Goal: Task Accomplishment & Management: Manage account settings

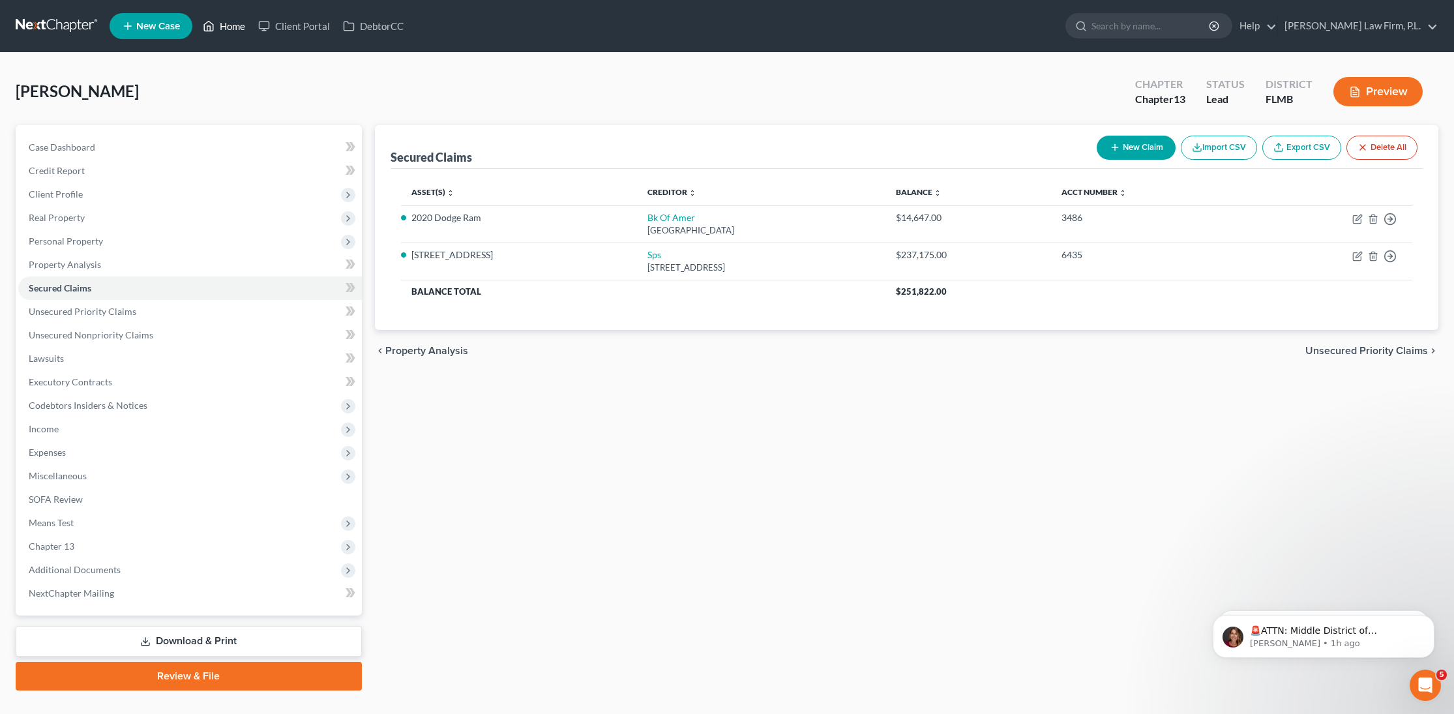
click at [238, 31] on link "Home" at bounding box center [223, 25] width 55 height 23
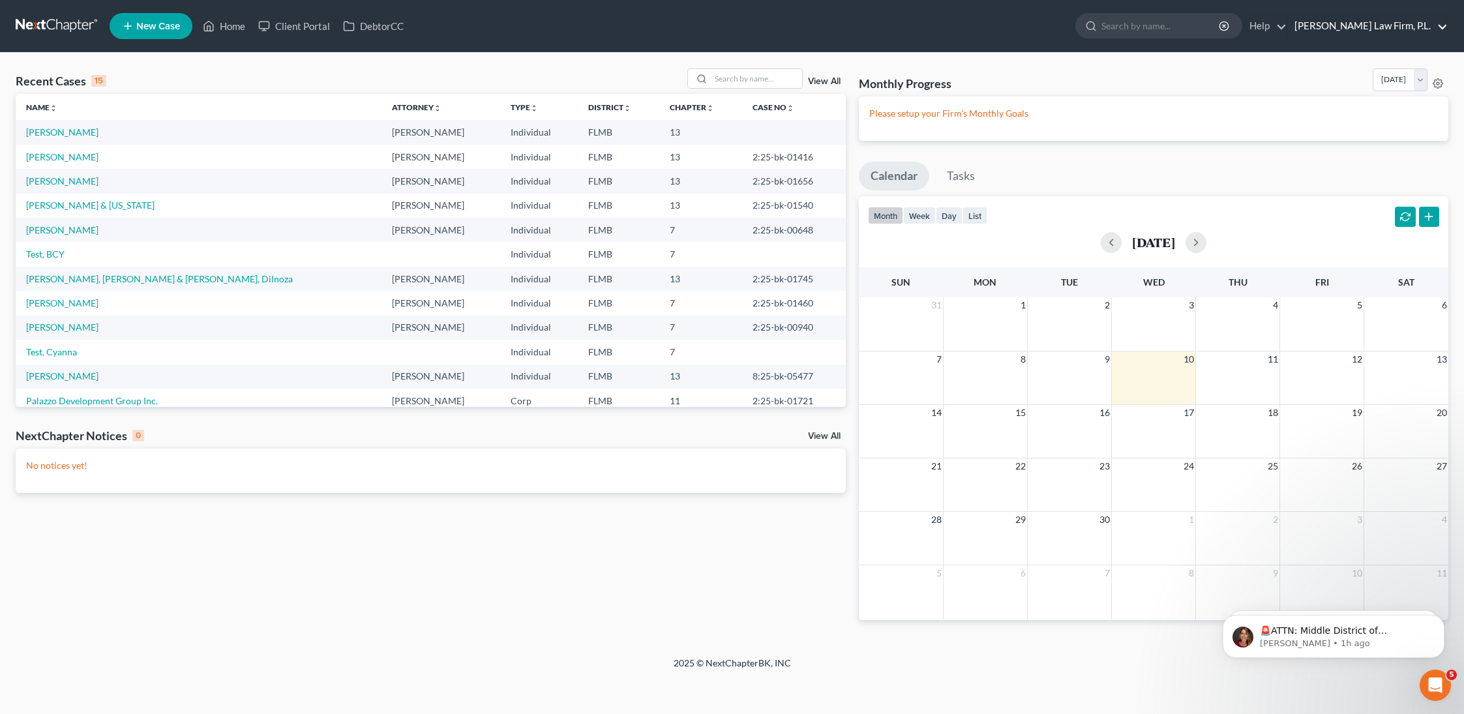
click at [1388, 29] on link "[PERSON_NAME] Law Firm, P.L." at bounding box center [1368, 25] width 160 height 23
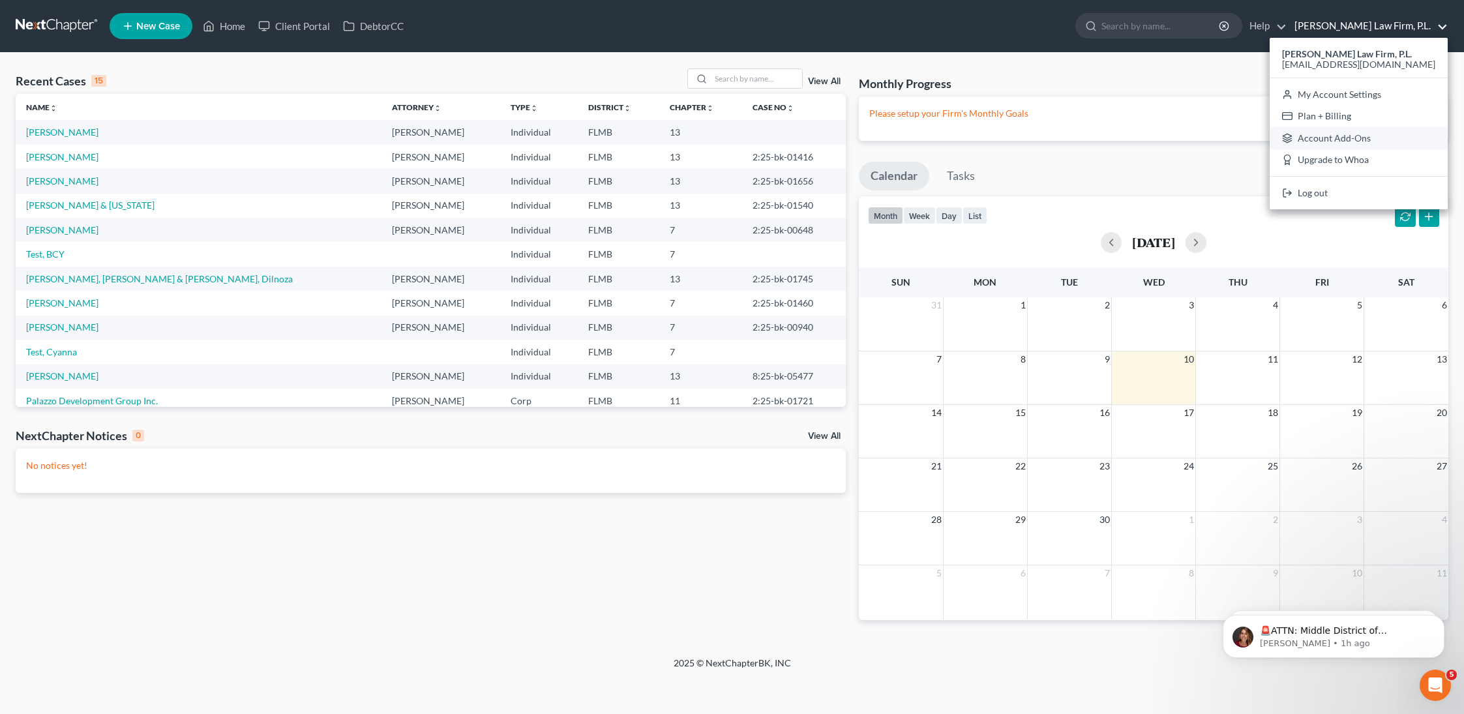
click at [1381, 140] on link "Account Add-Ons" at bounding box center [1359, 138] width 178 height 22
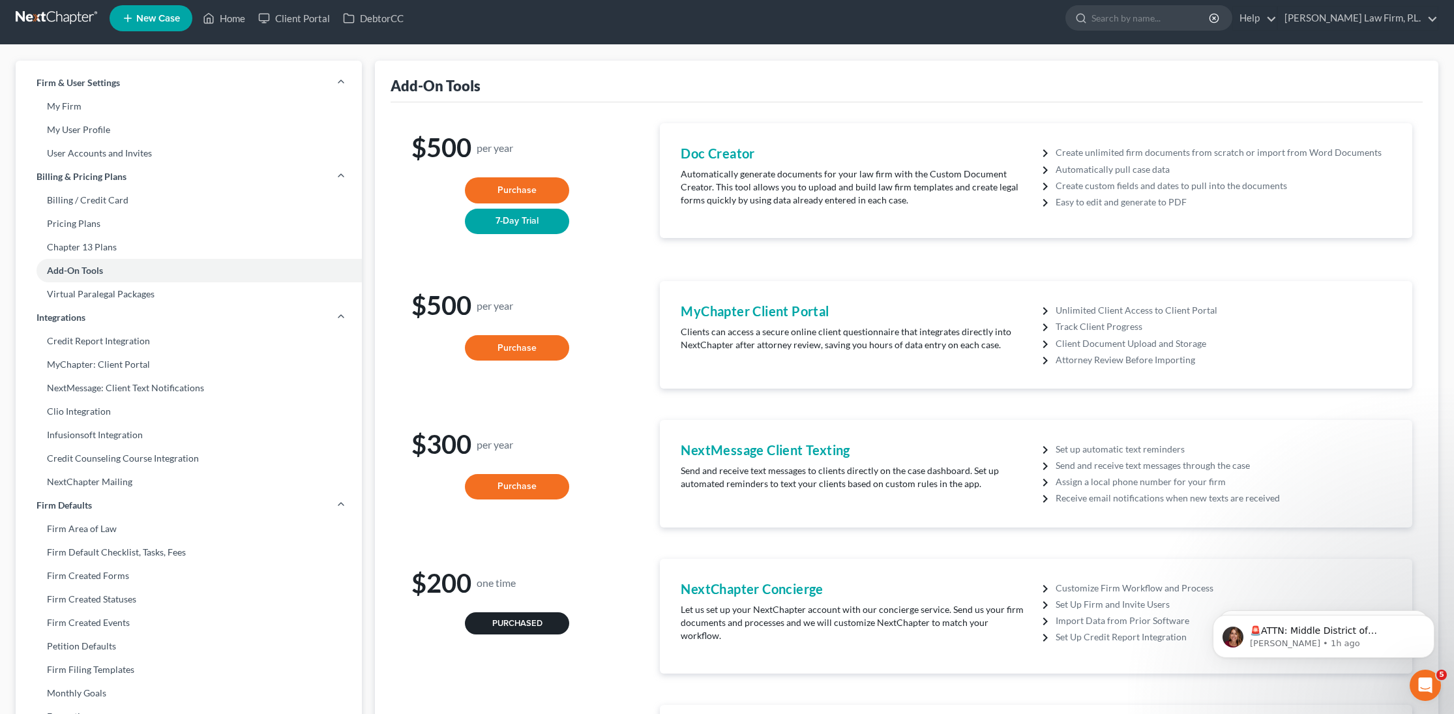
scroll to position [11, 0]
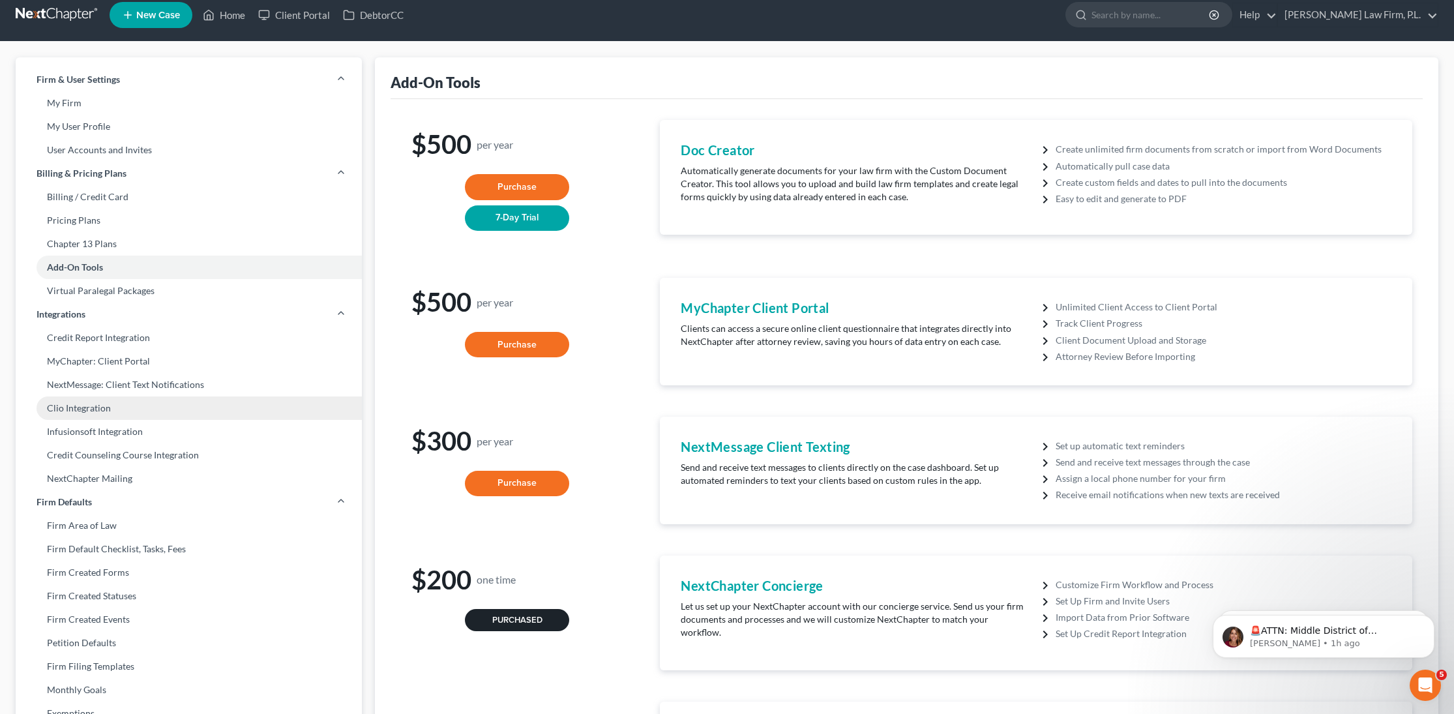
click at [112, 399] on link "Clio Integration" at bounding box center [189, 408] width 346 height 23
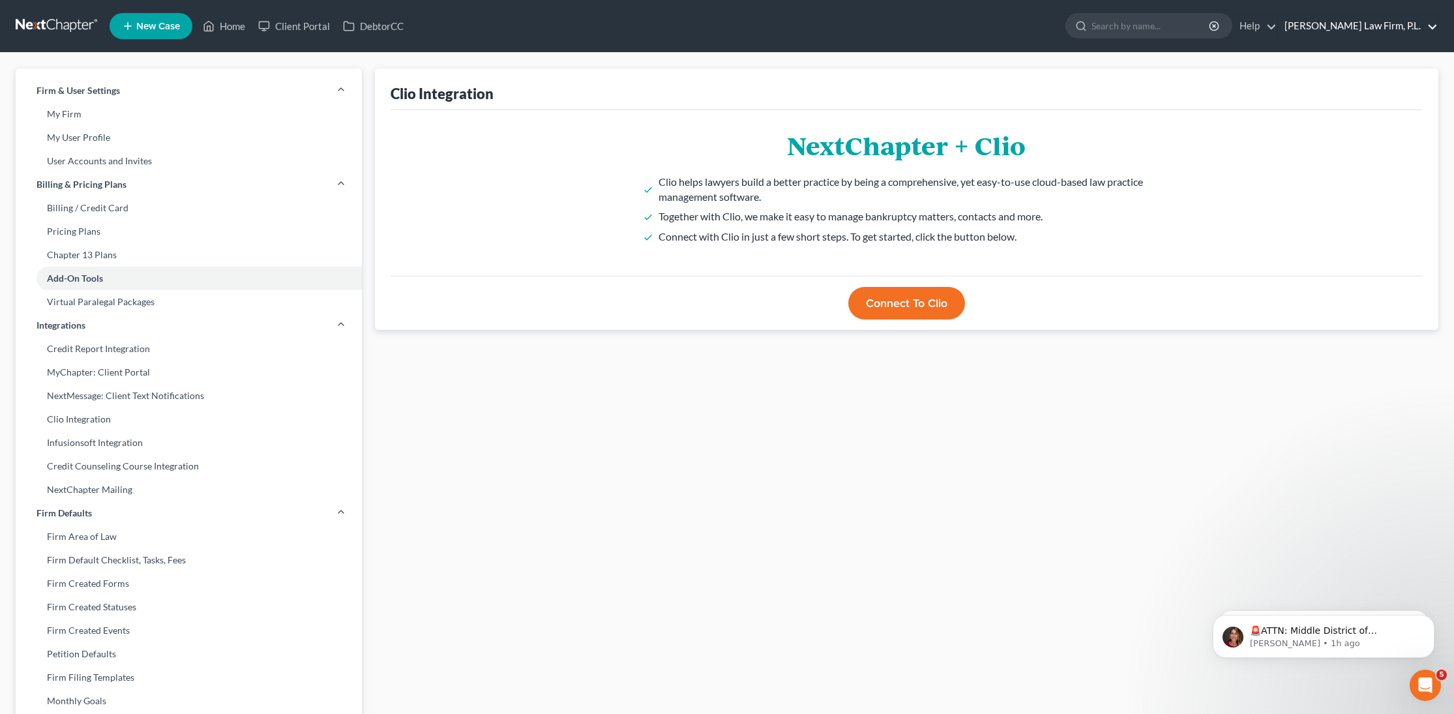
click at [1367, 29] on link "[PERSON_NAME] Law Firm, P.L." at bounding box center [1358, 25] width 160 height 23
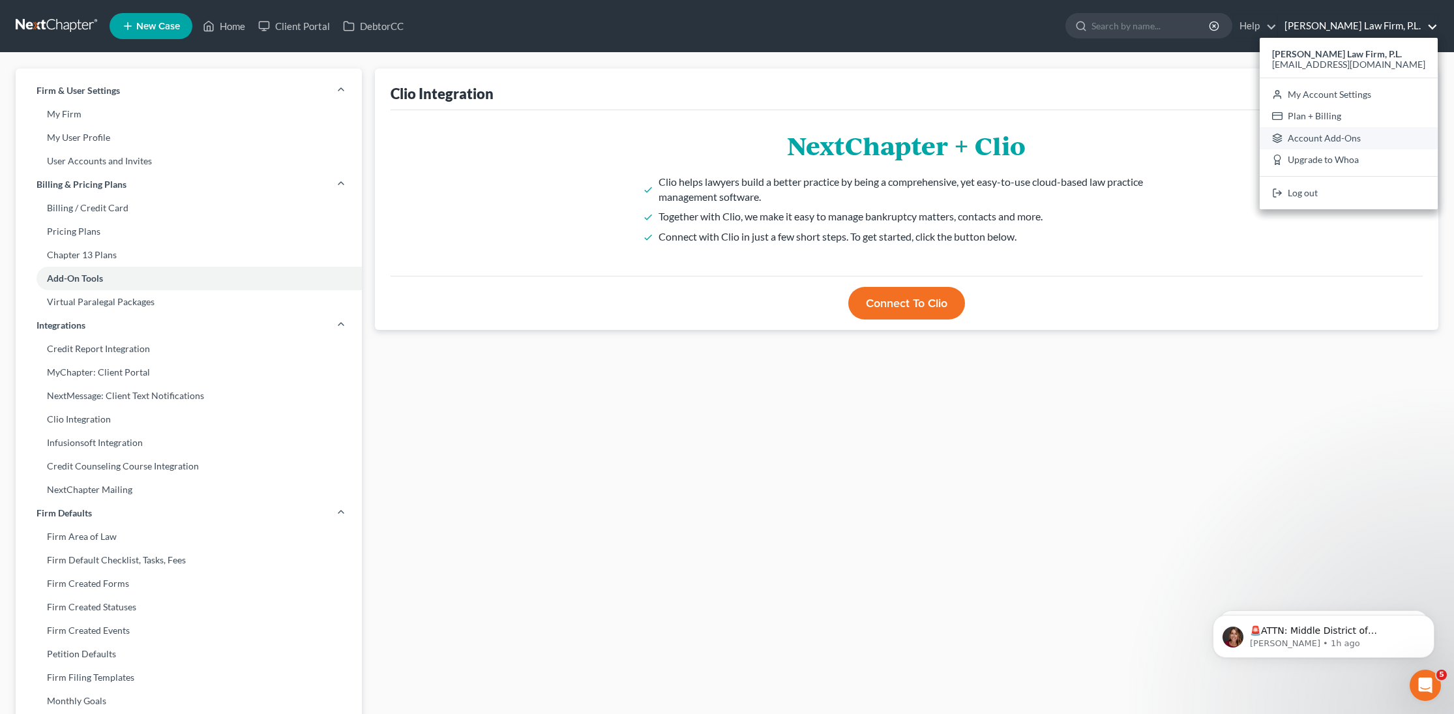
click at [1357, 140] on link "Account Add-Ons" at bounding box center [1349, 138] width 178 height 22
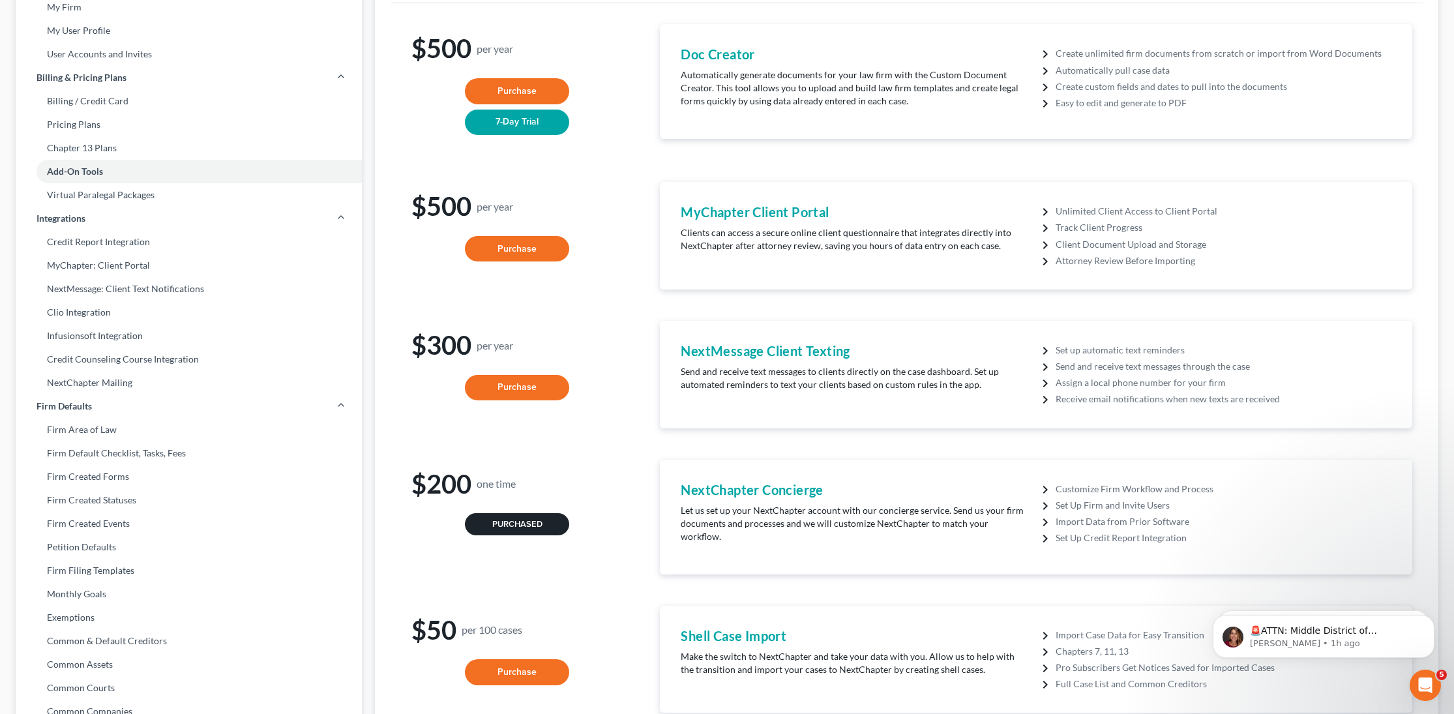
scroll to position [108, 0]
click at [525, 388] on button "Purchase" at bounding box center [517, 387] width 104 height 26
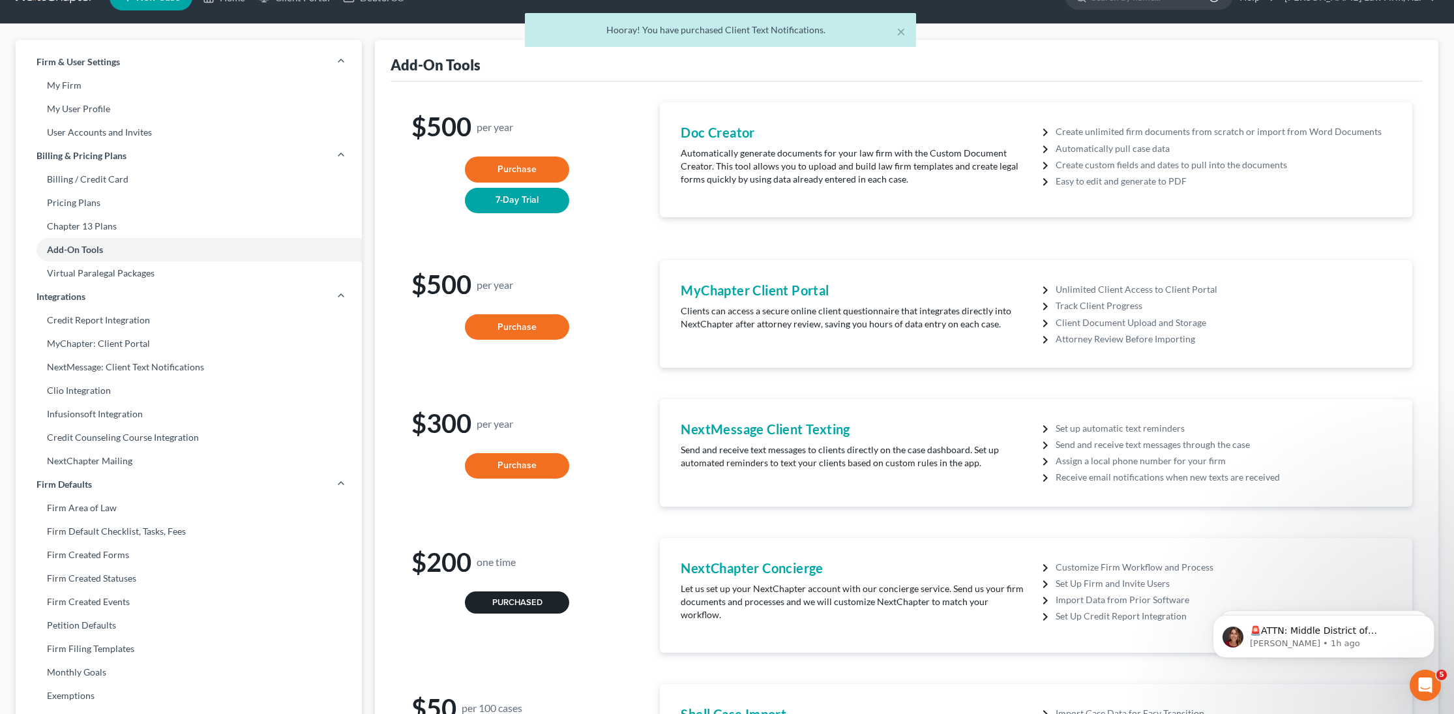
scroll to position [0, 0]
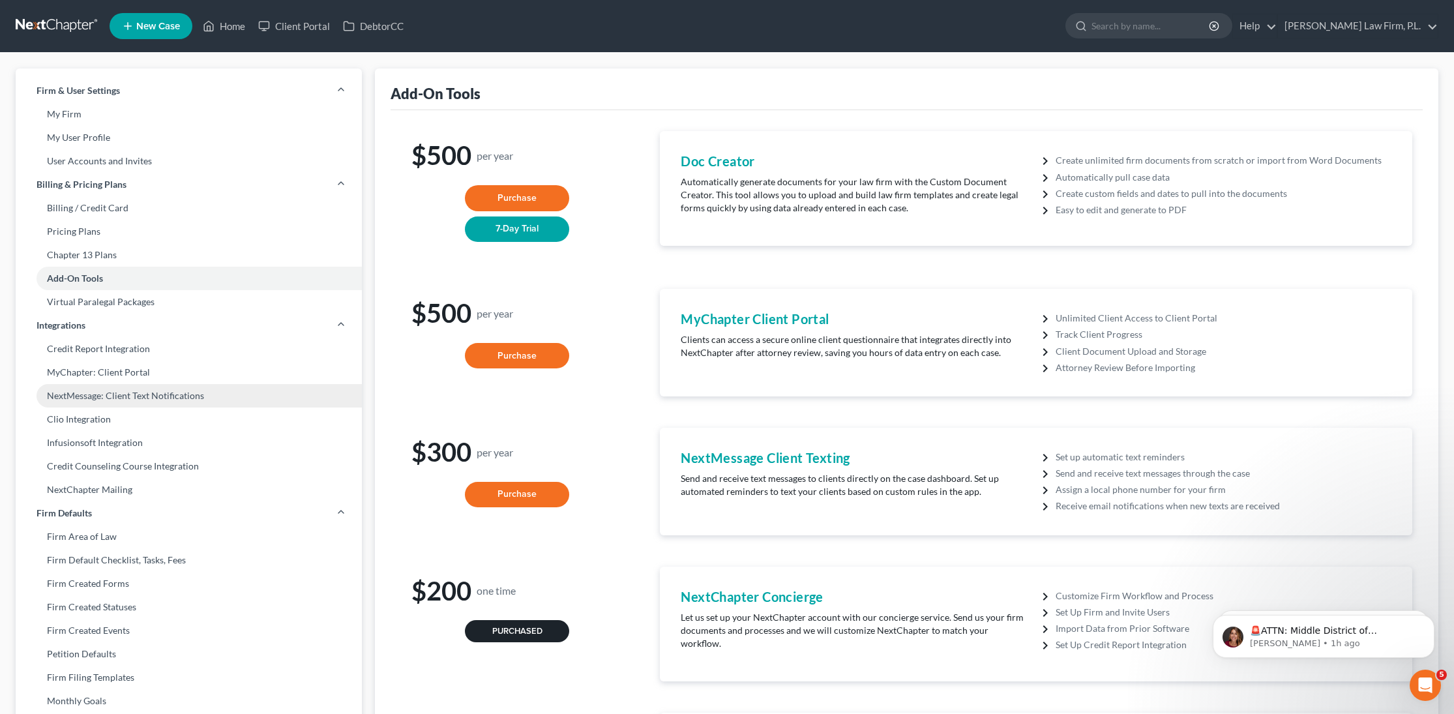
click at [191, 395] on link "NextMessage: Client Text Notifications" at bounding box center [189, 395] width 346 height 23
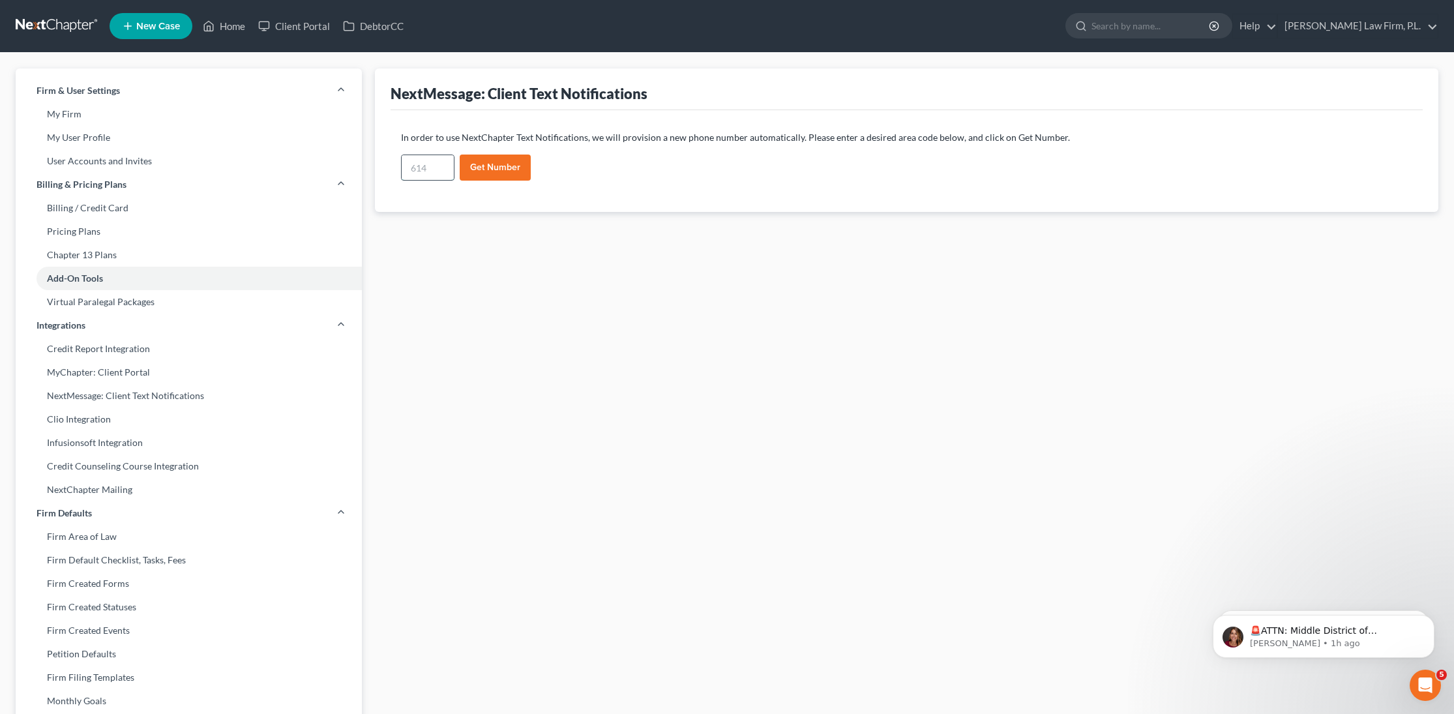
click at [433, 162] on input "text" at bounding box center [428, 167] width 52 height 25
type input "239"
click at [488, 160] on button "Get Number" at bounding box center [495, 168] width 71 height 26
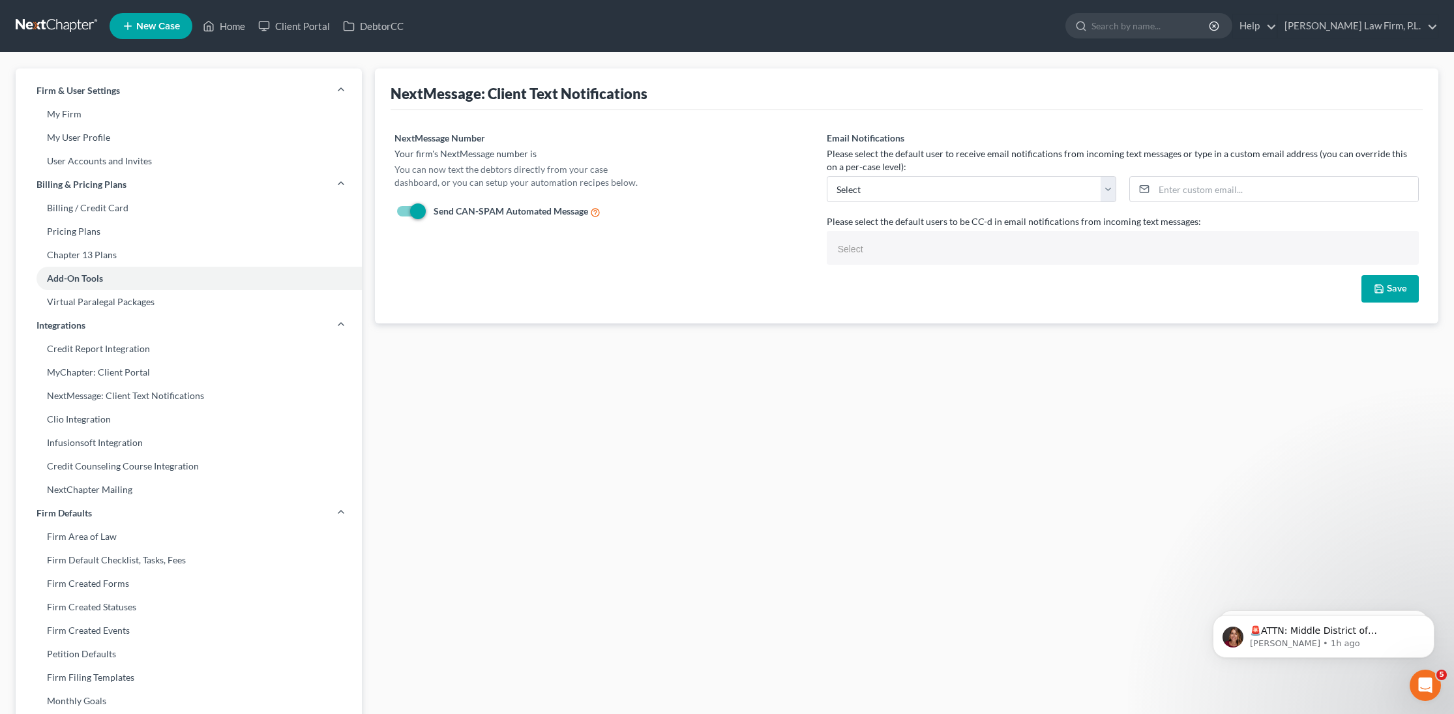
select select
click at [888, 188] on select "jonathan.bierfeld@martinlawfirm.com steven@martinlawfirm.com jennifer@martinlaw…" at bounding box center [972, 189] width 290 height 26
click at [916, 191] on select "jonathan.bierfeld@martinlawfirm.com steven@martinlawfirm.com jennifer@martinlaw…" at bounding box center [972, 189] width 290 height 26
select select "3"
click at [827, 176] on select "jonathan.bierfeld@martinlawfirm.com steven@martinlawfirm.com jennifer@martinlaw…" at bounding box center [972, 189] width 290 height 26
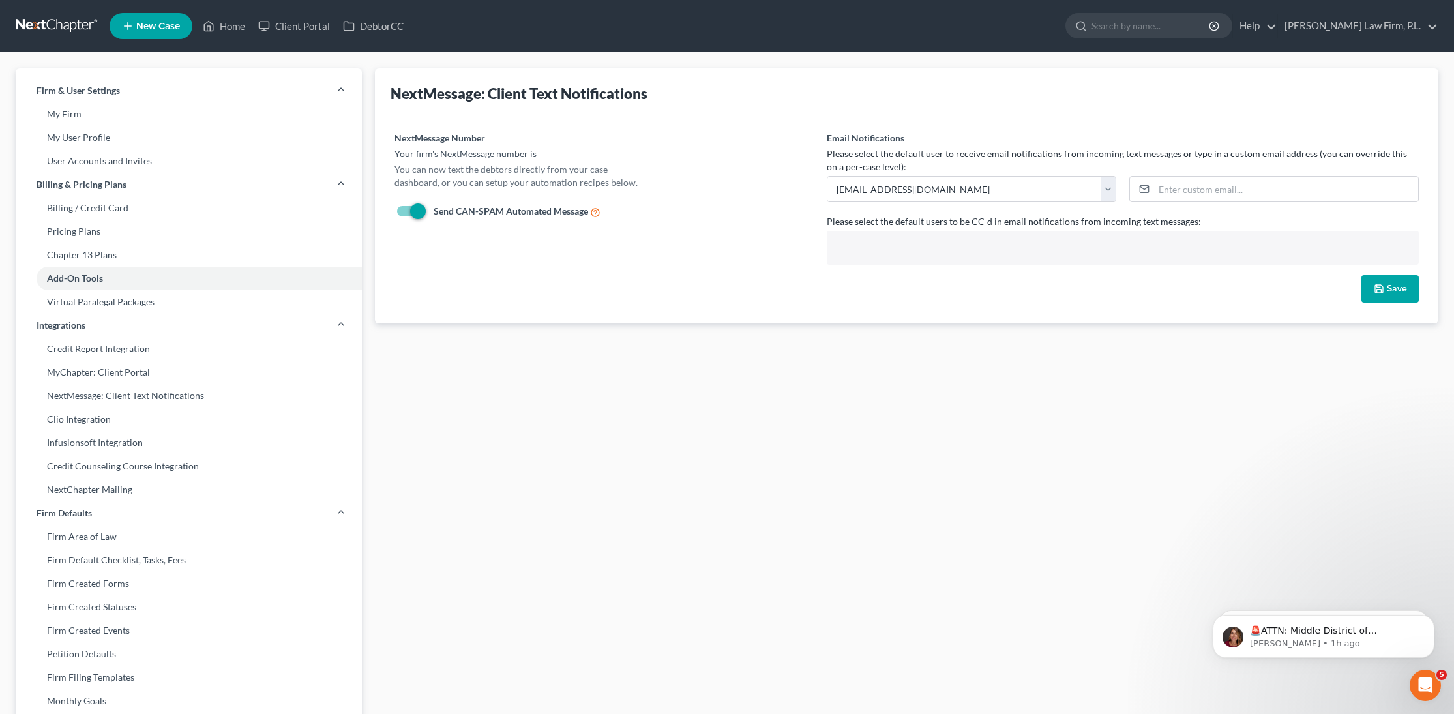
click at [903, 246] on input "text" at bounding box center [1122, 249] width 574 height 20
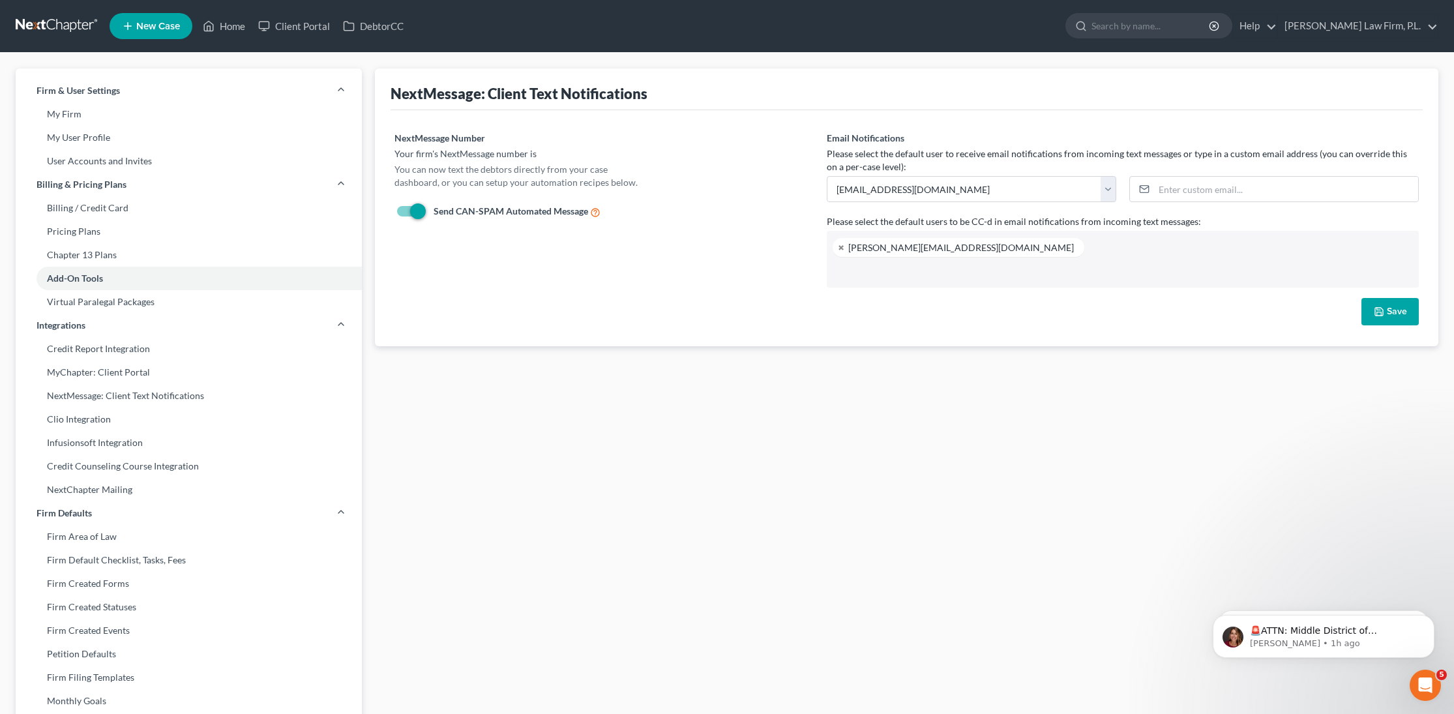
click at [850, 276] on input "text" at bounding box center [1122, 272] width 574 height 20
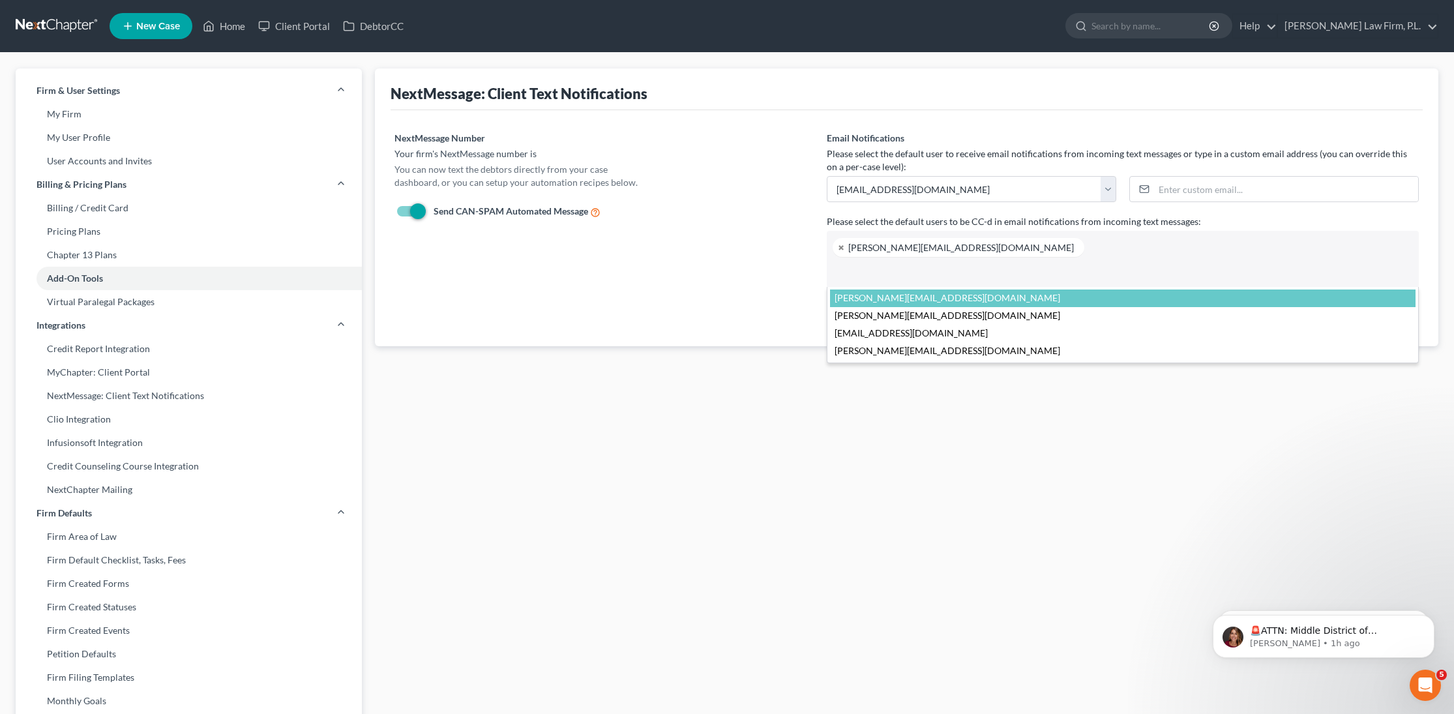
select select "1138"
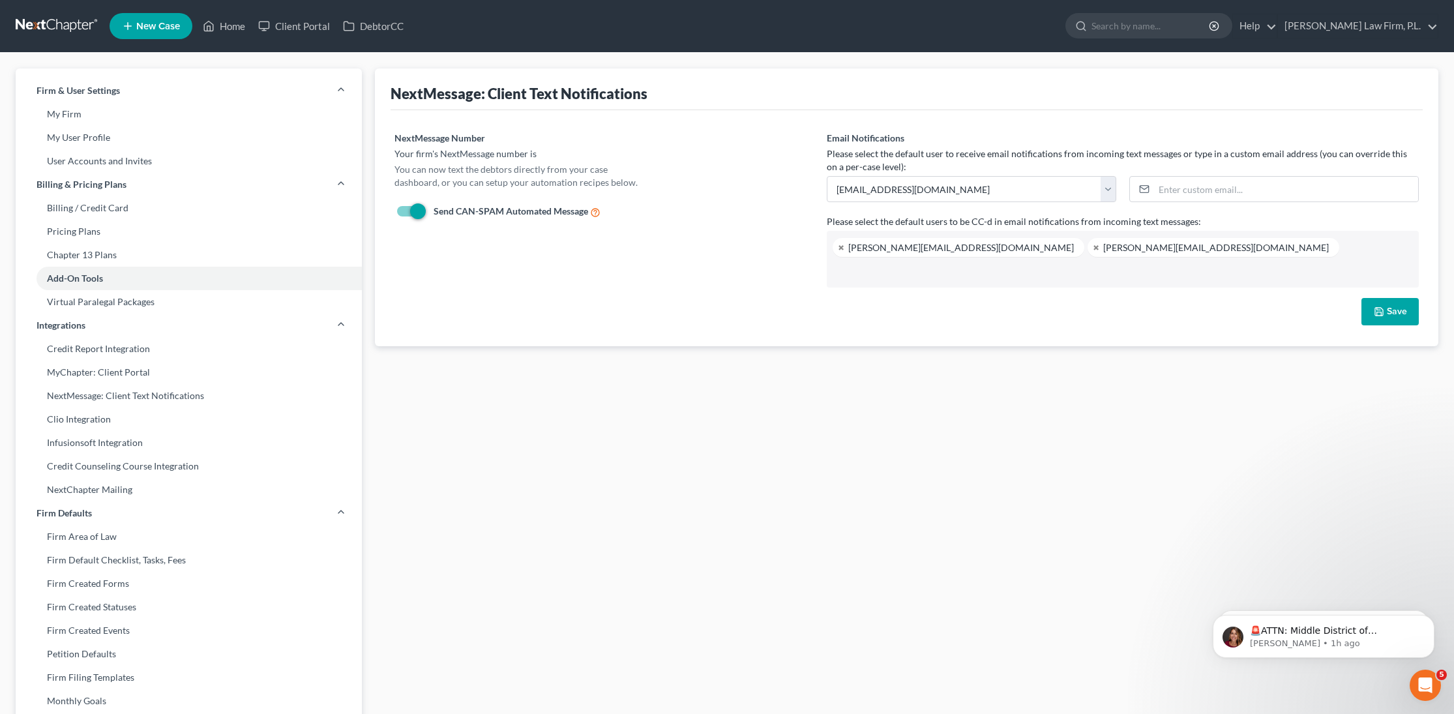
click at [1392, 315] on button "Save" at bounding box center [1390, 311] width 57 height 27
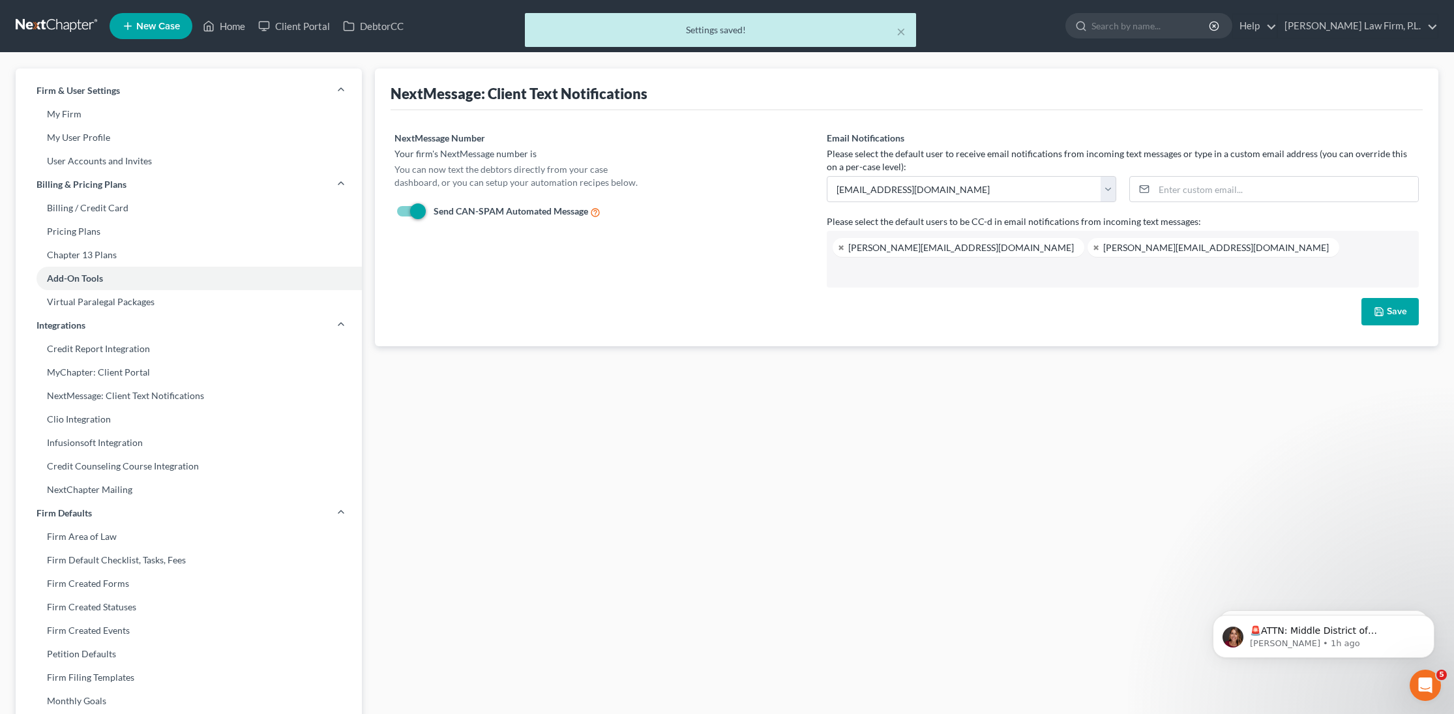
click at [224, 33] on div "× Settings saved!" at bounding box center [720, 33] width 1454 height 40
click at [235, 27] on div "× Settings saved!" at bounding box center [720, 33] width 1454 height 40
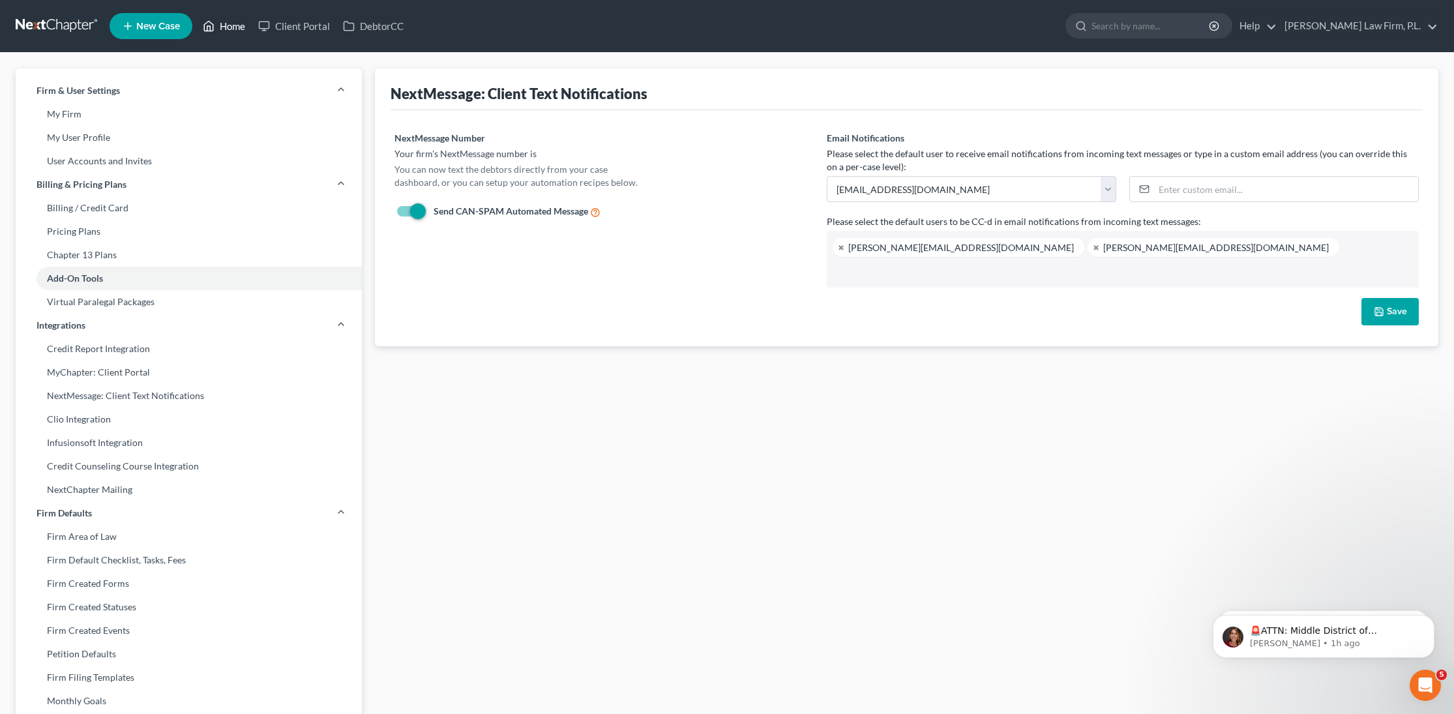
click at [228, 23] on link "Home" at bounding box center [223, 25] width 55 height 23
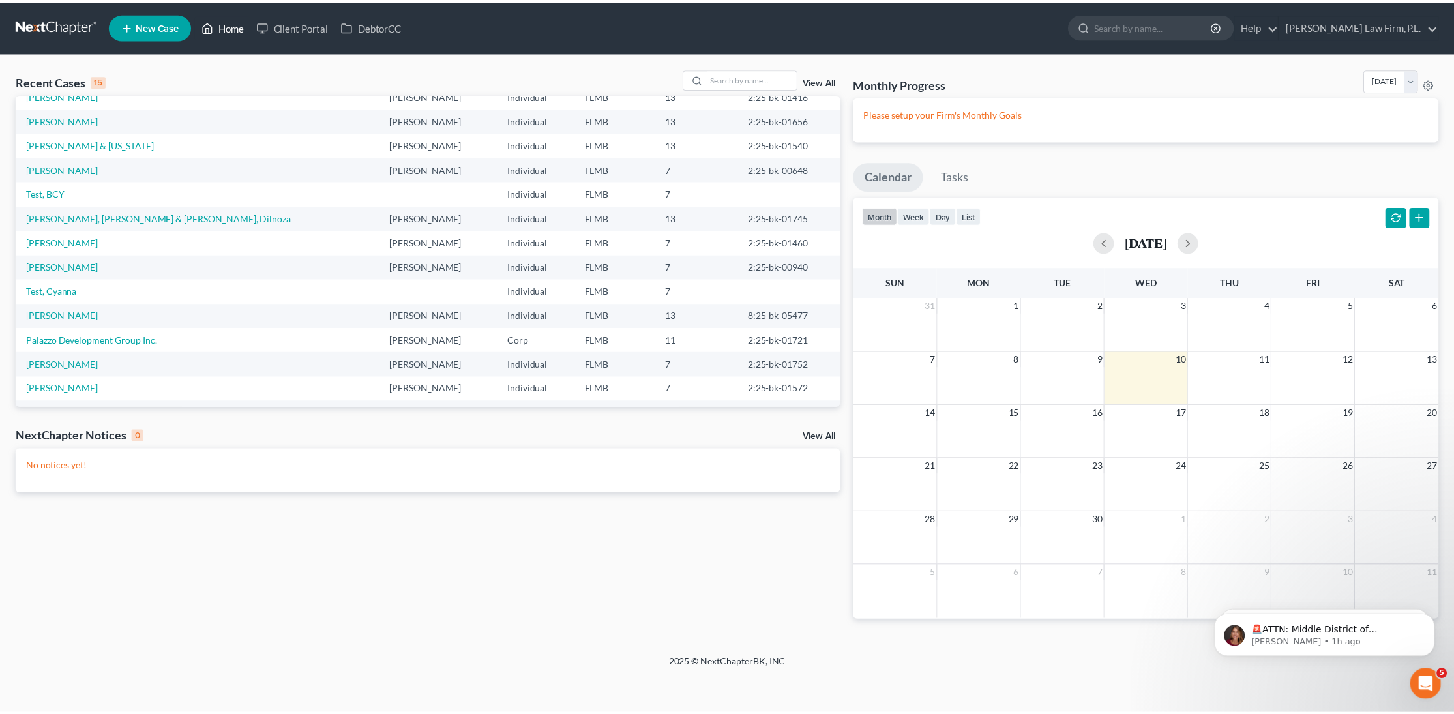
scroll to position [82, 0]
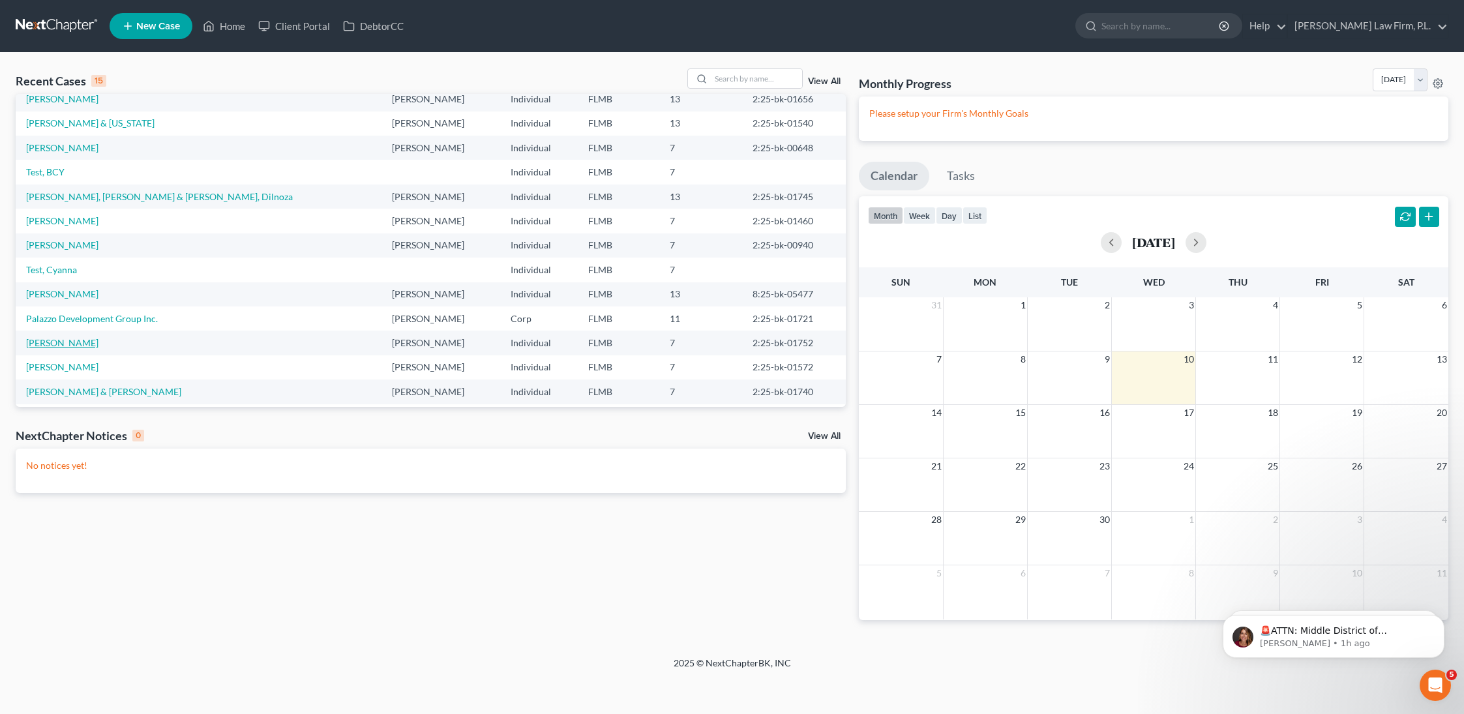
click at [61, 347] on link "[PERSON_NAME]" at bounding box center [62, 342] width 72 height 11
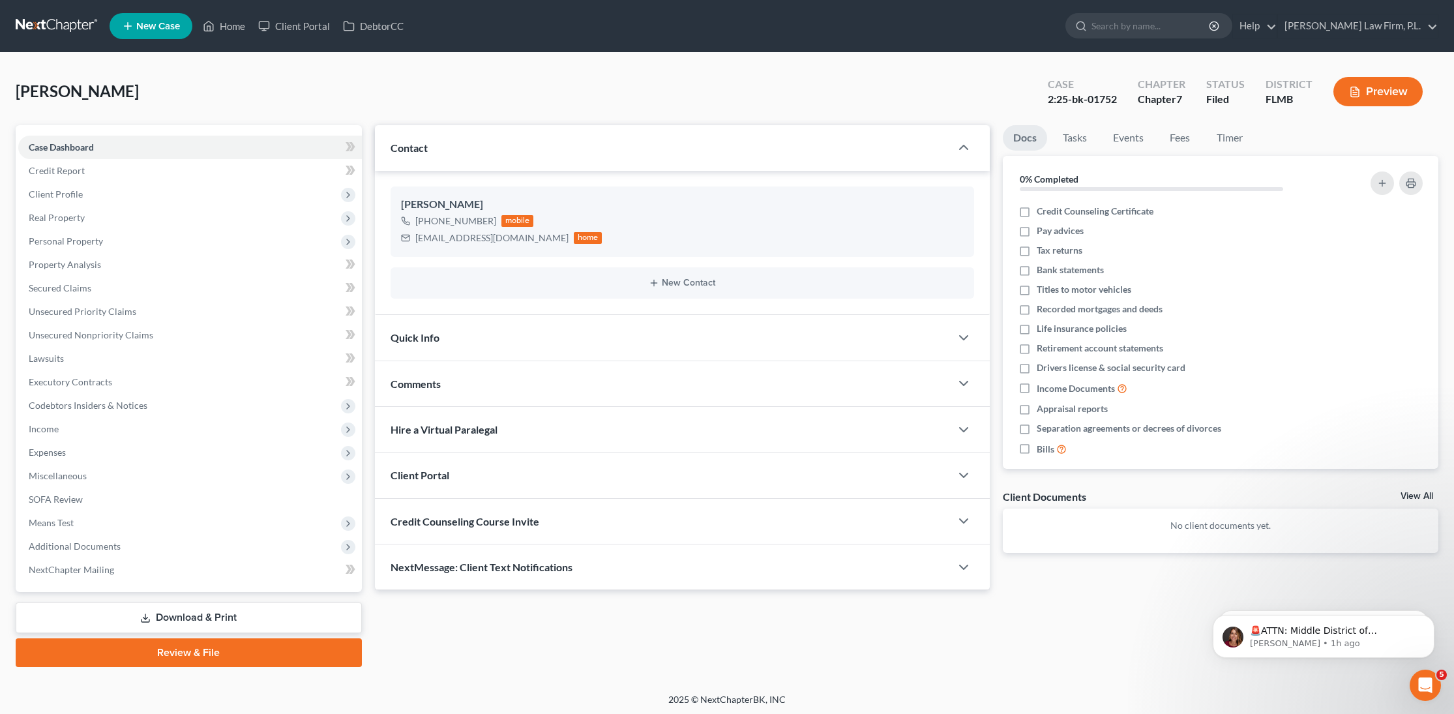
click at [567, 571] on span "NextMessage: Client Text Notifications" at bounding box center [482, 567] width 182 height 12
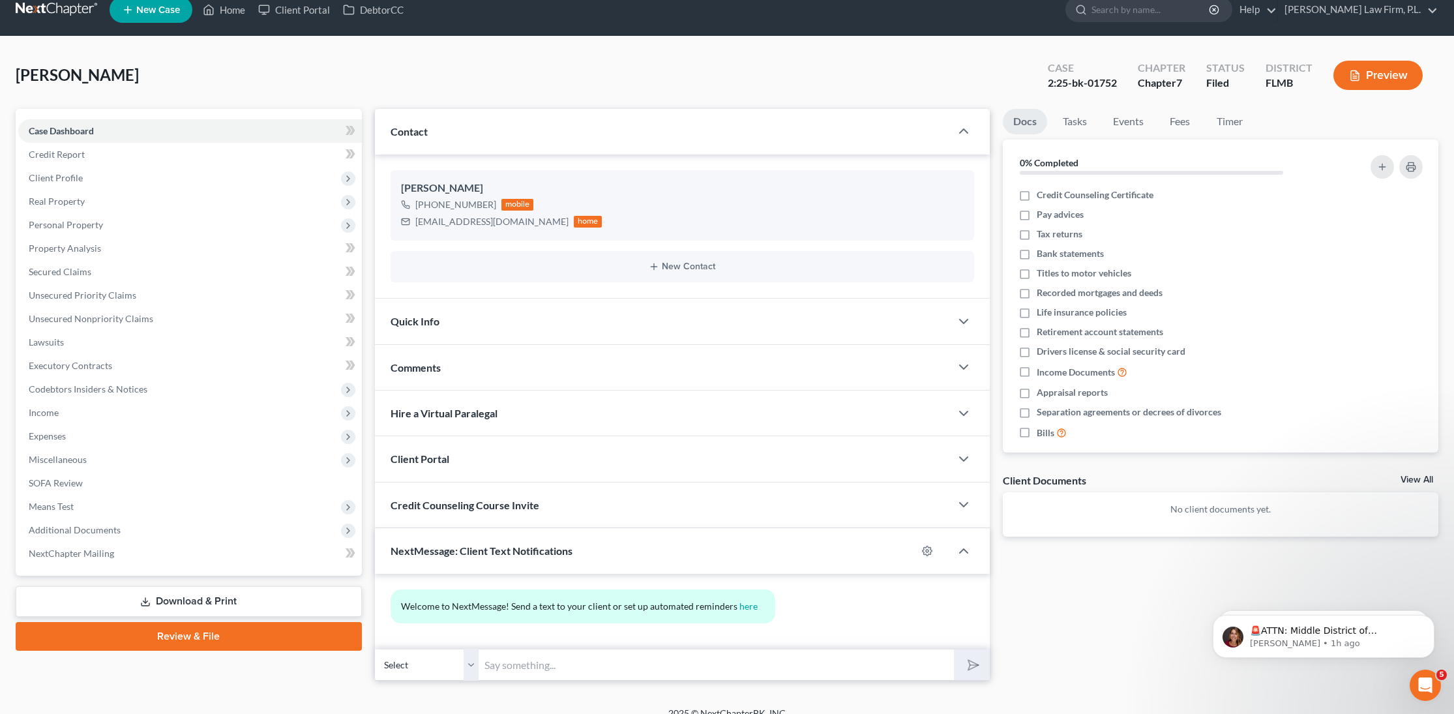
scroll to position [33, 0]
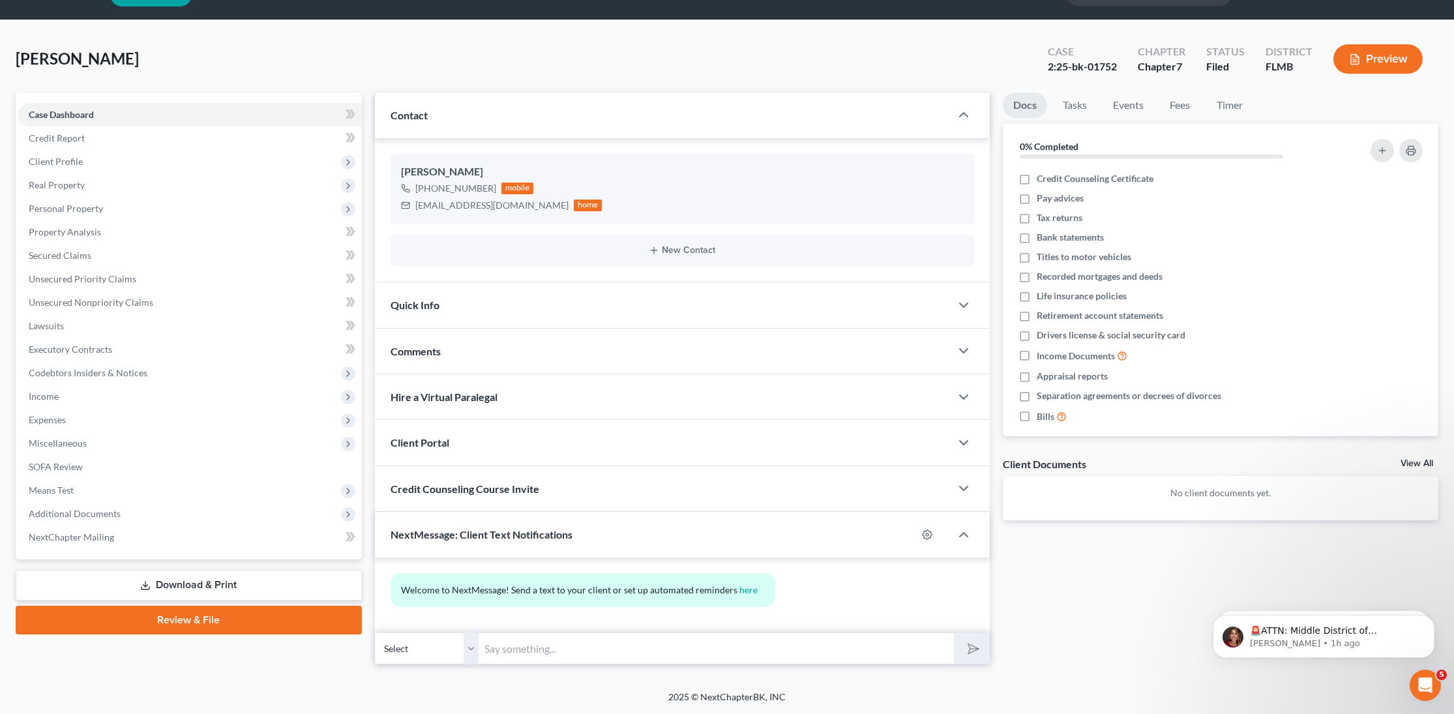
click at [595, 650] on input "text" at bounding box center [716, 649] width 475 height 32
click at [745, 591] on link "here" at bounding box center [749, 589] width 18 height 11
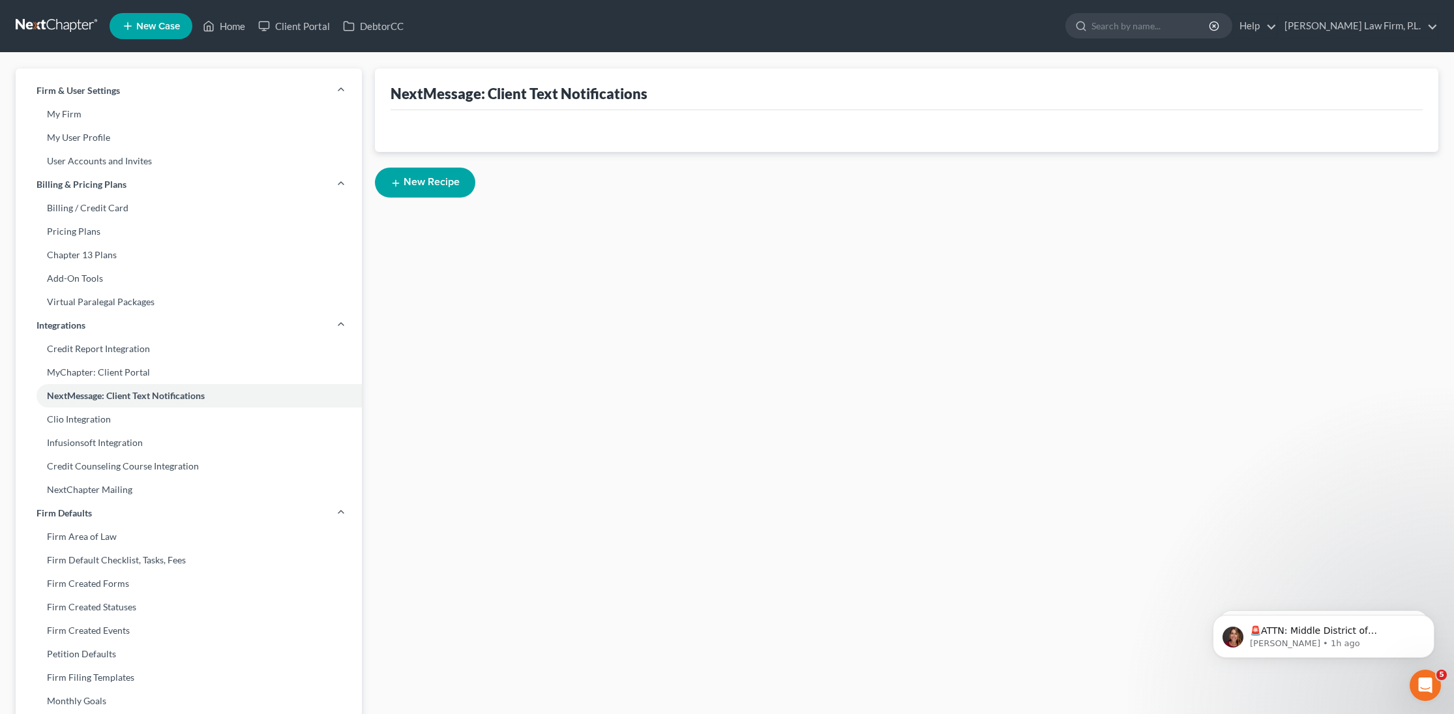
select select "3"
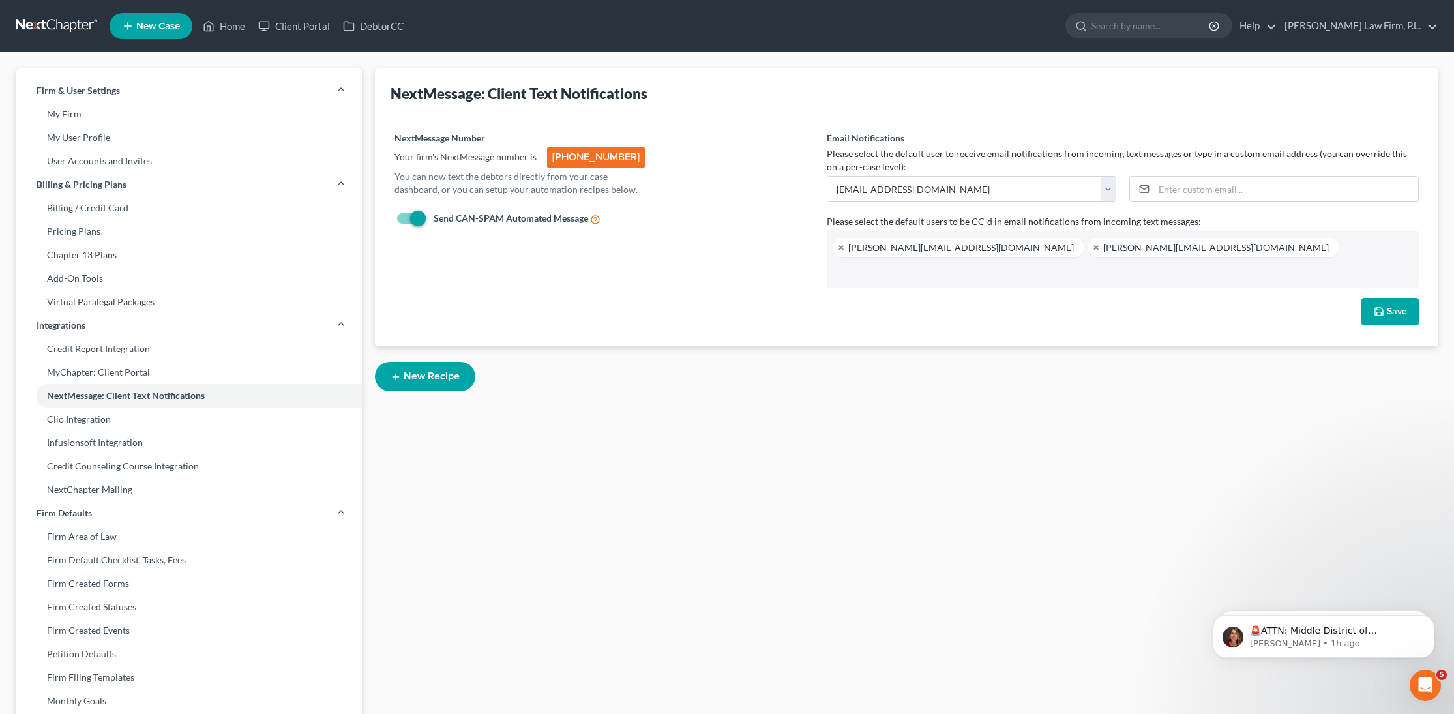
scroll to position [23, 0]
click at [428, 376] on button "New Recipe" at bounding box center [425, 376] width 100 height 29
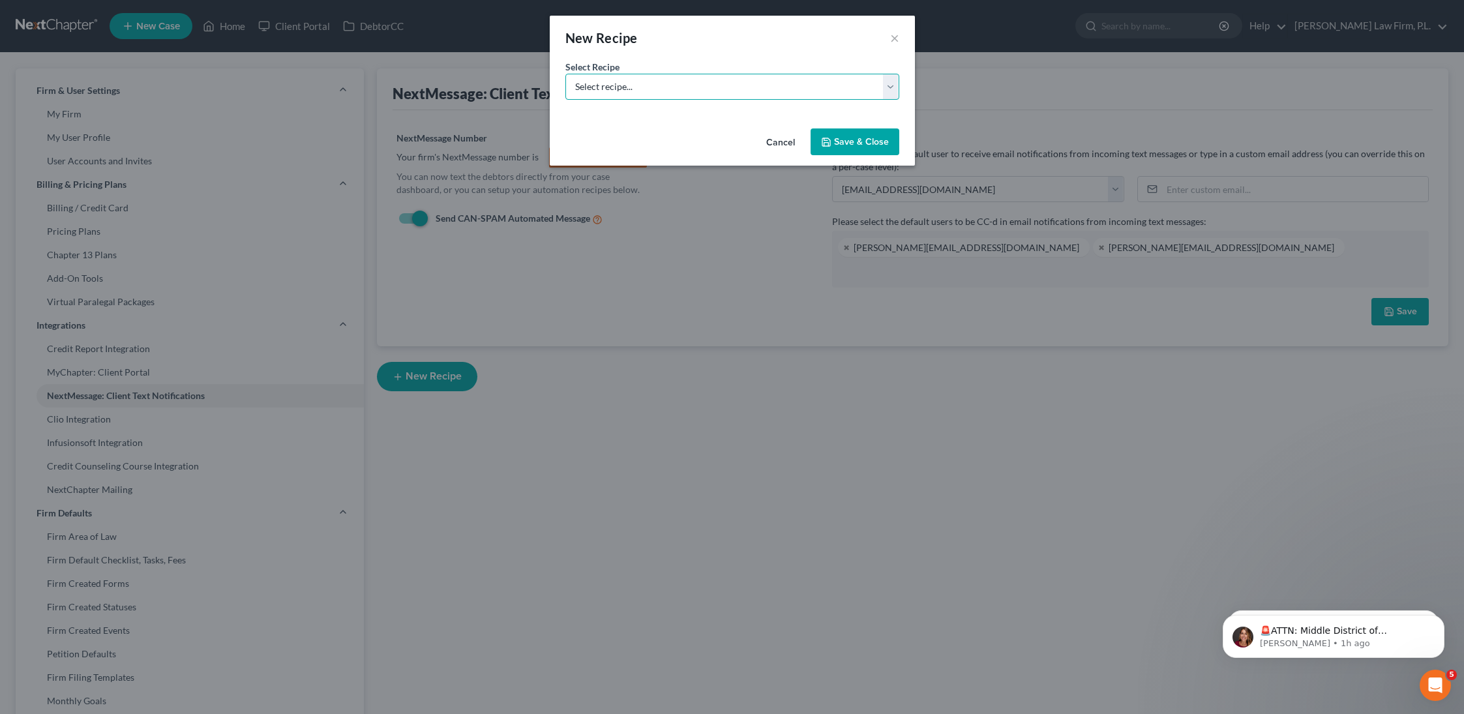
click at [631, 91] on select "Select recipe... New Recipe Post-Filing Course Reminder Documents Reminder Chap…" at bounding box center [732, 87] width 334 height 26
select select "0"
click at [565, 74] on select "Select recipe... New Recipe Post-Filing Course Reminder Documents Reminder Chap…" at bounding box center [732, 87] width 334 height 26
click at [639, 88] on select "Select recipe... New Recipe Post-Filing Course Reminder Documents Reminder Chap…" at bounding box center [732, 87] width 334 height 26
click at [565, 74] on select "Select recipe... New Recipe Post-Filing Course Reminder Documents Reminder Chap…" at bounding box center [732, 87] width 334 height 26
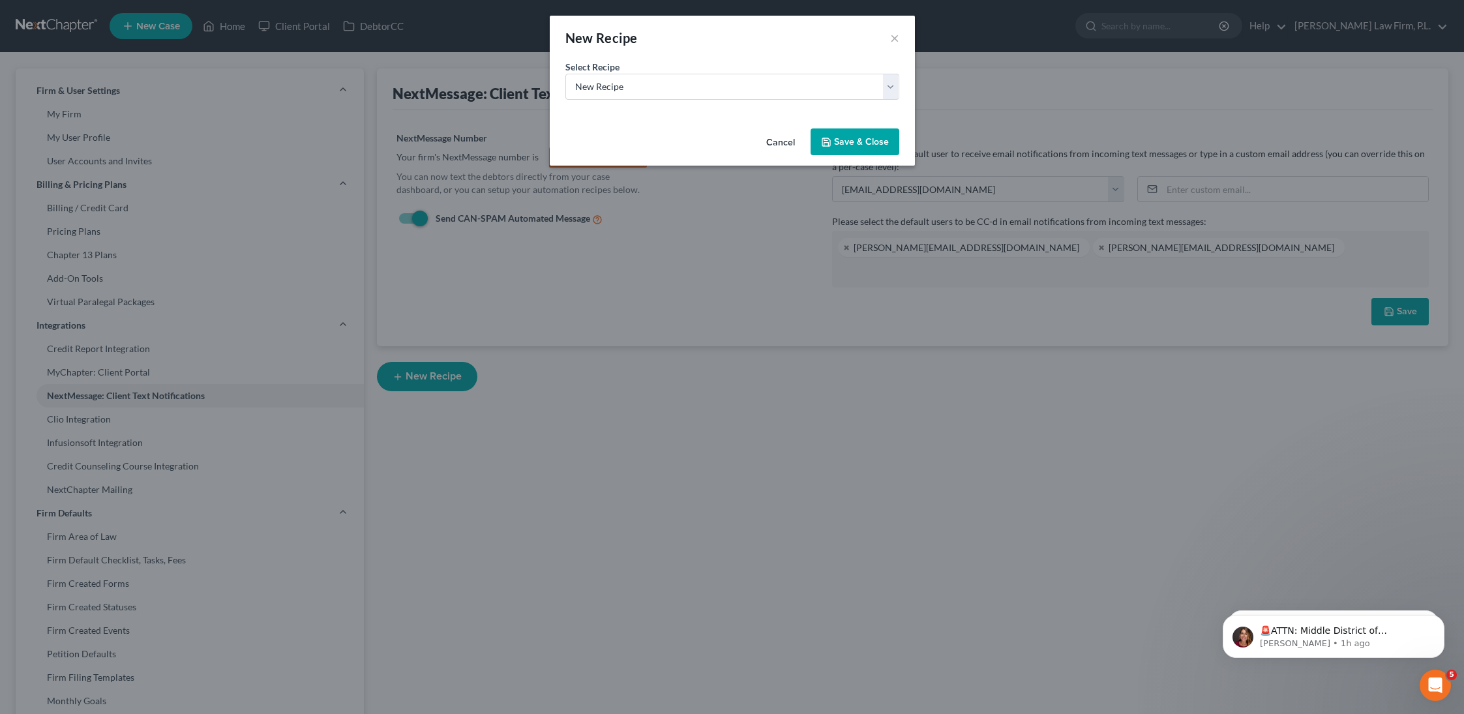
click at [853, 138] on button "Save & Close" at bounding box center [855, 141] width 89 height 27
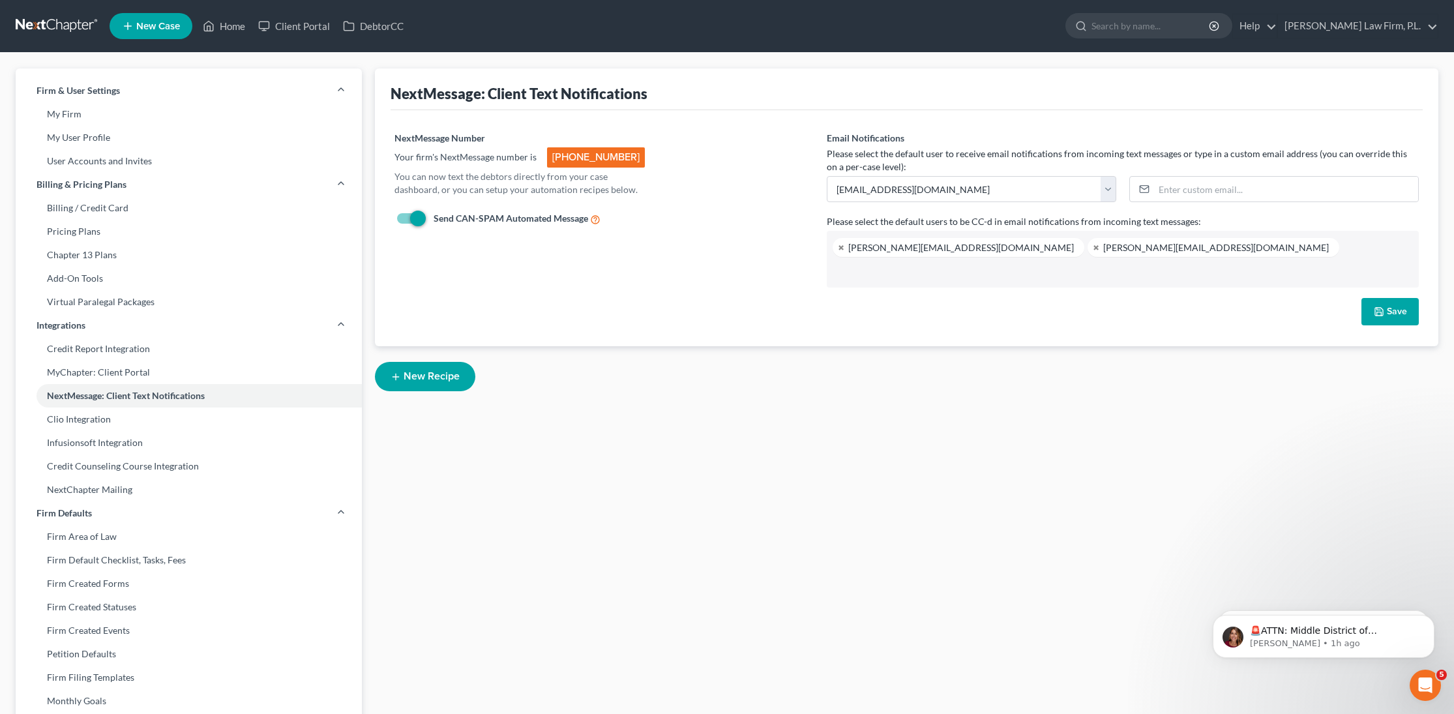
select select "1"
select select "st-1"
select select "2"
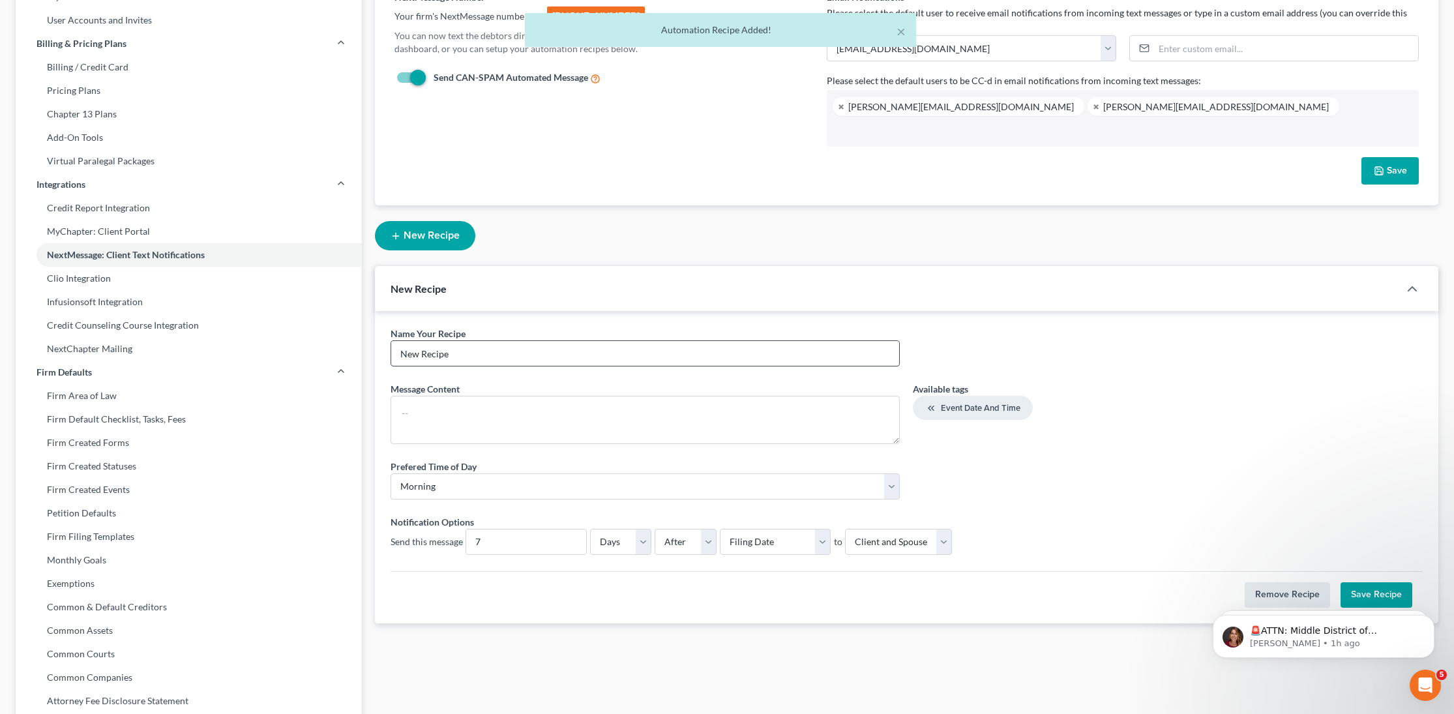
scroll to position [173, 0]
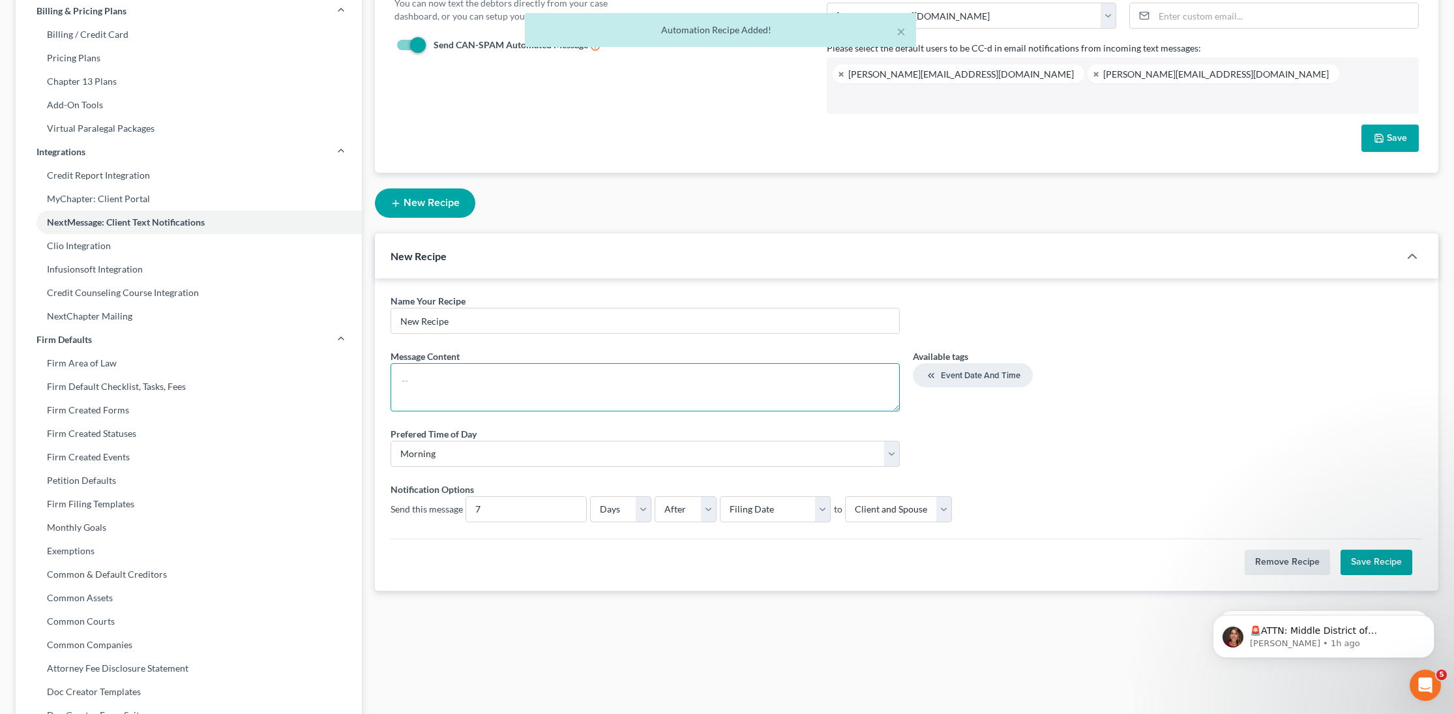
click at [460, 383] on textarea at bounding box center [646, 387] width 510 height 48
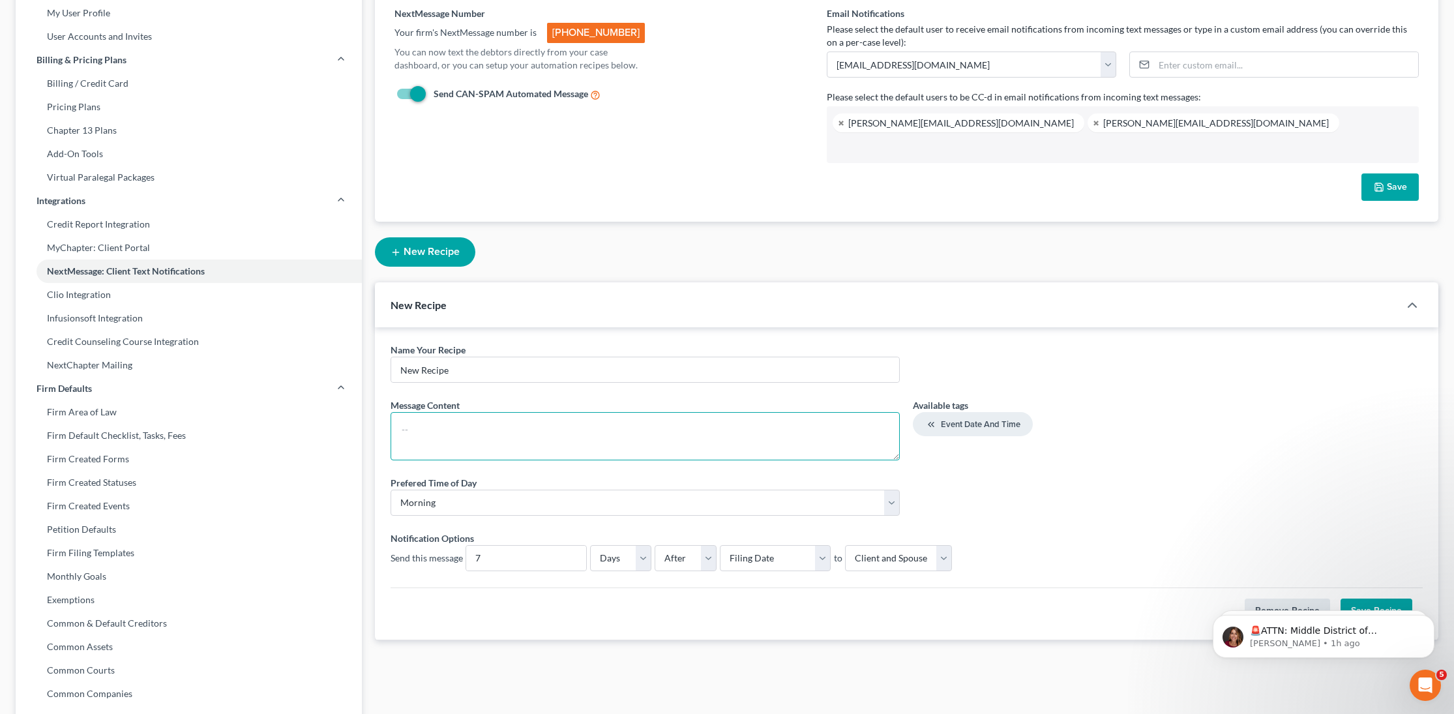
scroll to position [0, 0]
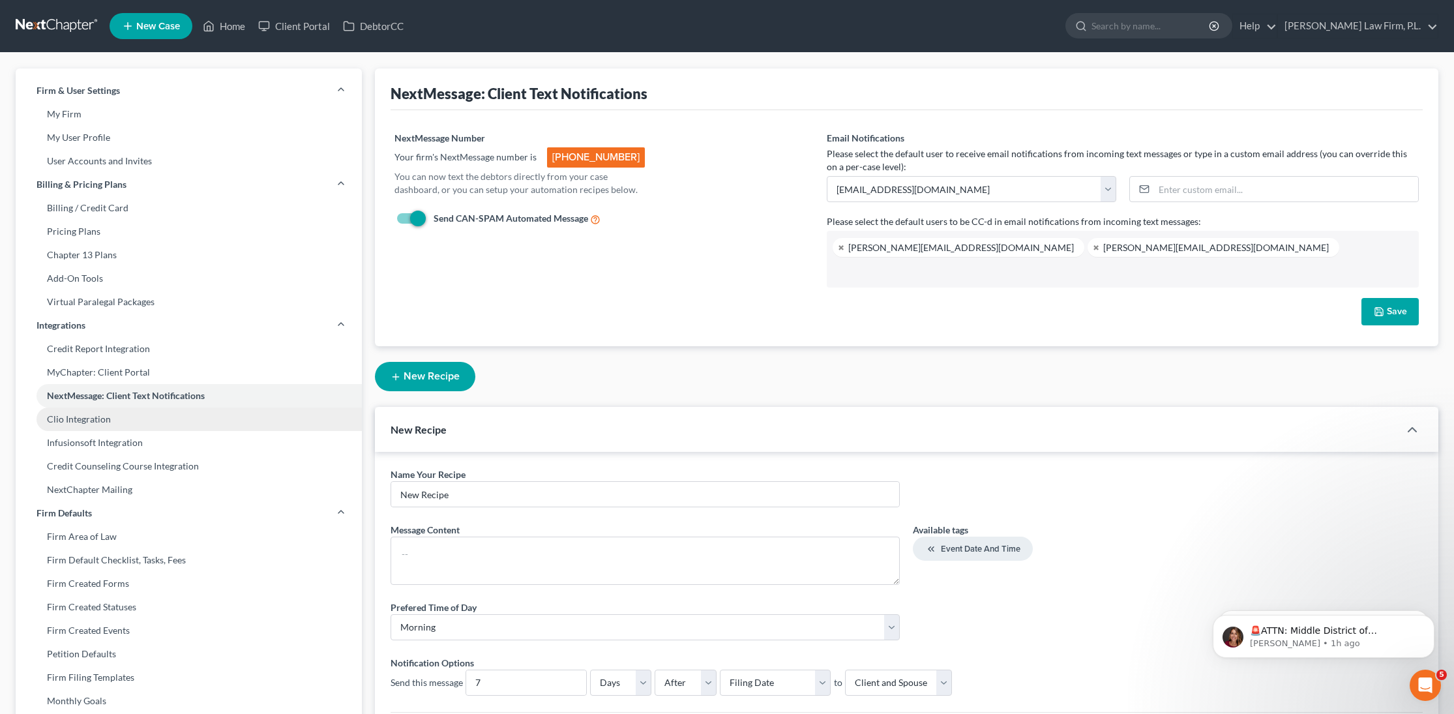
click at [153, 418] on link "Clio Integration" at bounding box center [189, 419] width 346 height 23
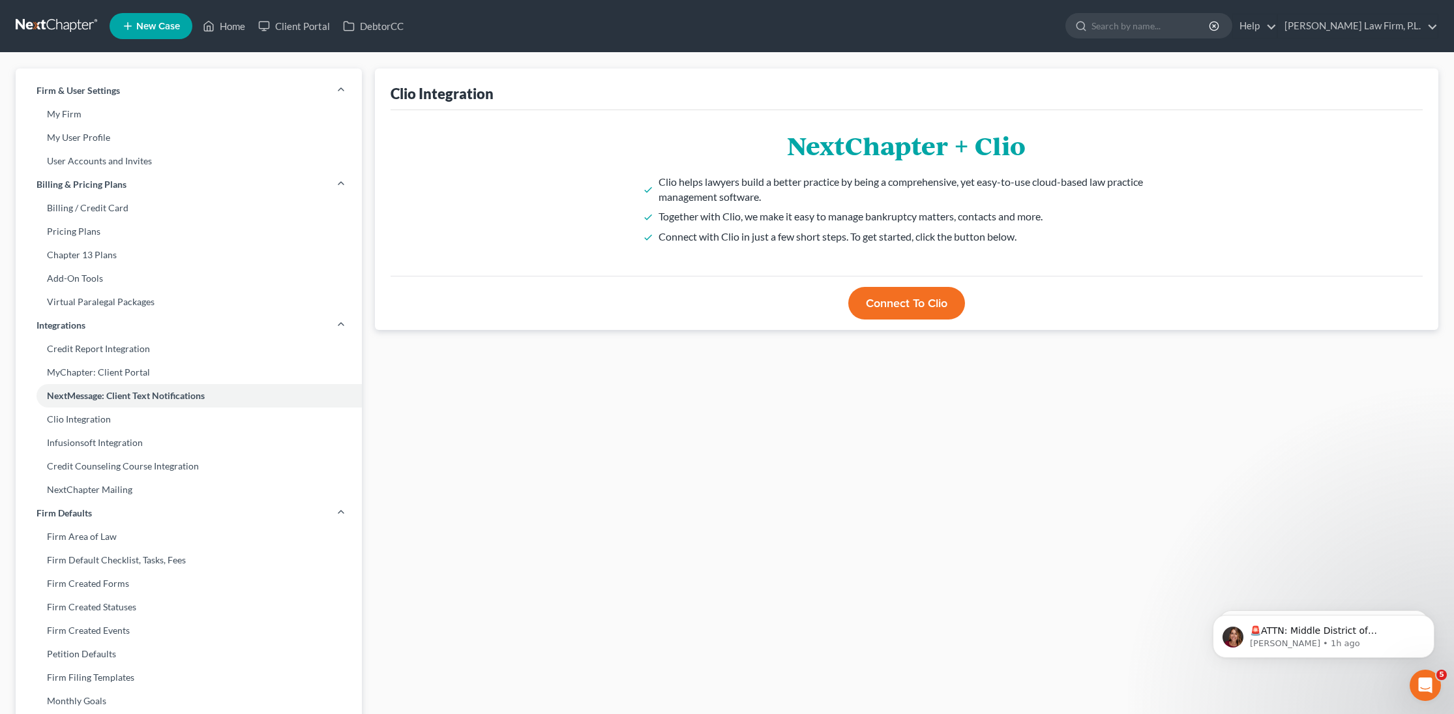
click at [905, 305] on button "Connect to Clio" at bounding box center [906, 303] width 117 height 33
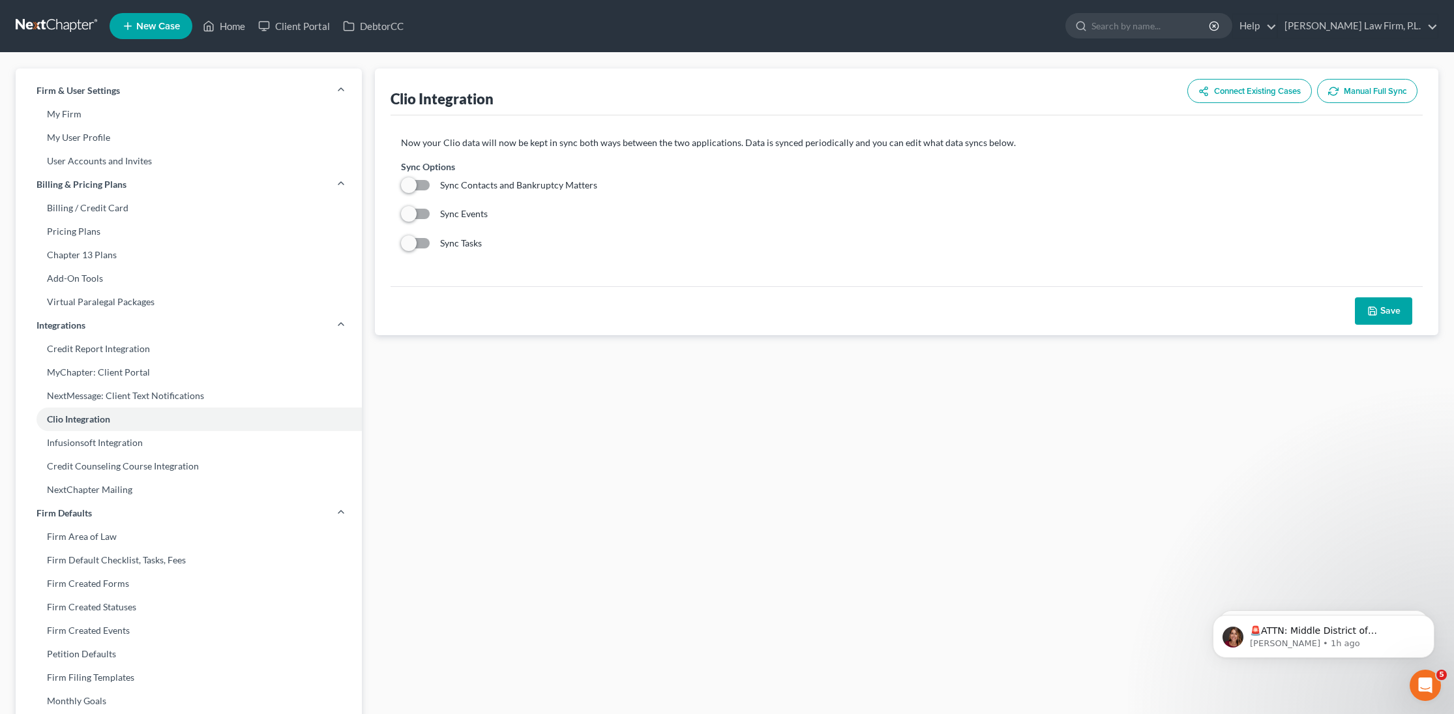
click at [435, 207] on label "Sync Events" at bounding box center [461, 213] width 53 height 13
click at [440, 207] on input "Sync Events" at bounding box center [444, 211] width 8 height 8
checkbox input "true"
click at [574, 218] on select "Choose Calendar" at bounding box center [555, 220] width 104 height 26
select select "0"
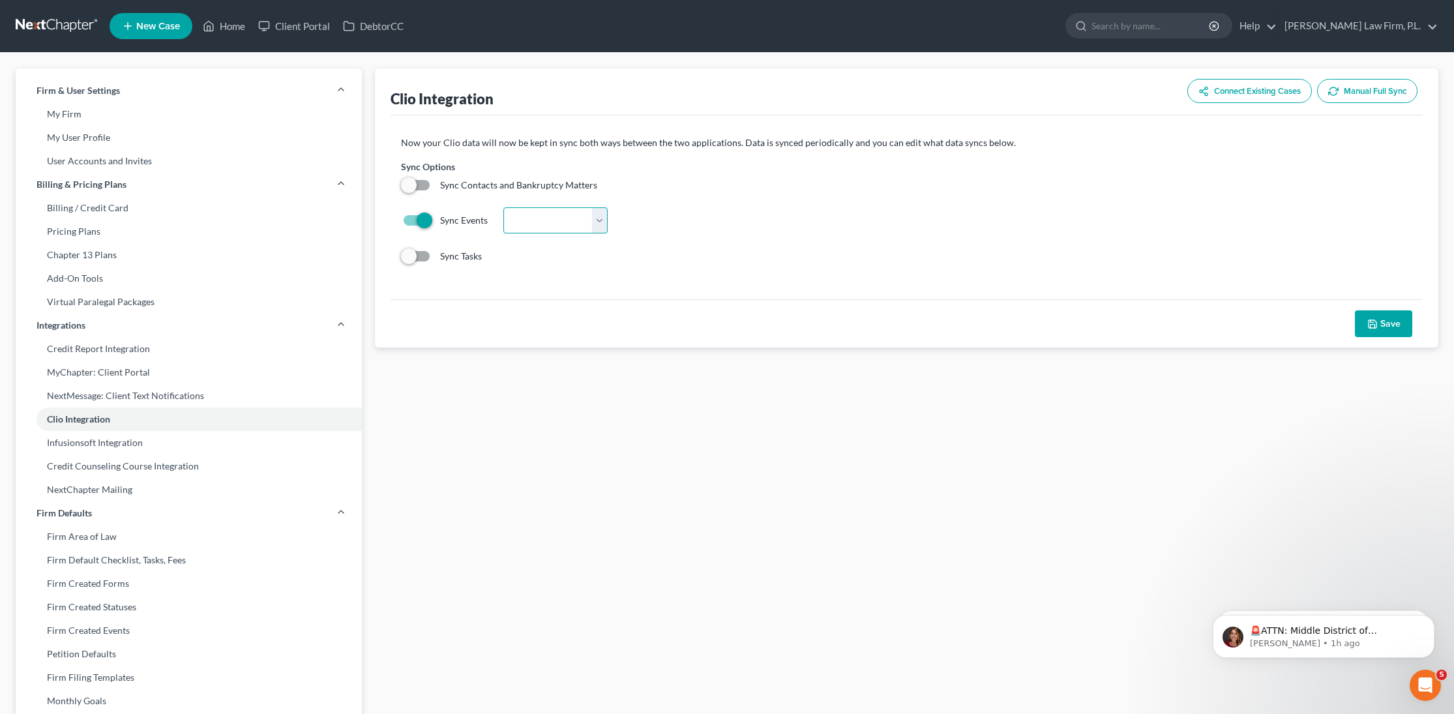
click at [503, 207] on select "Choose Calendar" at bounding box center [555, 220] width 104 height 26
click at [435, 186] on label "Sync Contacts and Bankruptcy Matters" at bounding box center [516, 185] width 162 height 13
click at [440, 186] on input "Sync Contacts and Bankruptcy Matters" at bounding box center [444, 183] width 8 height 8
checkbox input "true"
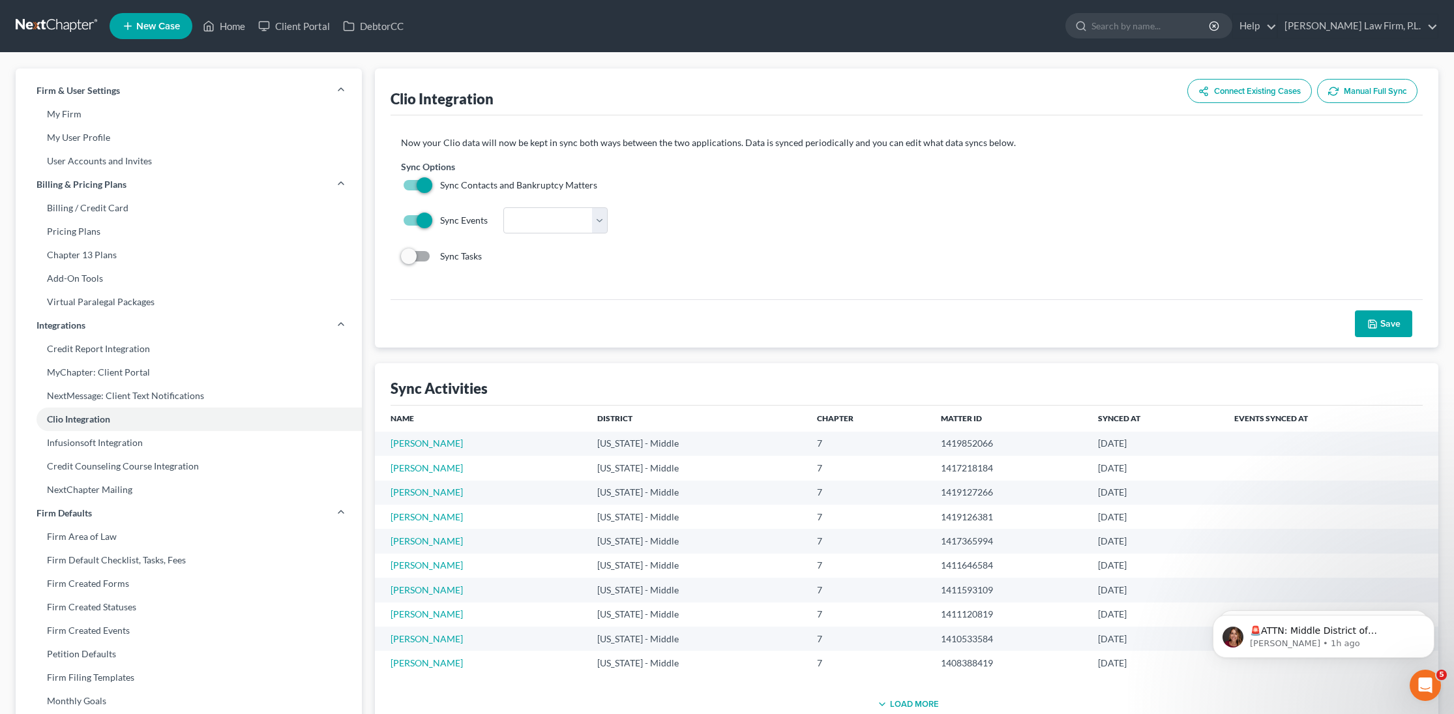
click at [435, 260] on label "Sync Tasks" at bounding box center [458, 256] width 47 height 13
click at [440, 258] on input "Sync Tasks" at bounding box center [444, 254] width 8 height 8
checkbox input "true"
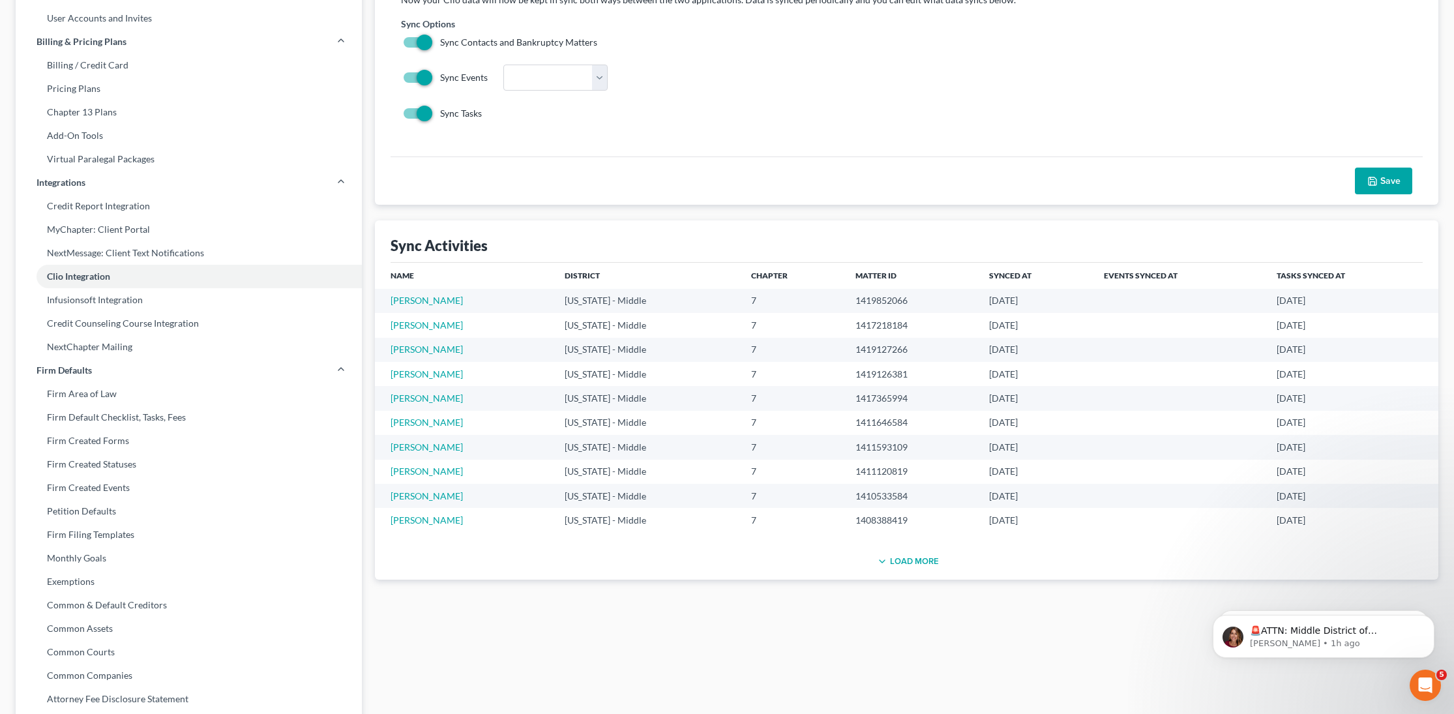
scroll to position [252, 0]
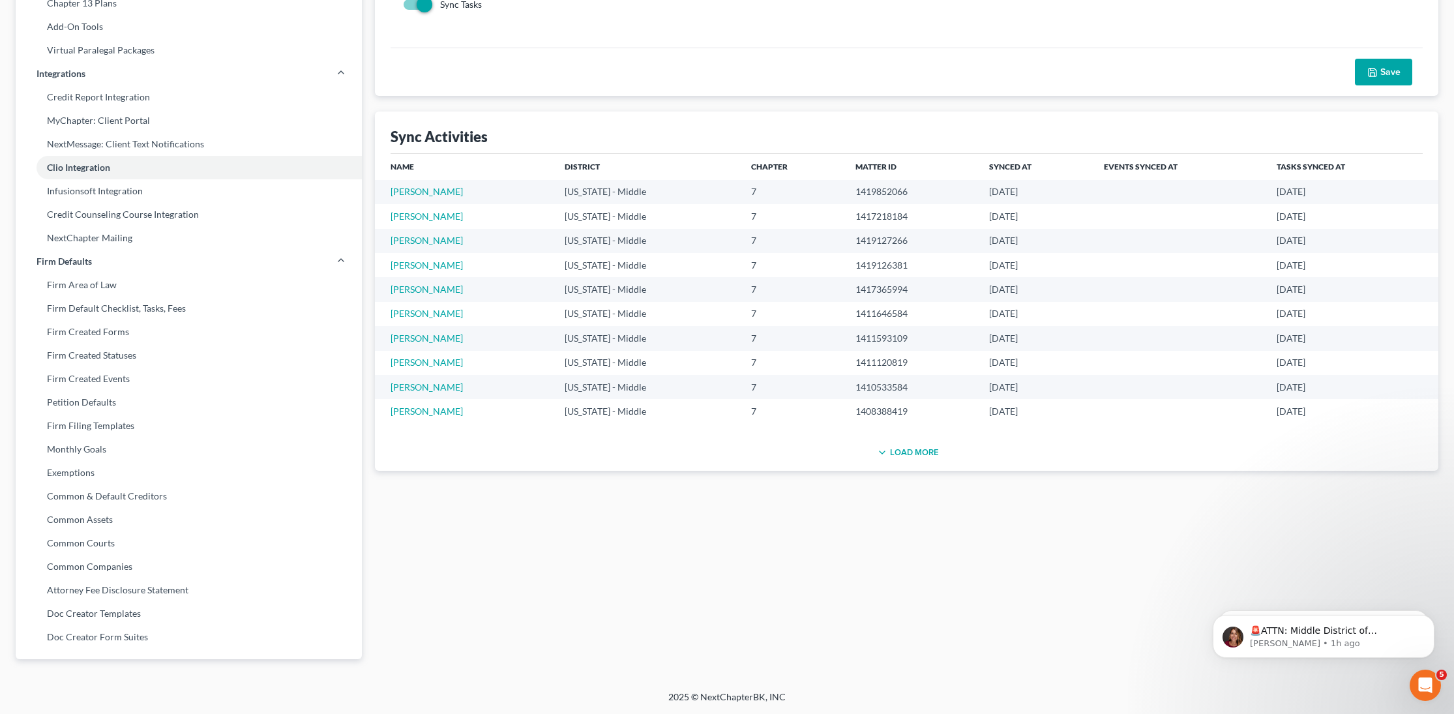
click at [900, 453] on button "Load More" at bounding box center [907, 453] width 65 height 16
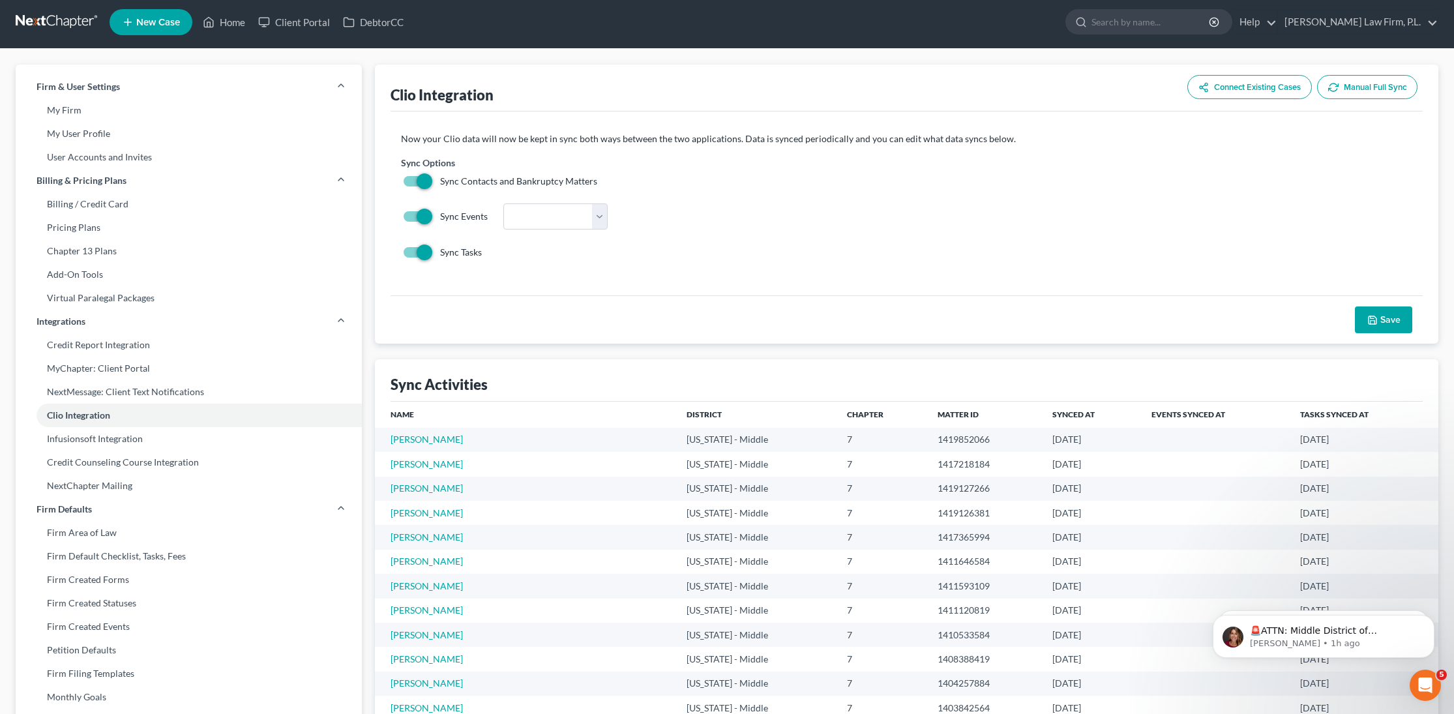
scroll to position [0, 0]
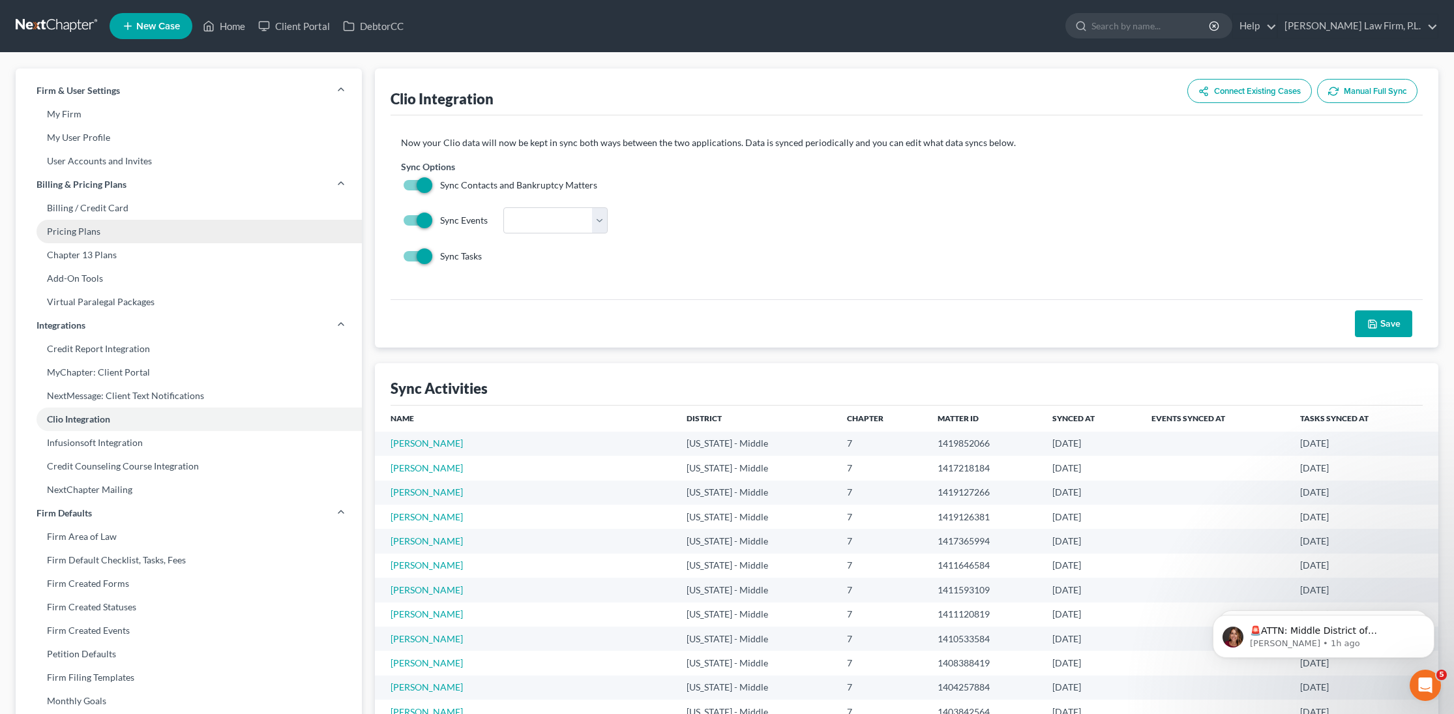
click at [122, 230] on link "Pricing Plans" at bounding box center [189, 231] width 346 height 23
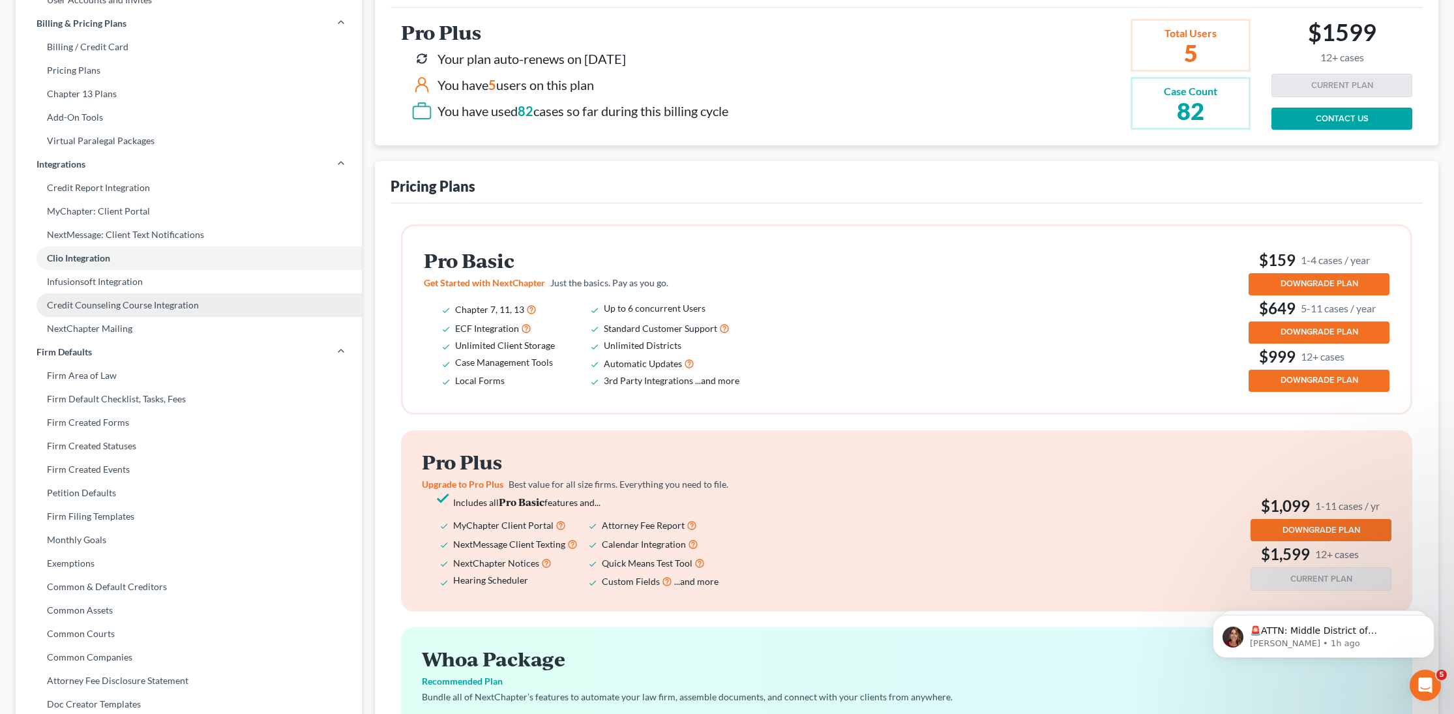
scroll to position [158, 0]
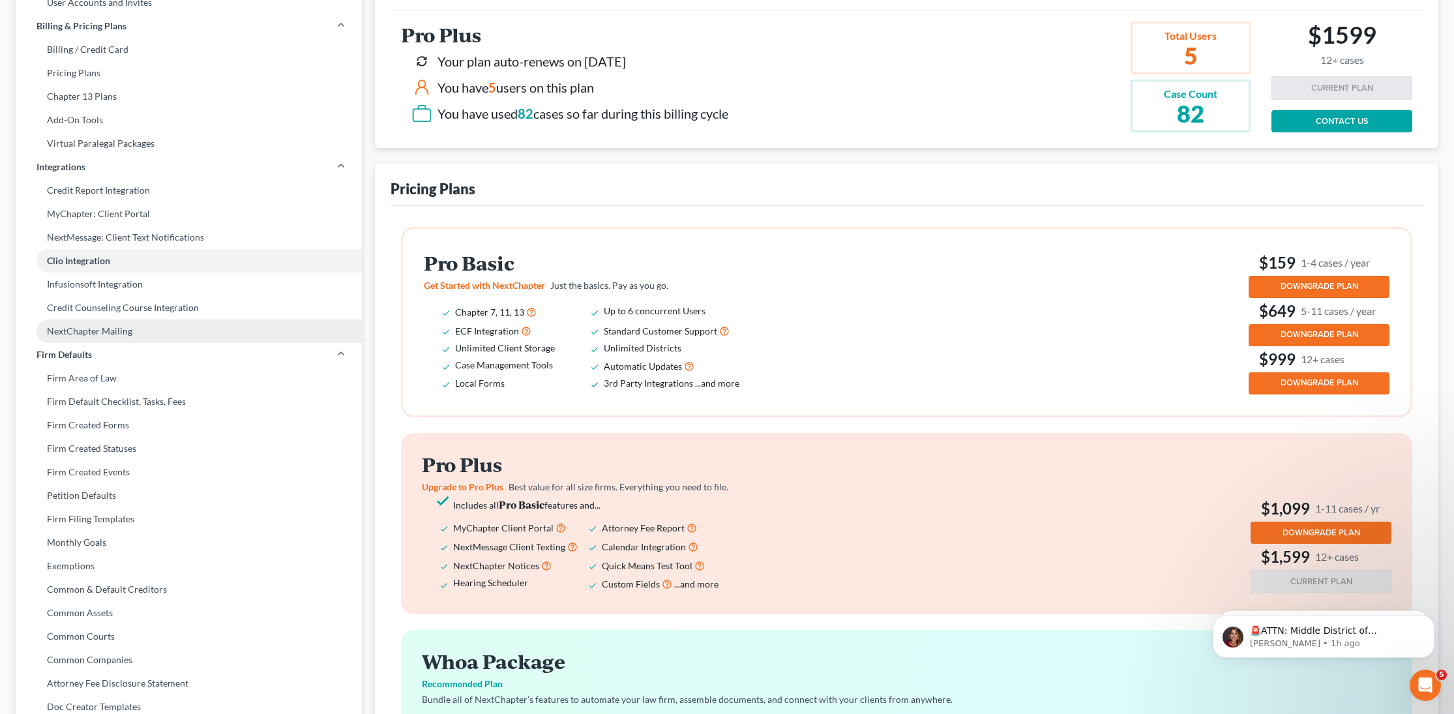
click at [150, 334] on link "NextChapter Mailing" at bounding box center [189, 331] width 346 height 23
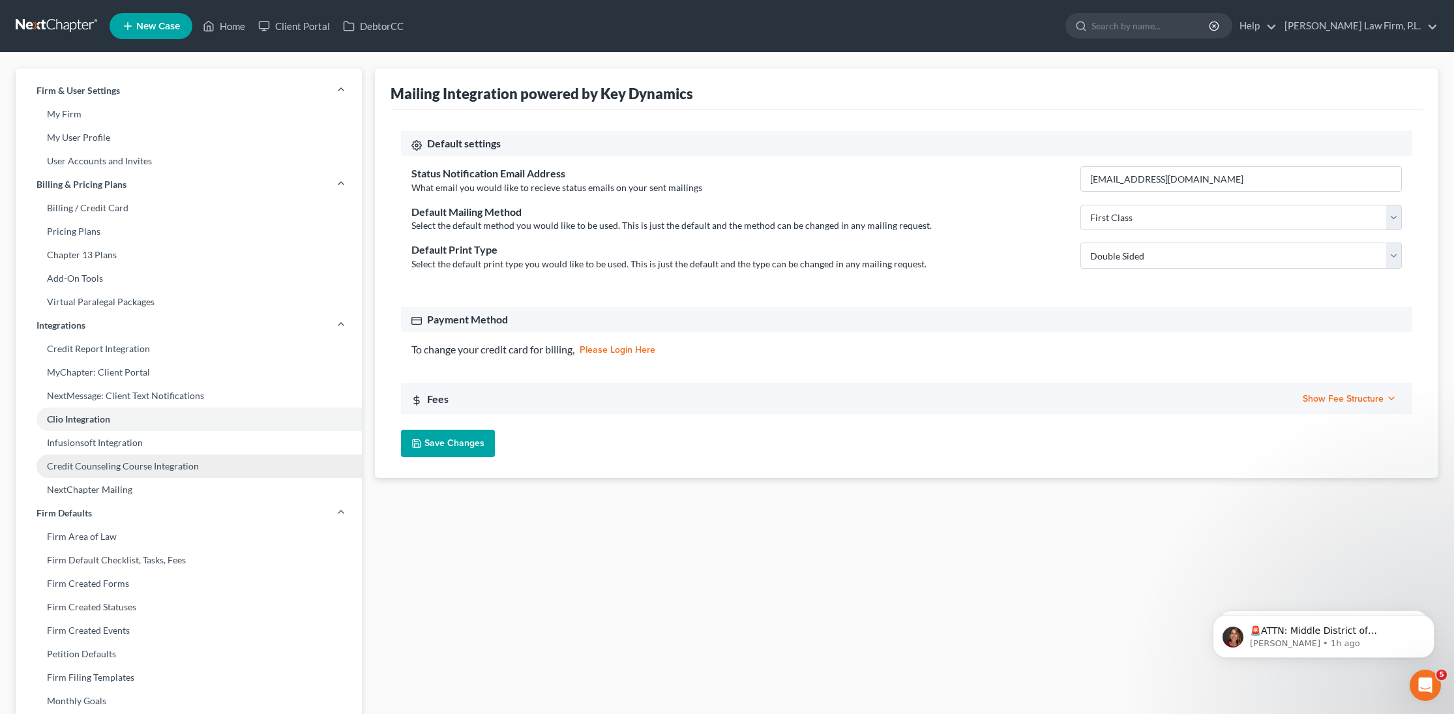
click at [190, 465] on link "Credit Counseling Course Integration" at bounding box center [189, 466] width 346 height 23
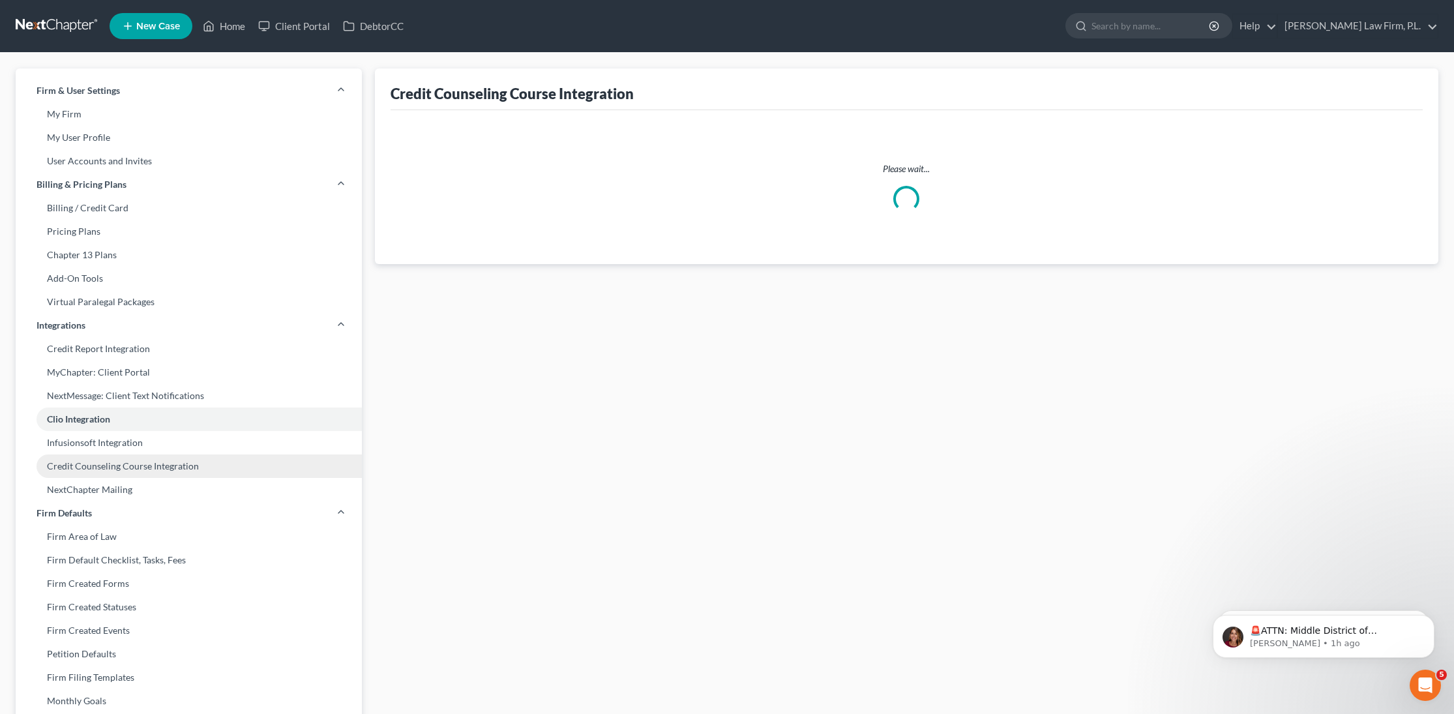
select select
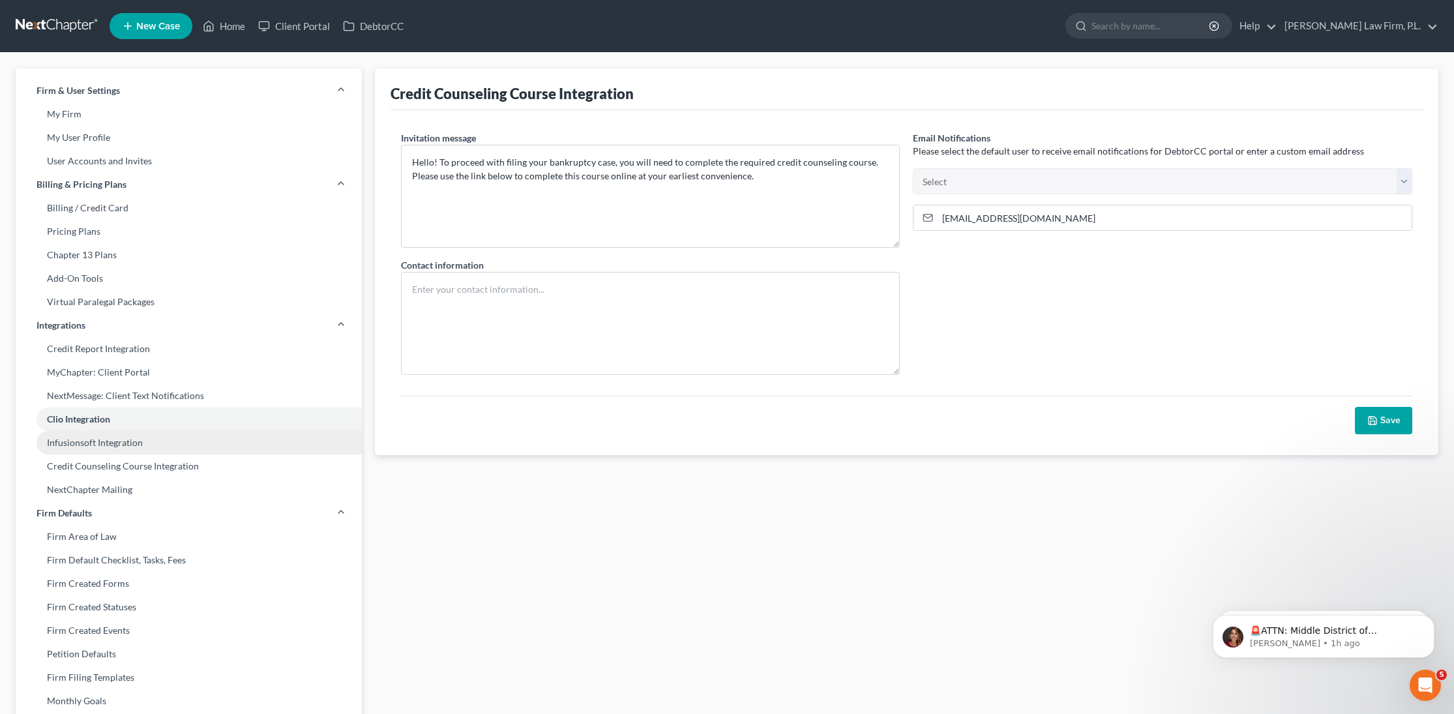
click at [189, 445] on link "Infusionsoft Integration" at bounding box center [189, 442] width 346 height 23
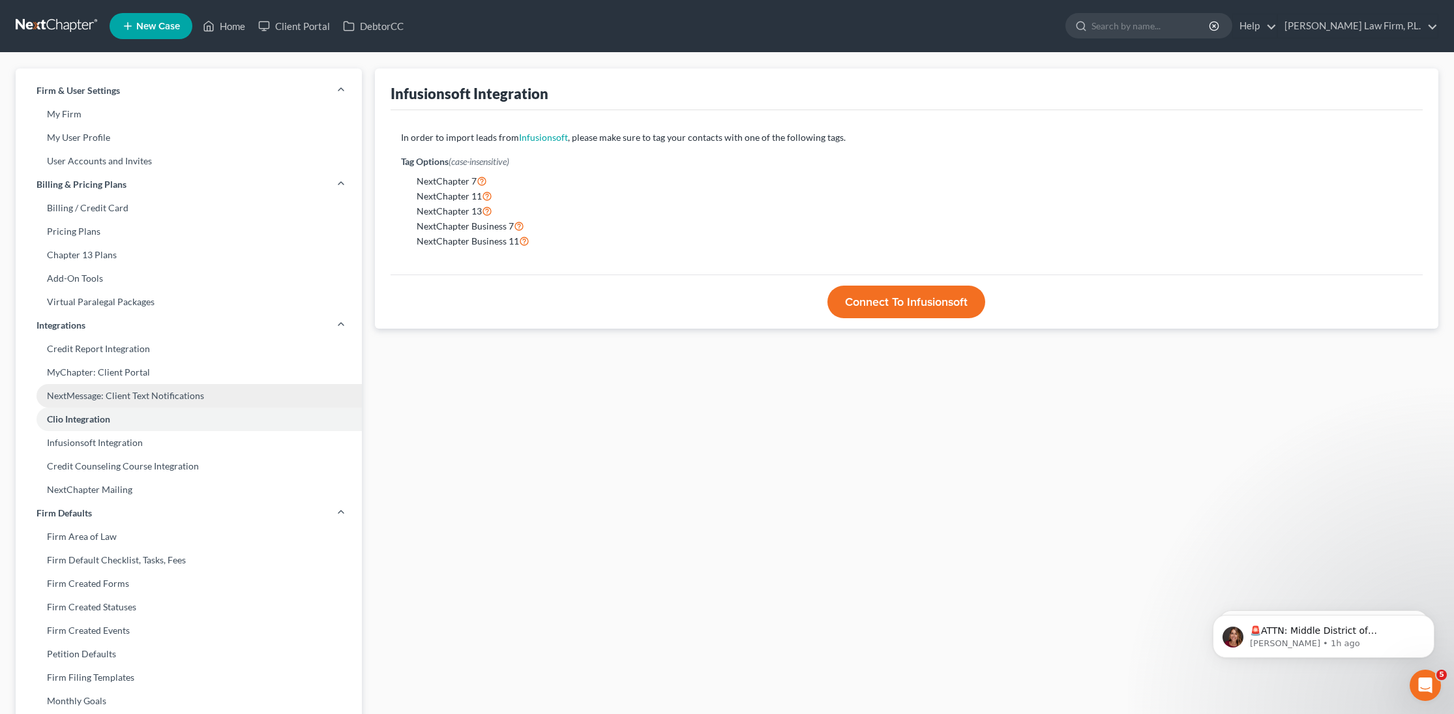
click at [189, 395] on link "NextMessage: Client Text Notifications" at bounding box center [189, 395] width 346 height 23
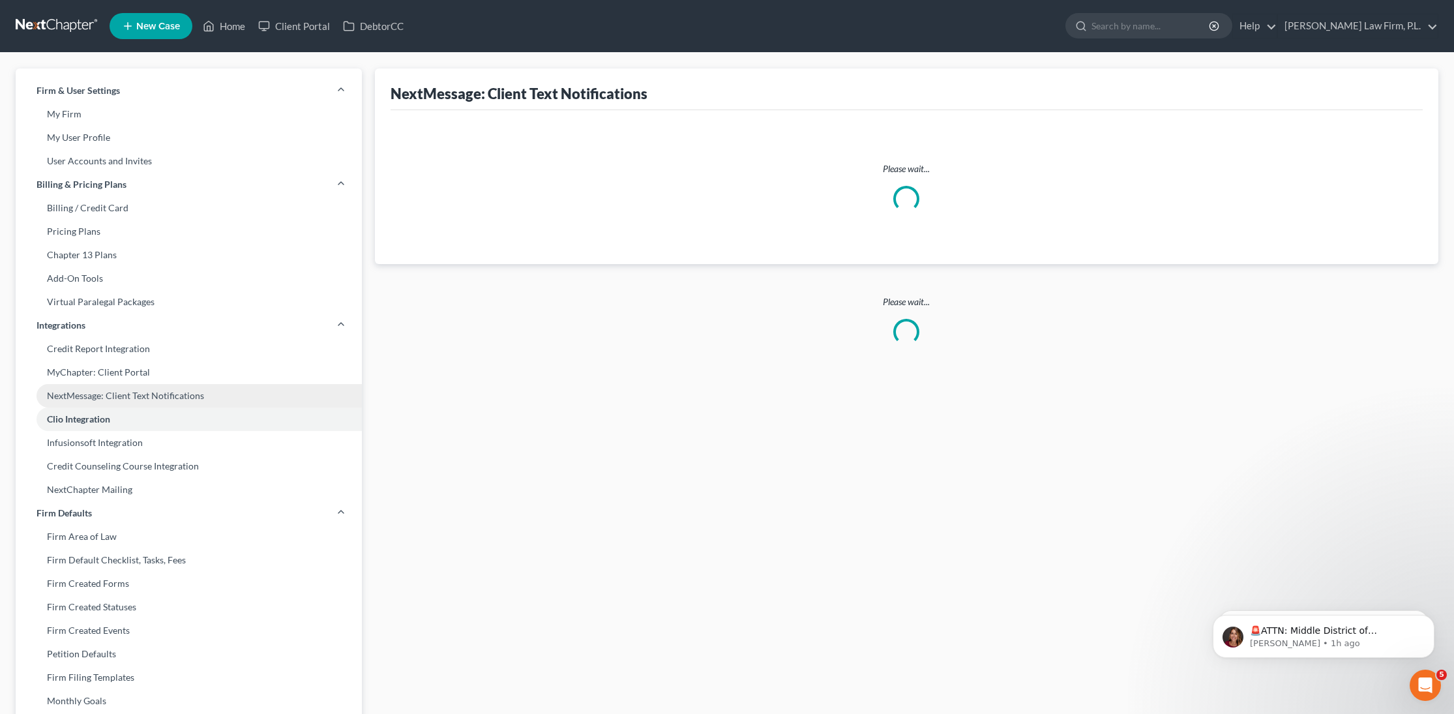
select select "3"
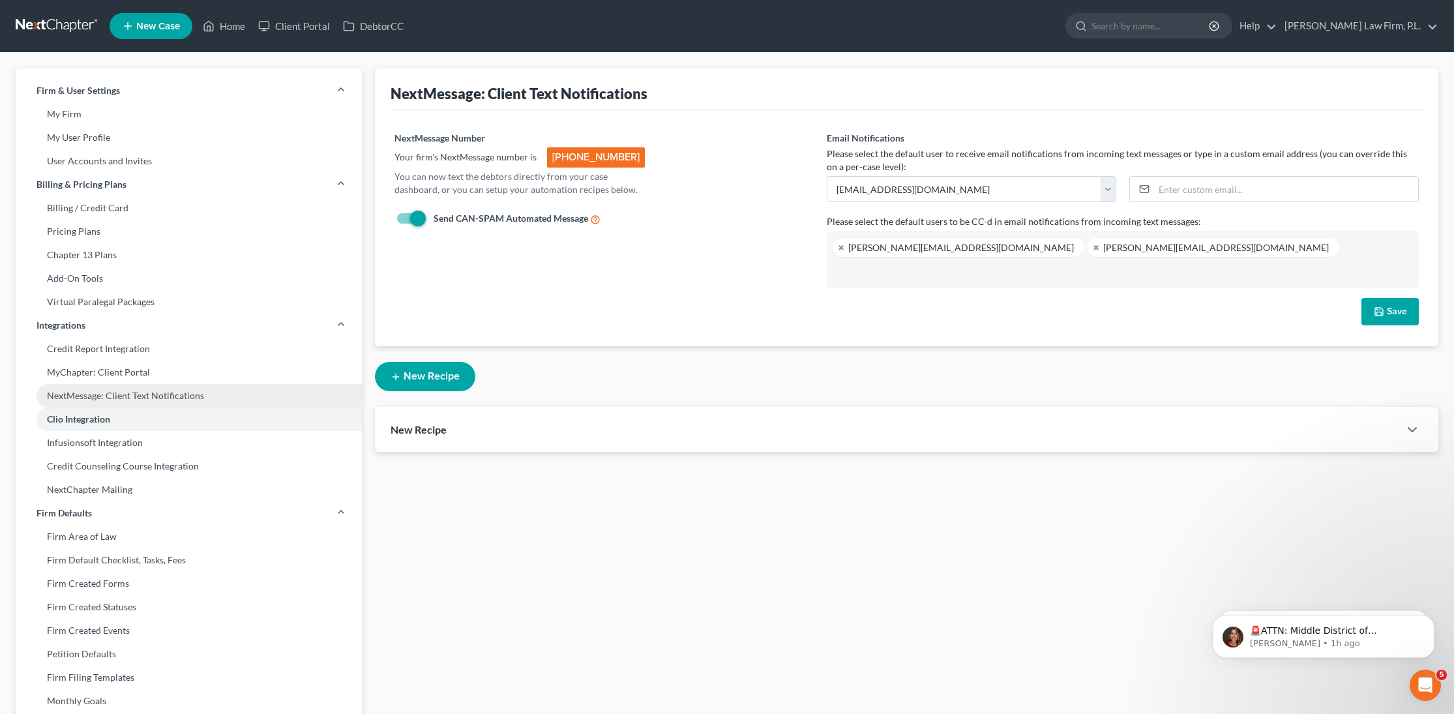
scroll to position [23, 0]
click at [498, 454] on div "Case Type: Bankruptcy Bankruptcy NextMessage: Client Text Notifications NextMes…" at bounding box center [906, 497] width 1077 height 858
click at [496, 432] on div "New Recipe" at bounding box center [887, 429] width 1025 height 45
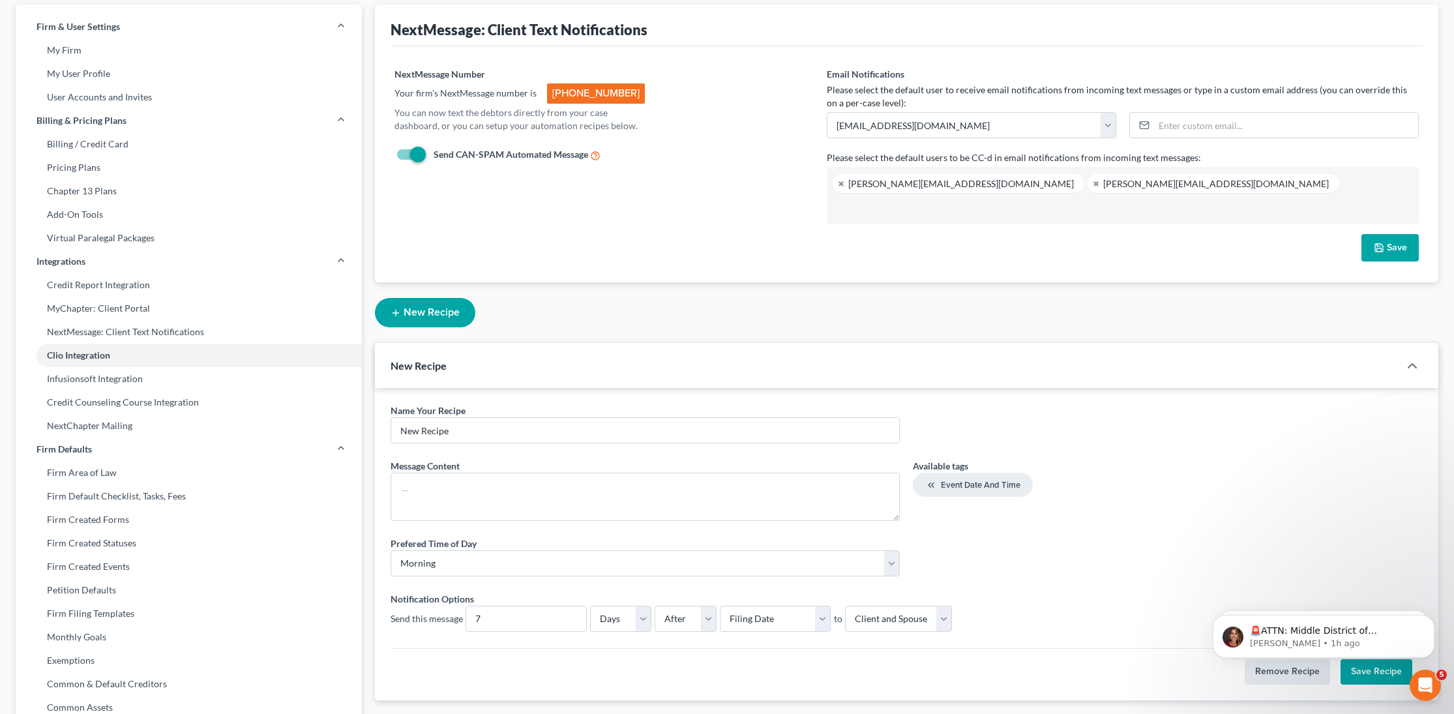
scroll to position [70, 0]
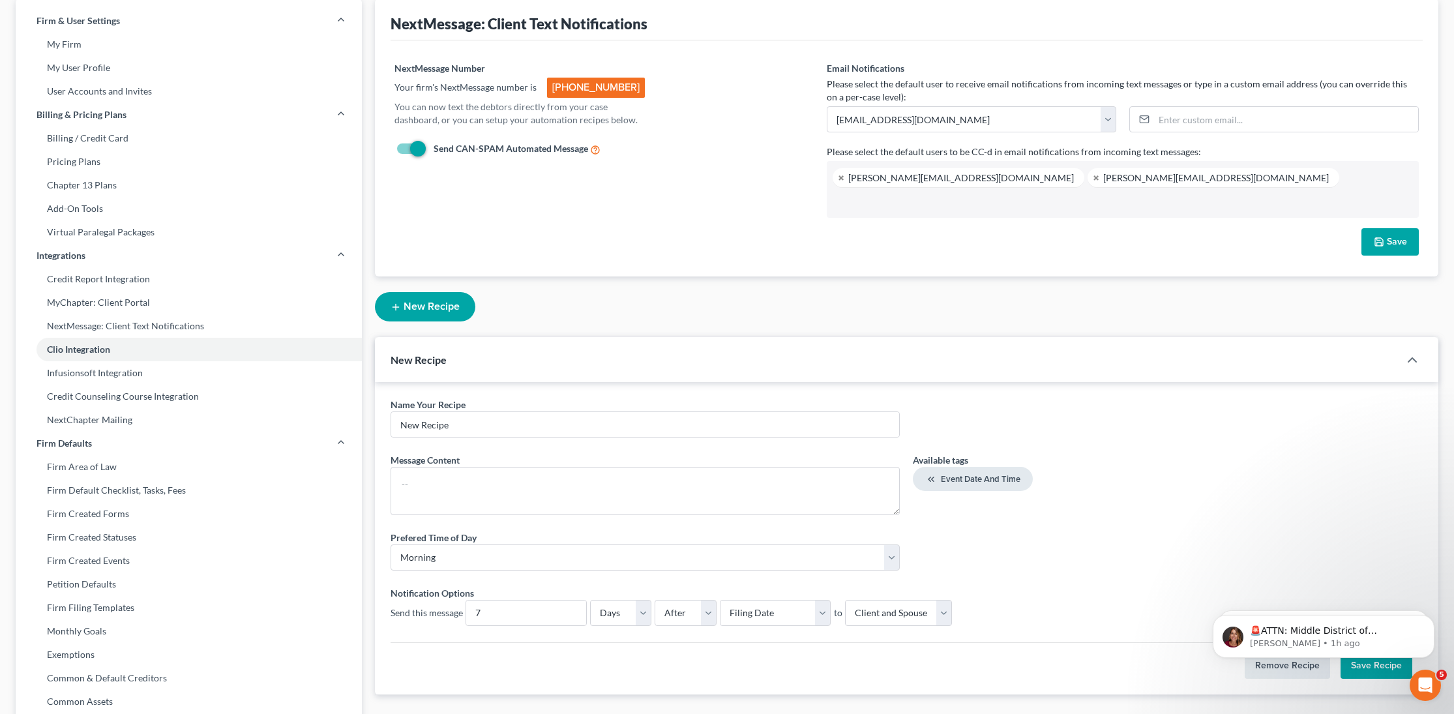
click at [984, 482] on span "Event Date and Time" at bounding box center [981, 479] width 80 height 10
drag, startPoint x: 598, startPoint y: 484, endPoint x: 480, endPoint y: 479, distance: 118.2
click at [480, 479] on textarea "<event-date-time> <event-date-time>" at bounding box center [646, 491] width 510 height 48
type textarea "<event-date-time>"
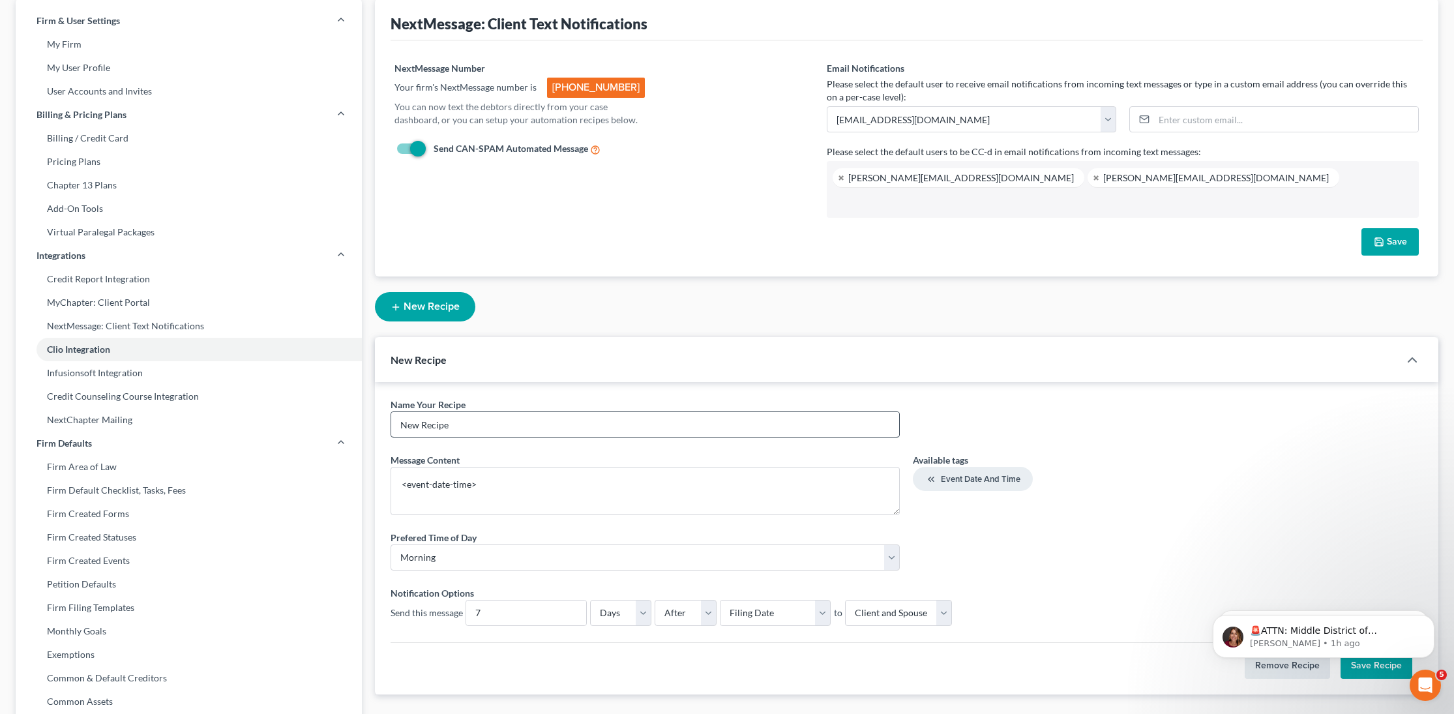
drag, startPoint x: 540, startPoint y: 438, endPoint x: 539, endPoint y: 430, distance: 8.5
click at [539, 436] on div "Name Your Recipe * New Recipe" at bounding box center [645, 423] width 523 height 50
drag, startPoint x: 528, startPoint y: 429, endPoint x: 317, endPoint y: 402, distance: 213.1
click at [317, 402] on div "Firm & User Settings My Firm My User Profile User Accounts and Invites Billing …" at bounding box center [727, 428] width 1436 height 858
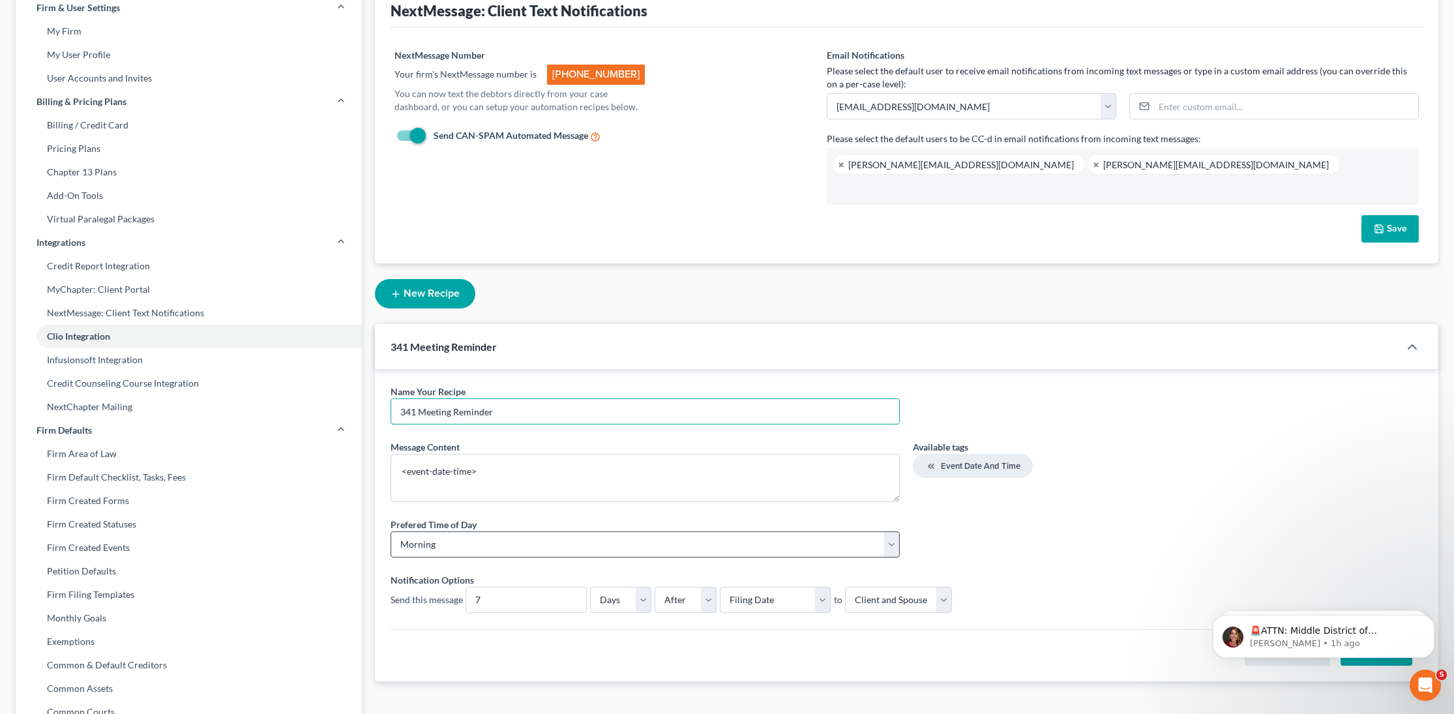
scroll to position [248, 0]
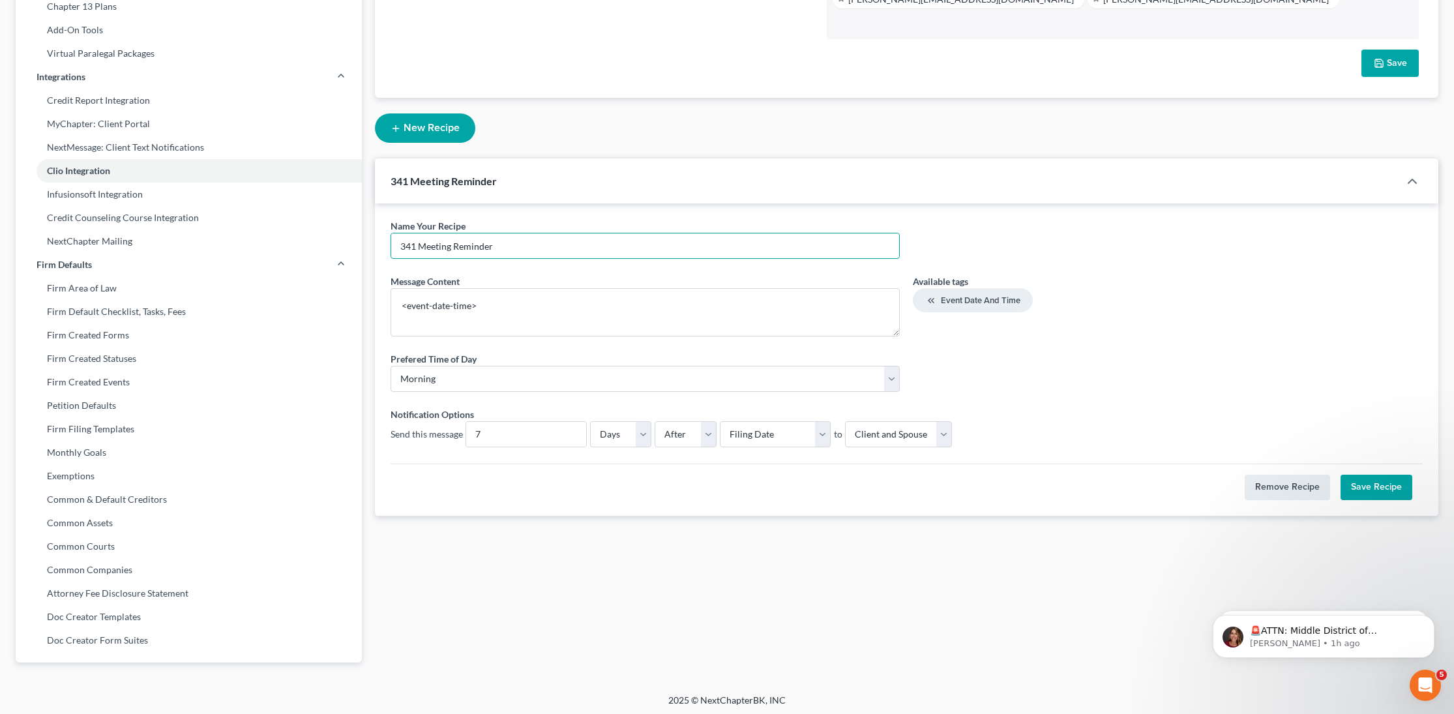
type input "341 Meeting Reminder"
click at [1395, 492] on button "Save Recipe" at bounding box center [1377, 488] width 72 height 26
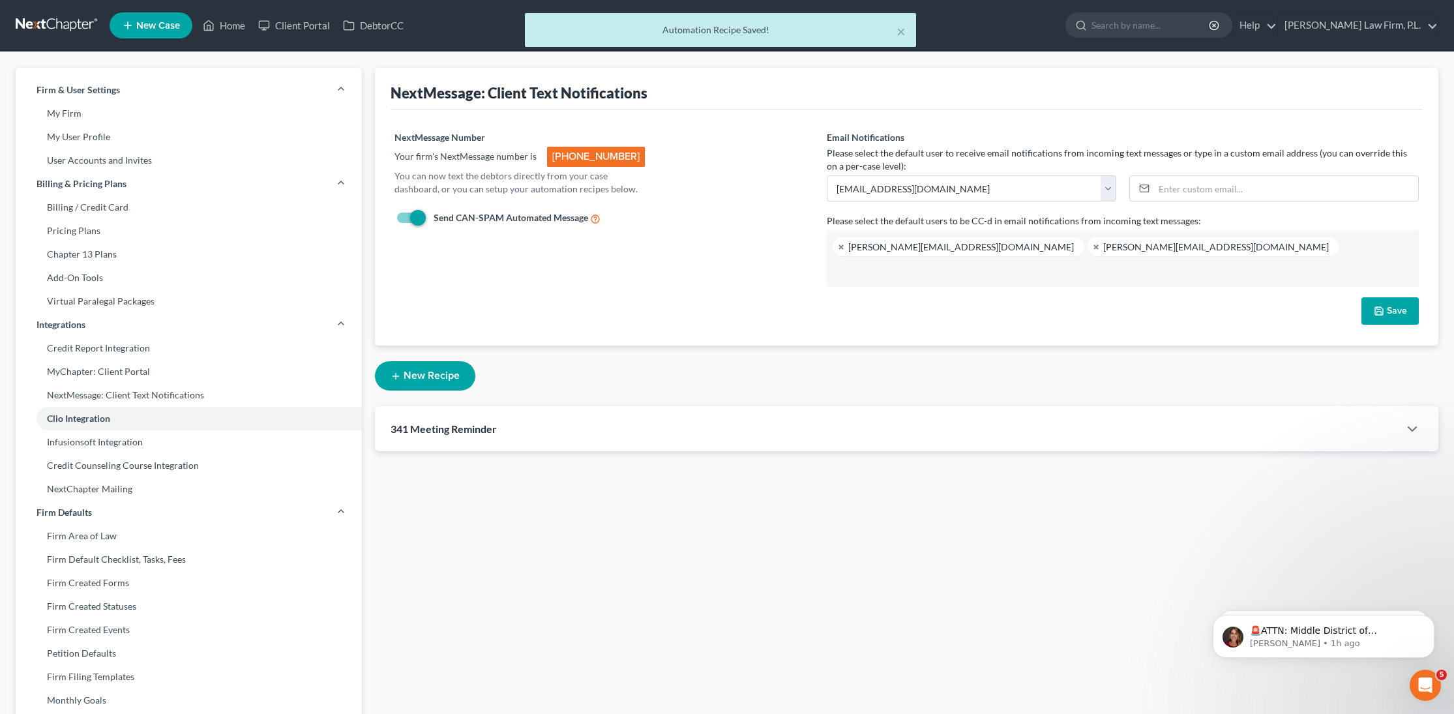
scroll to position [0, 0]
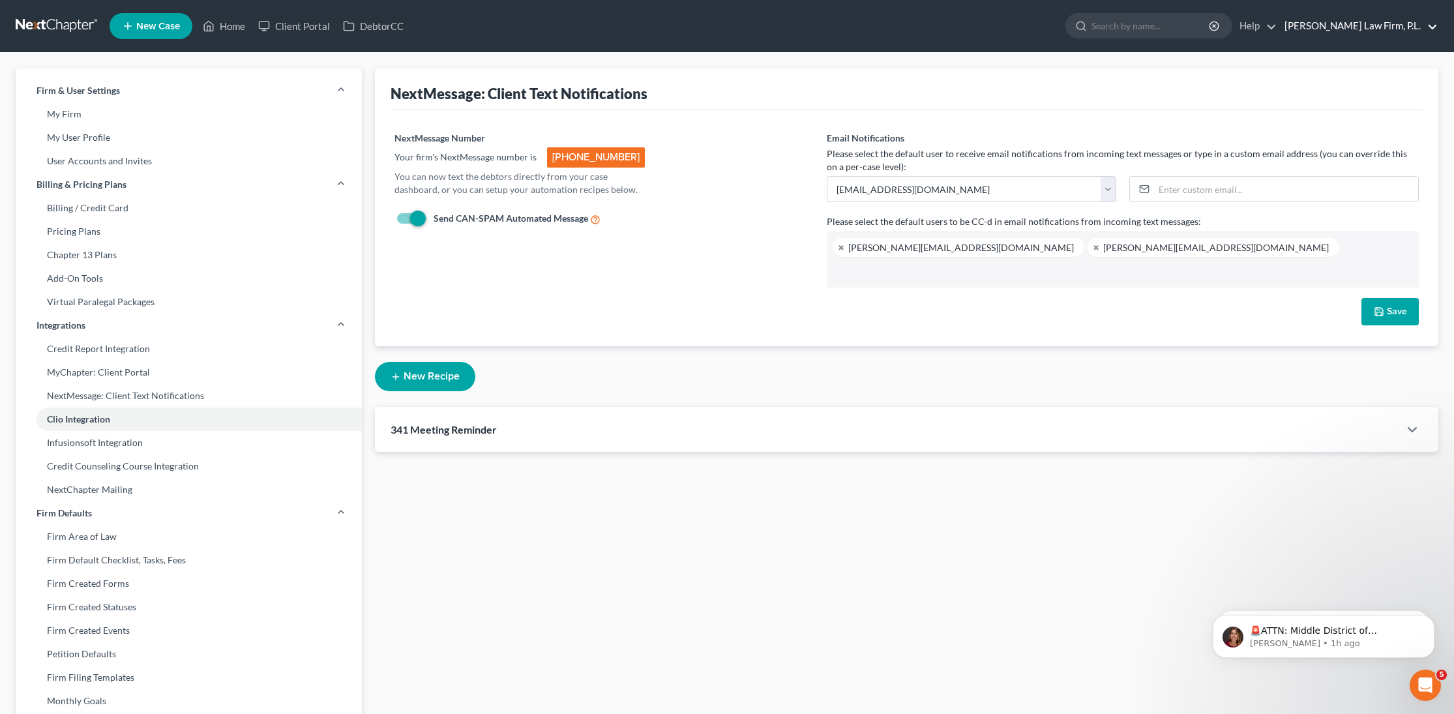
click at [1366, 25] on link "[PERSON_NAME] Law Firm, P.L." at bounding box center [1358, 25] width 160 height 23
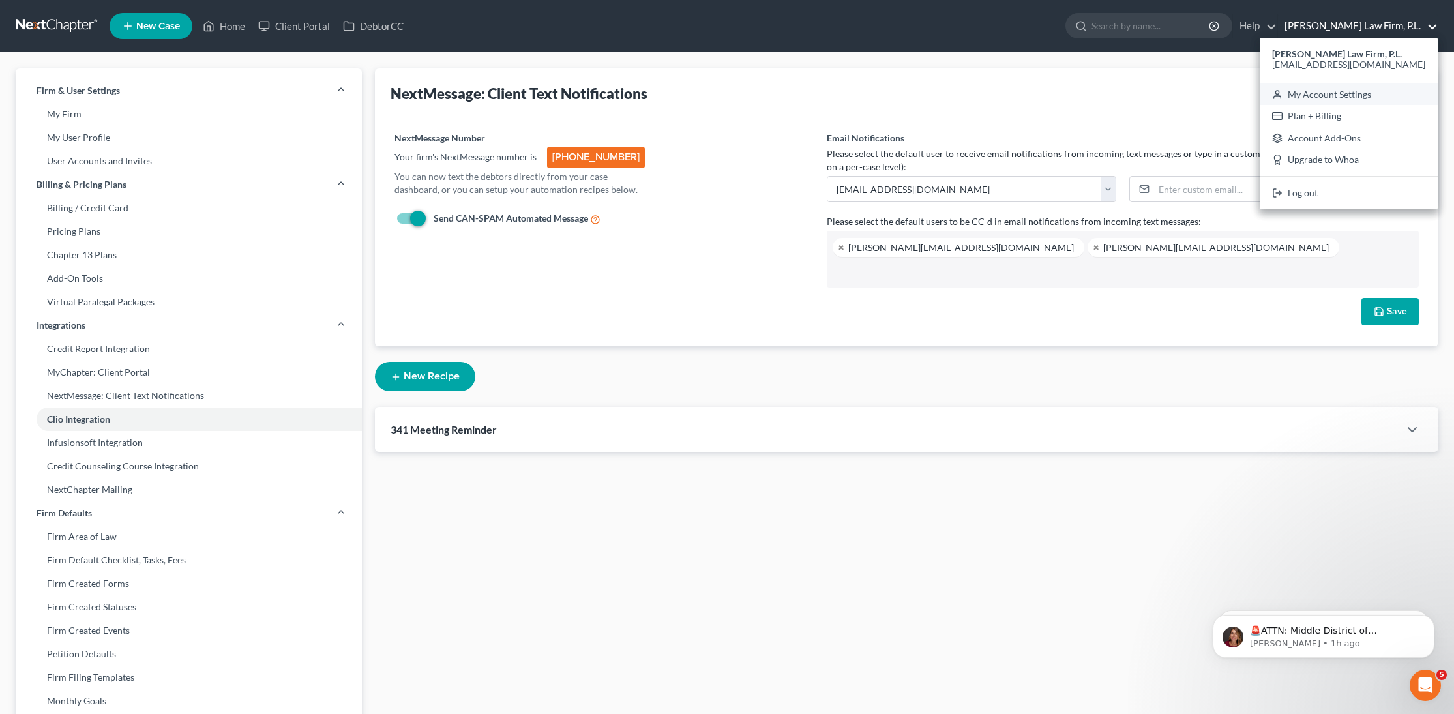
click at [1374, 91] on link "My Account Settings" at bounding box center [1349, 94] width 178 height 22
select select "24"
select select "9"
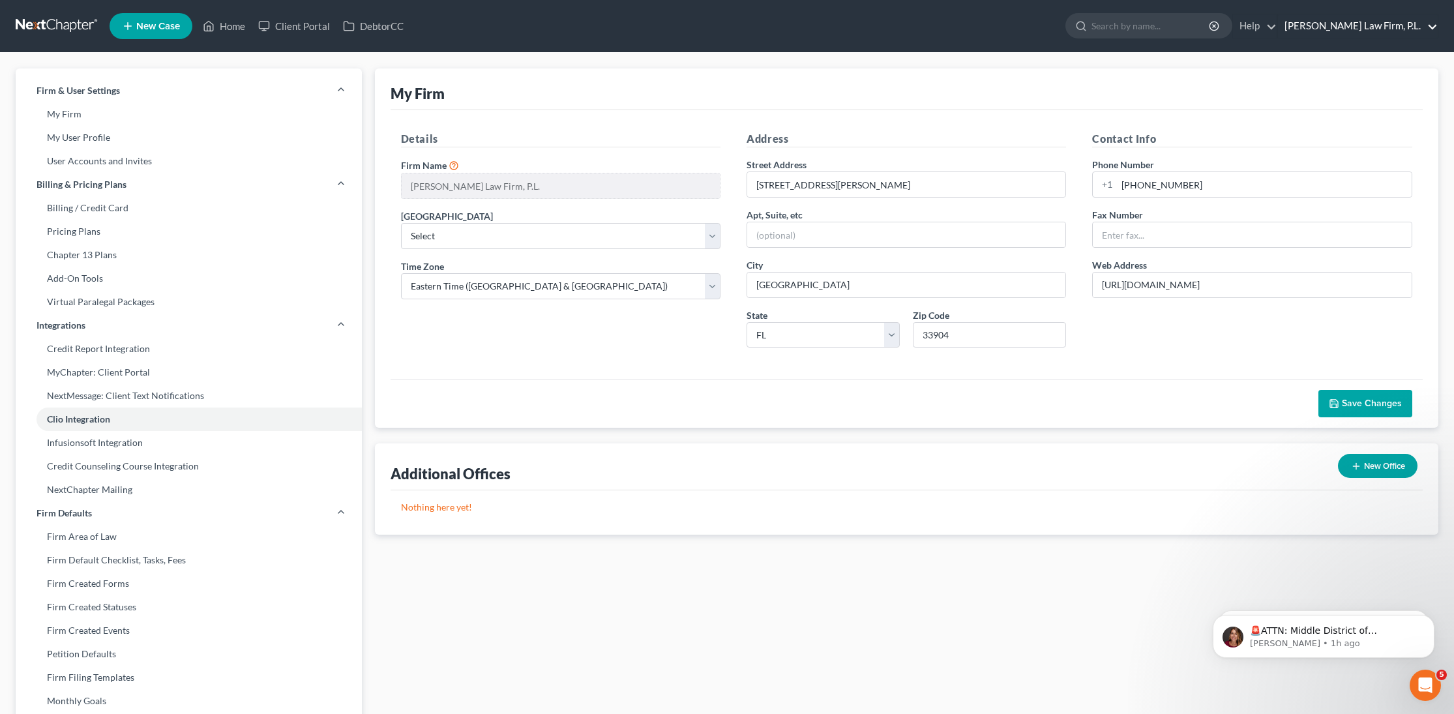
click at [1369, 27] on link "[PERSON_NAME] Law Firm, P.L." at bounding box center [1358, 25] width 160 height 23
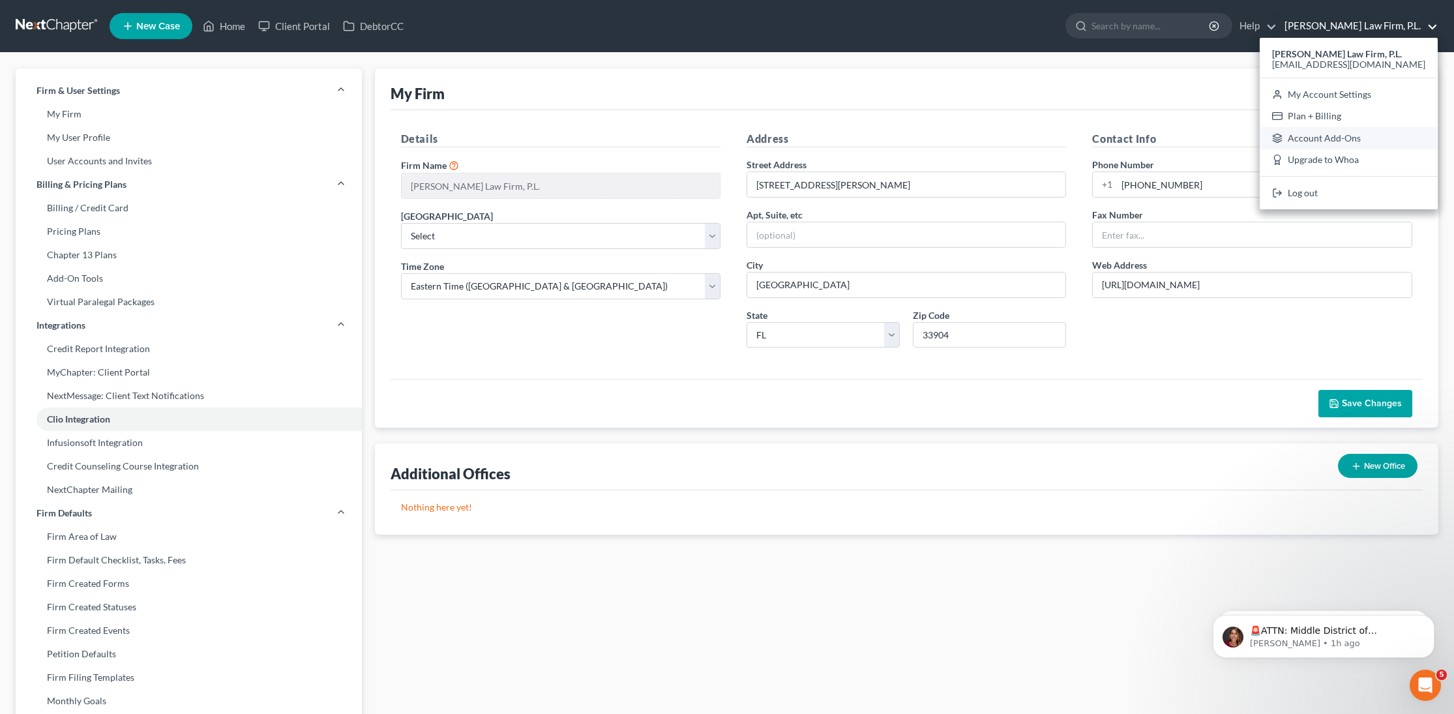
click at [1353, 141] on link "Account Add-Ons" at bounding box center [1349, 138] width 178 height 22
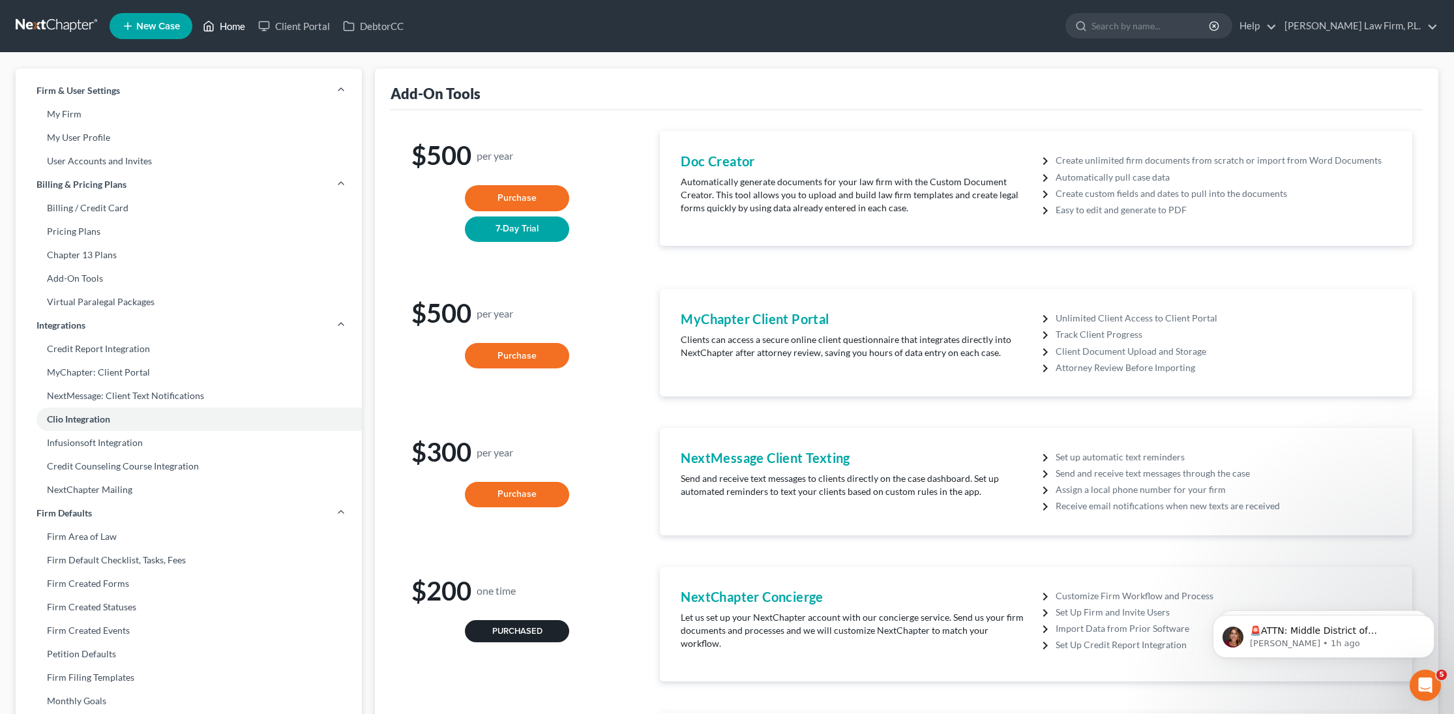
click at [217, 23] on link "Home" at bounding box center [223, 25] width 55 height 23
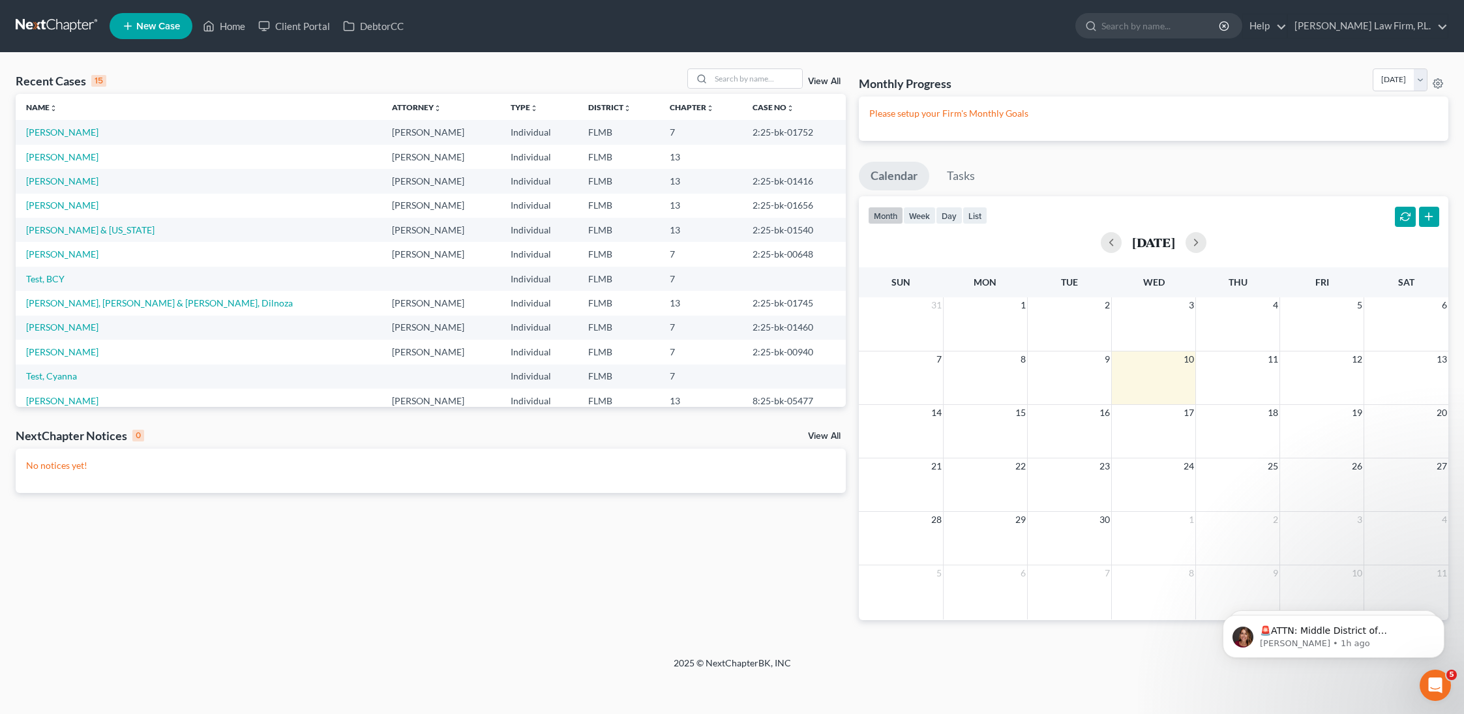
click at [813, 435] on link "View All" at bounding box center [824, 436] width 33 height 9
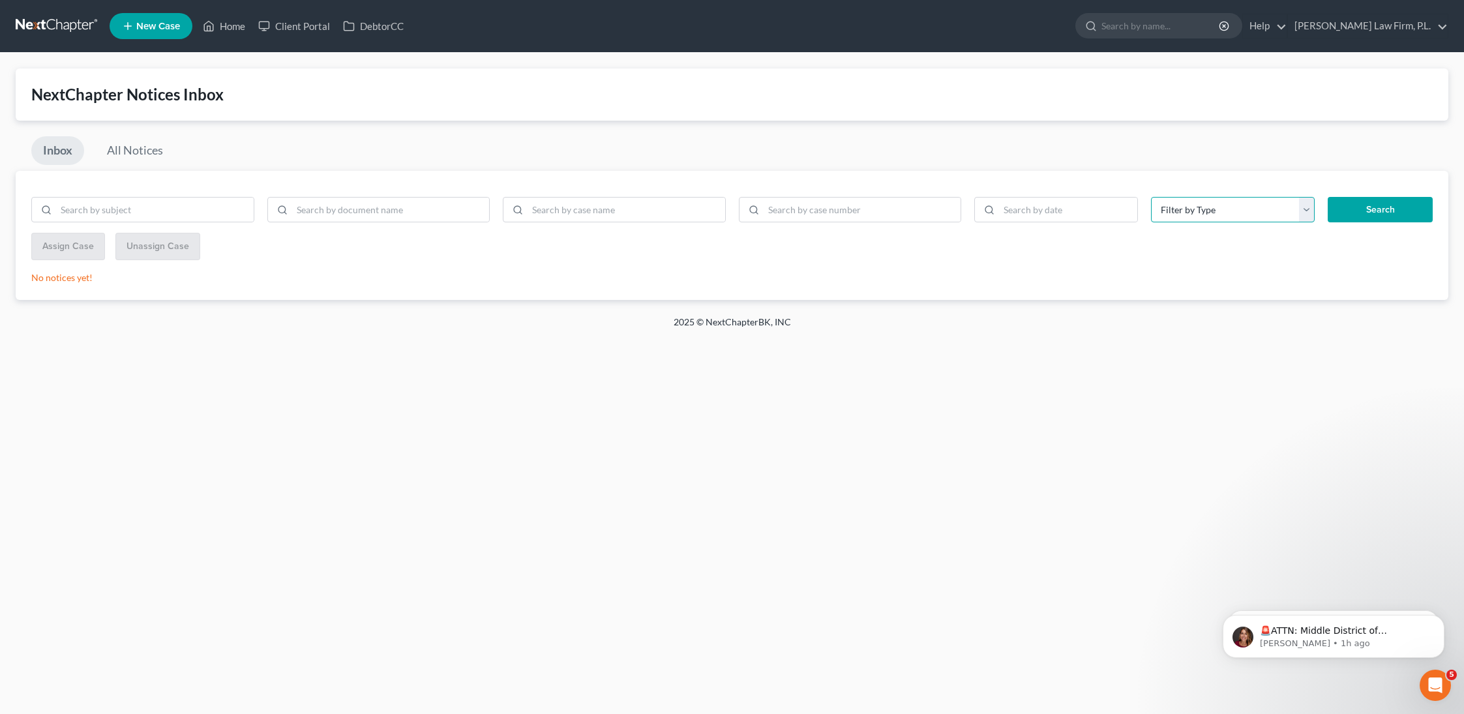
click at [1179, 211] on select "Filter by Type Hearing Notice Proof of Claim" at bounding box center [1233, 210] width 164 height 26
click at [232, 27] on link "Home" at bounding box center [223, 25] width 55 height 23
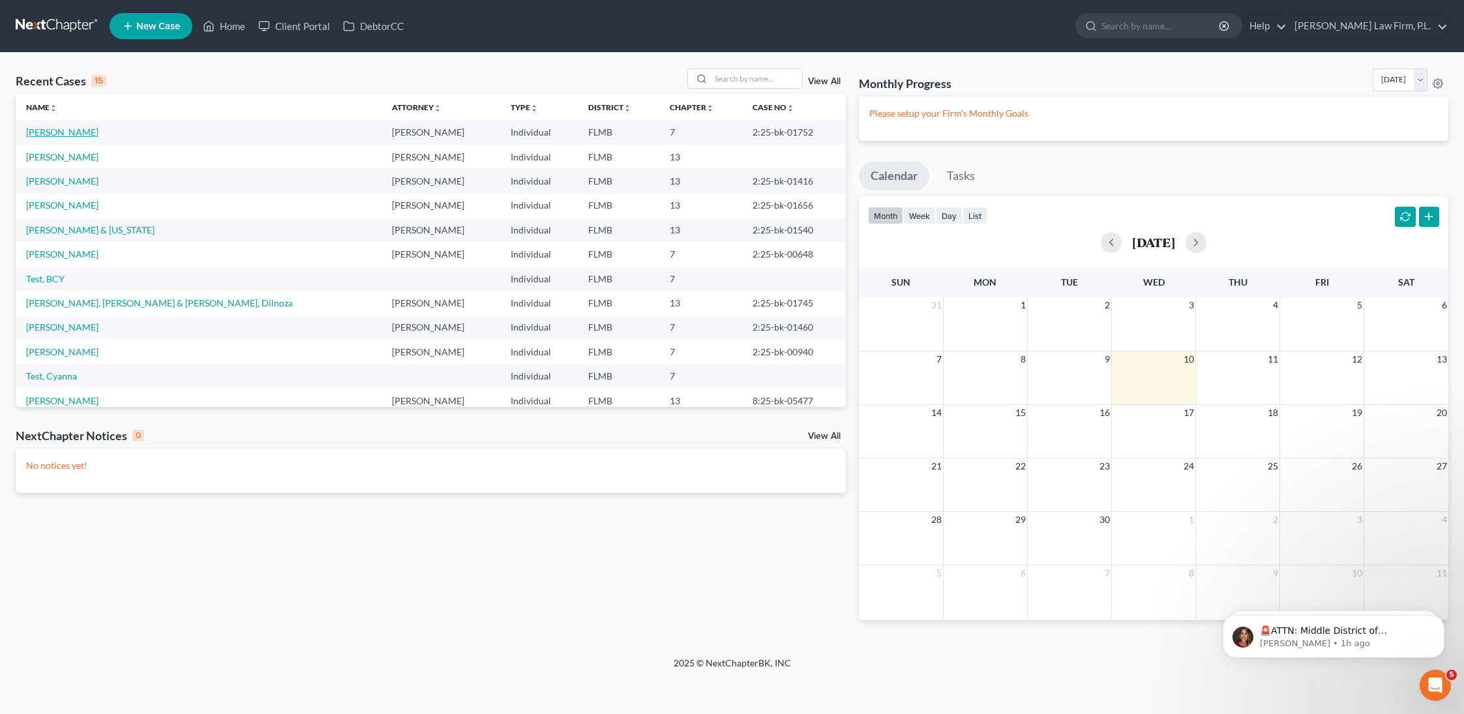
click at [64, 135] on link "[PERSON_NAME]" at bounding box center [62, 132] width 72 height 11
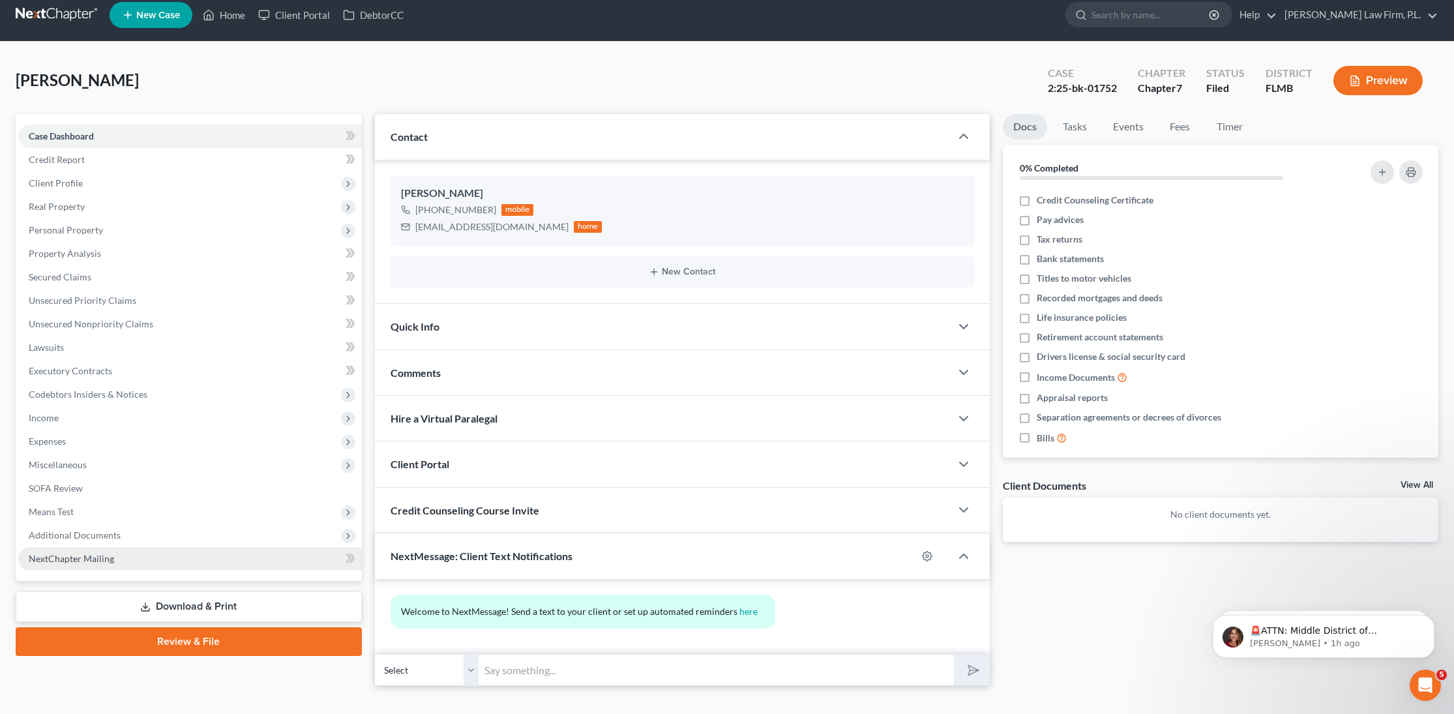
scroll to position [33, 0]
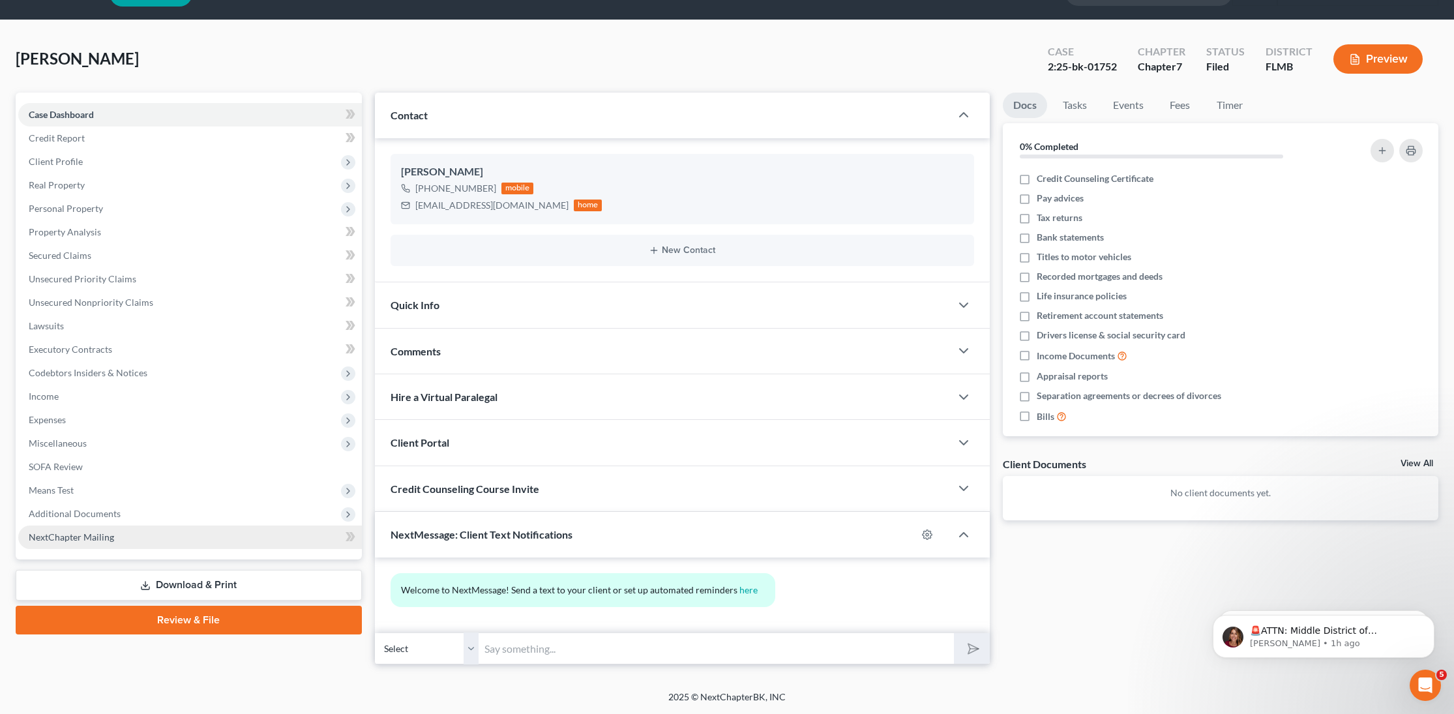
click at [143, 535] on link "NextChapter Mailing" at bounding box center [190, 537] width 344 height 23
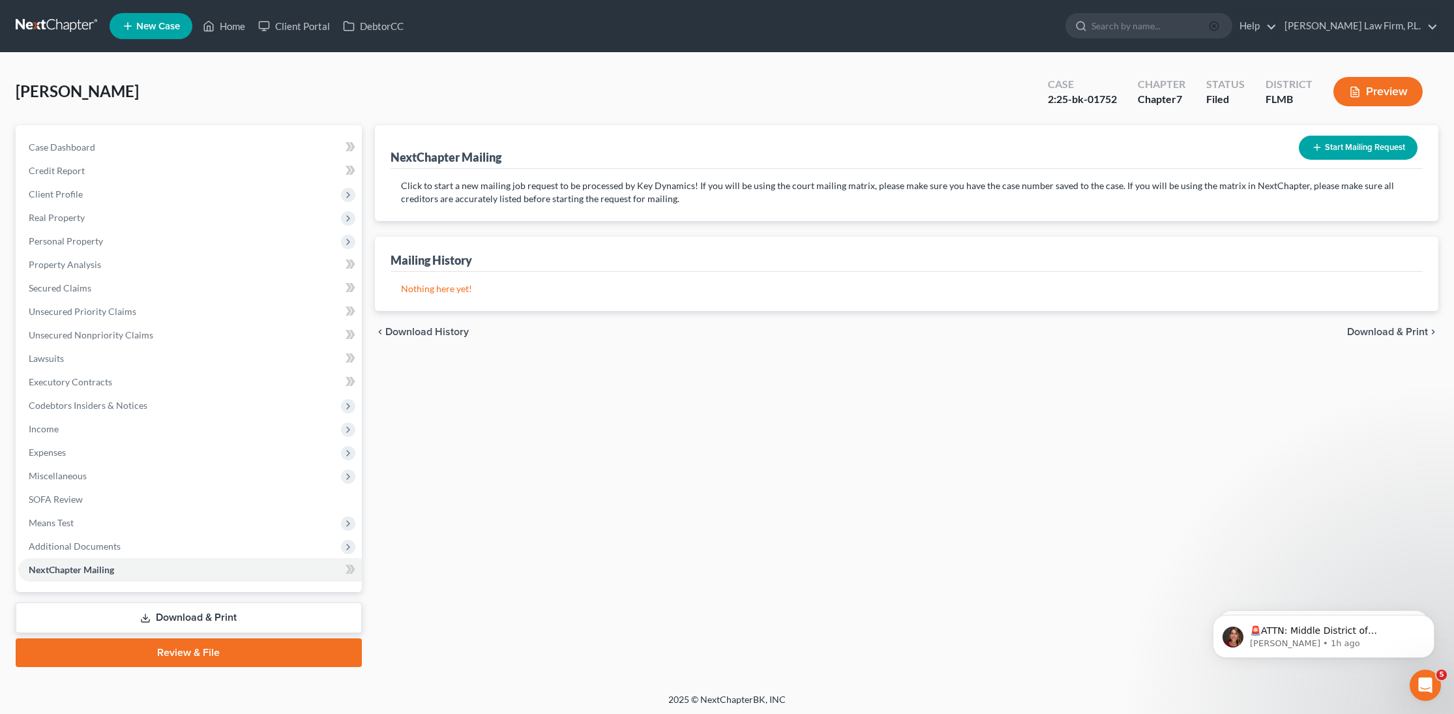
click at [1220, 25] on icon "button" at bounding box center [1214, 26] width 10 height 10
click at [228, 32] on link "Home" at bounding box center [223, 25] width 55 height 23
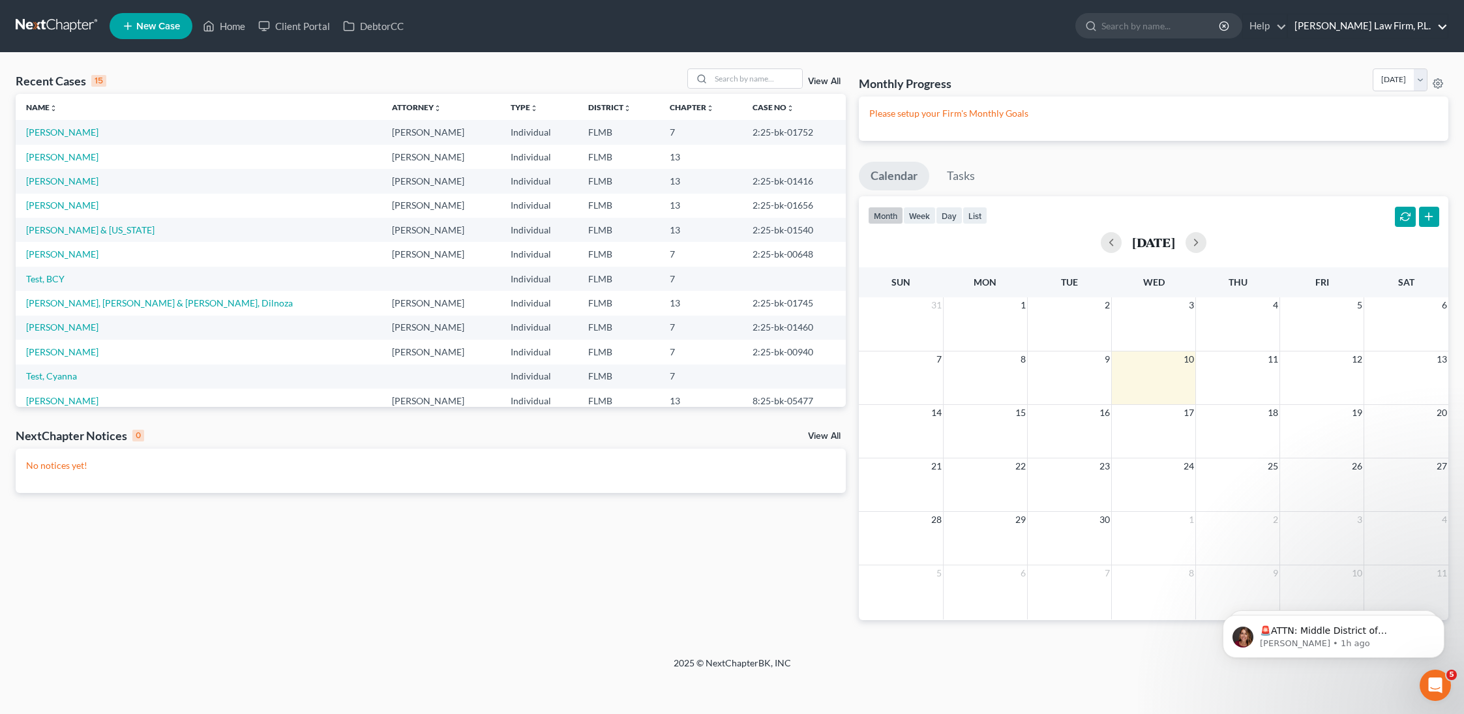
click at [1413, 33] on link "[PERSON_NAME] Law Firm, P.L." at bounding box center [1368, 25] width 160 height 23
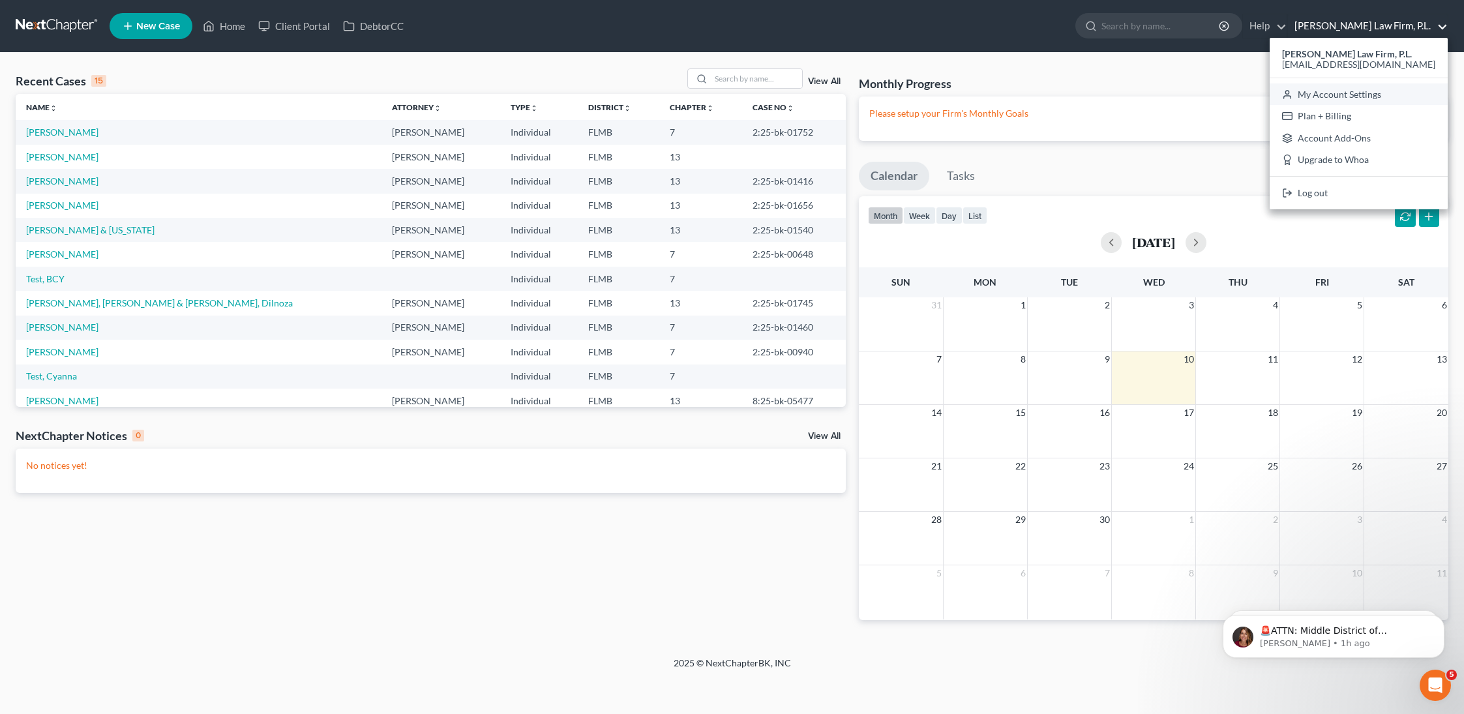
click at [1398, 99] on link "My Account Settings" at bounding box center [1359, 94] width 178 height 22
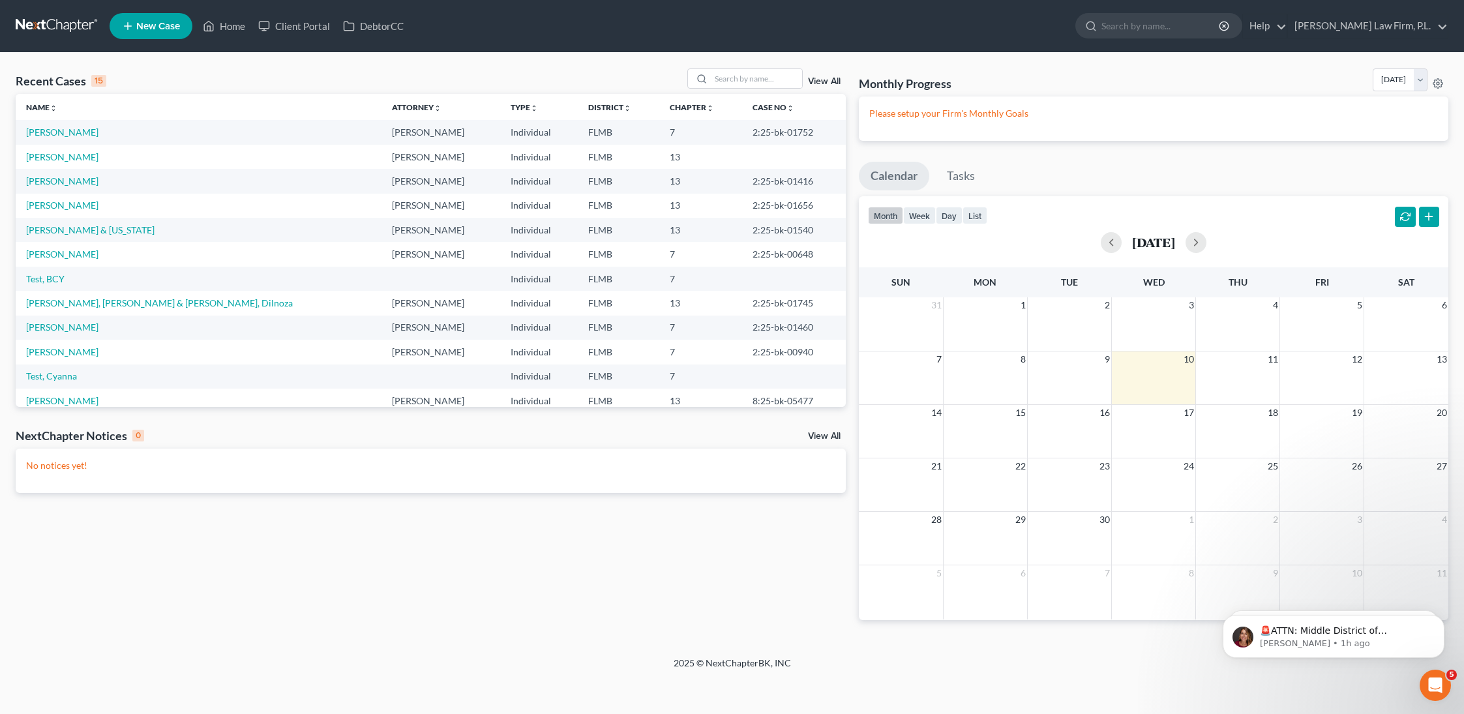
select select "15"
select select "24"
select select "9"
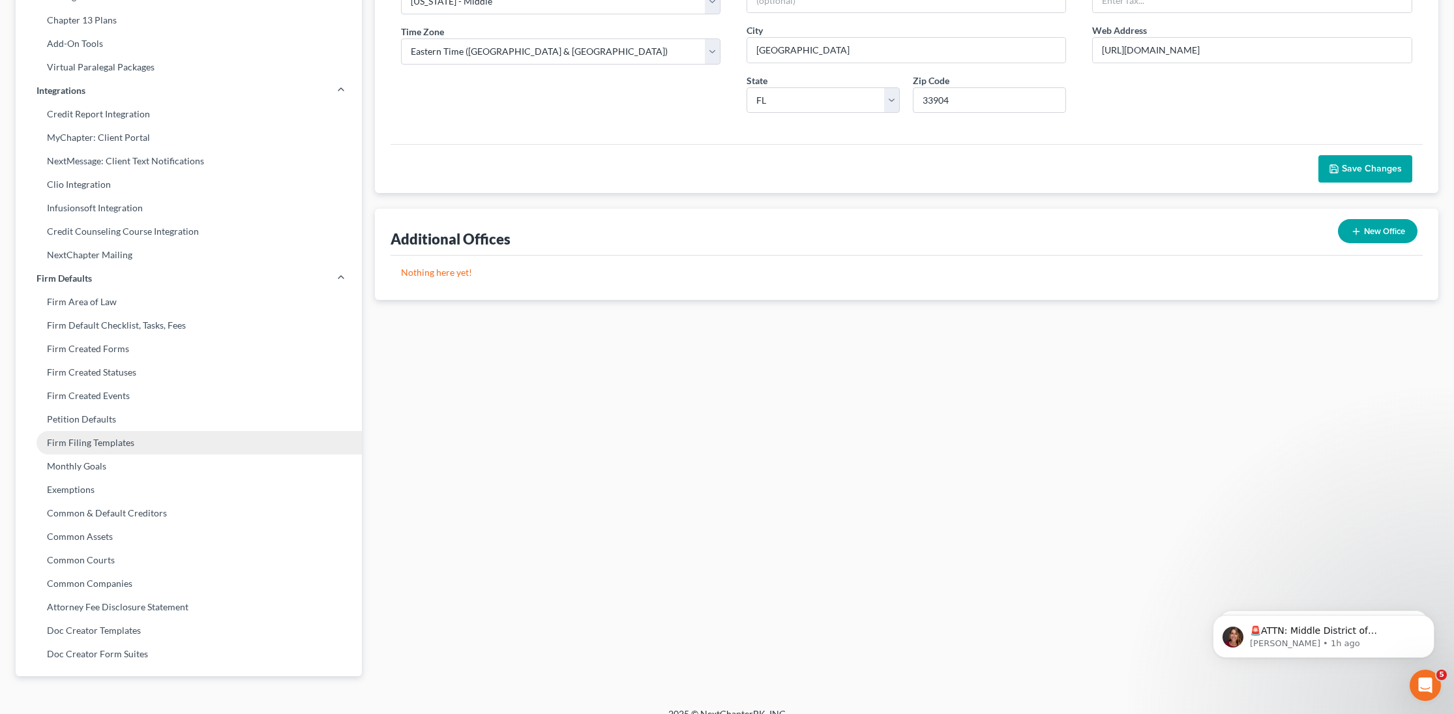
scroll to position [237, 0]
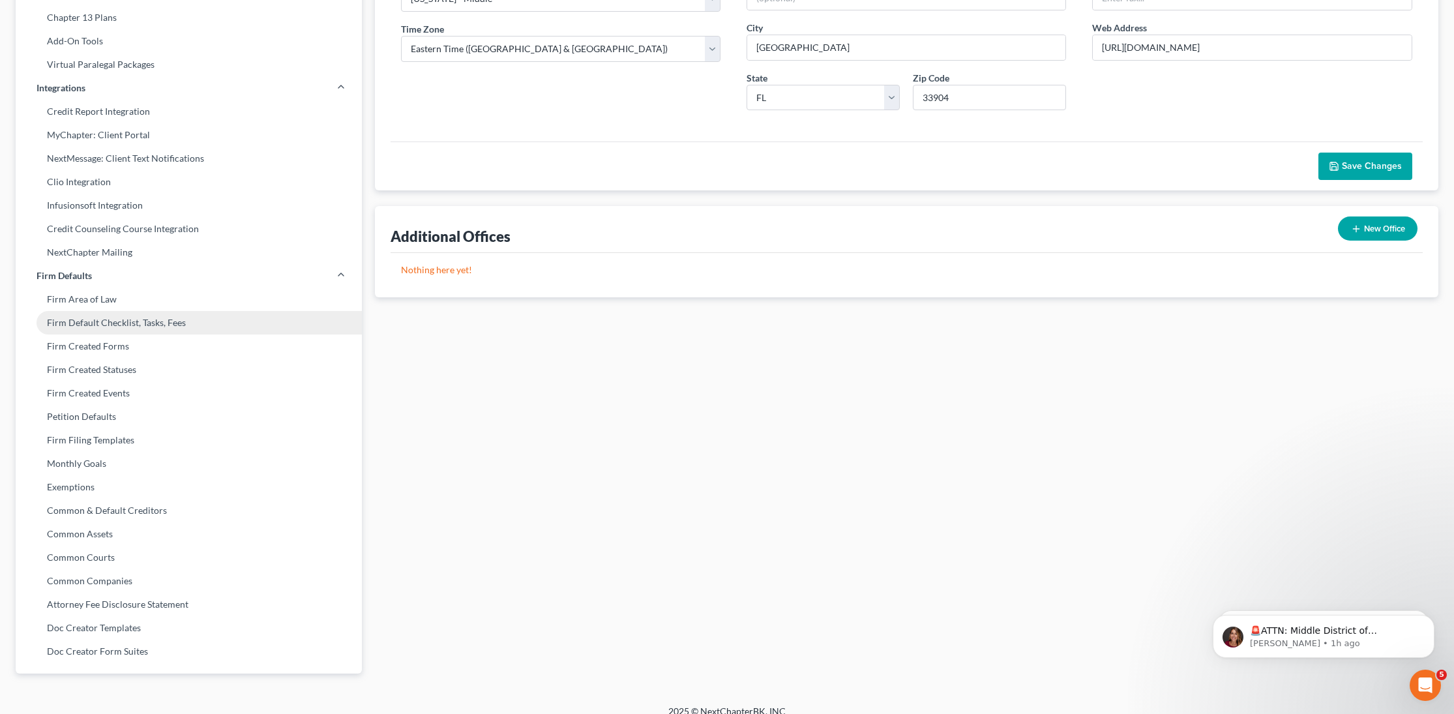
click at [153, 321] on link "Firm Default Checklist, Tasks, Fees" at bounding box center [189, 322] width 346 height 23
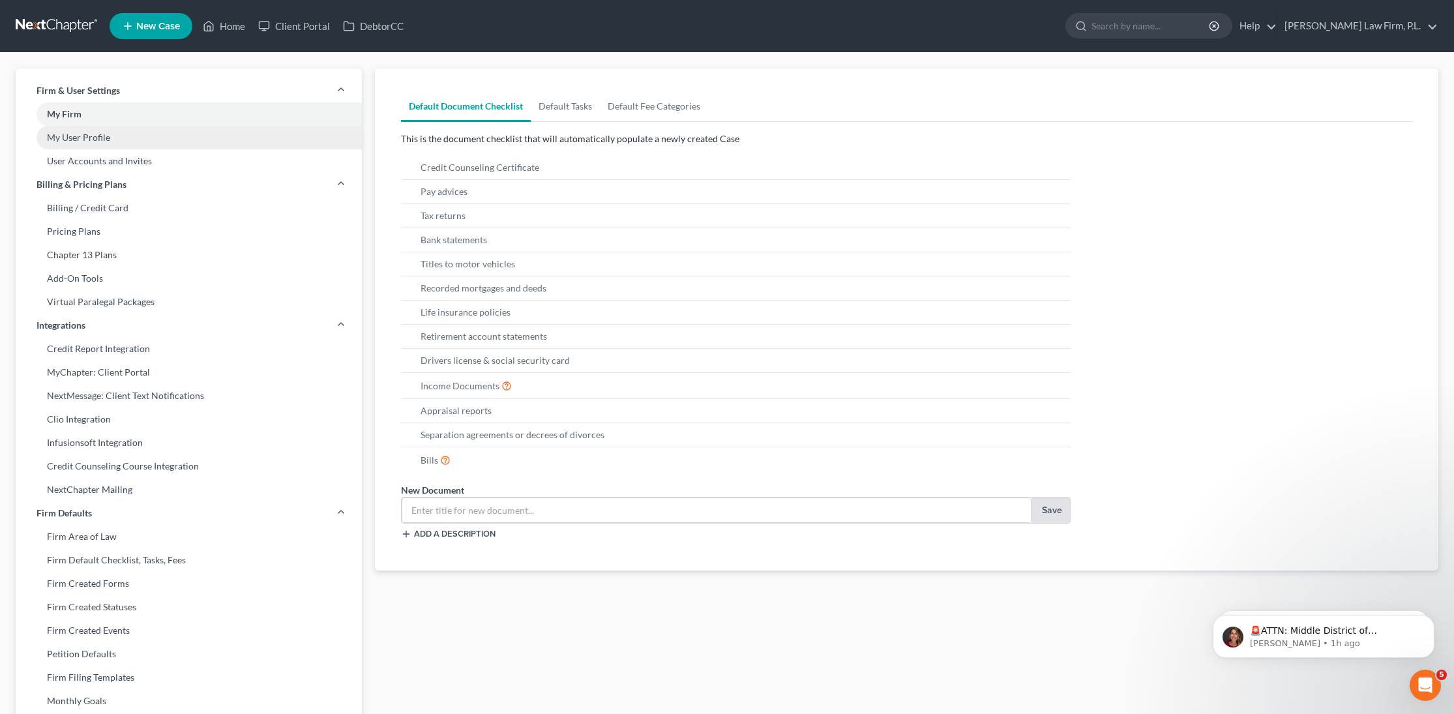
click at [108, 145] on link "My User Profile" at bounding box center [189, 137] width 346 height 23
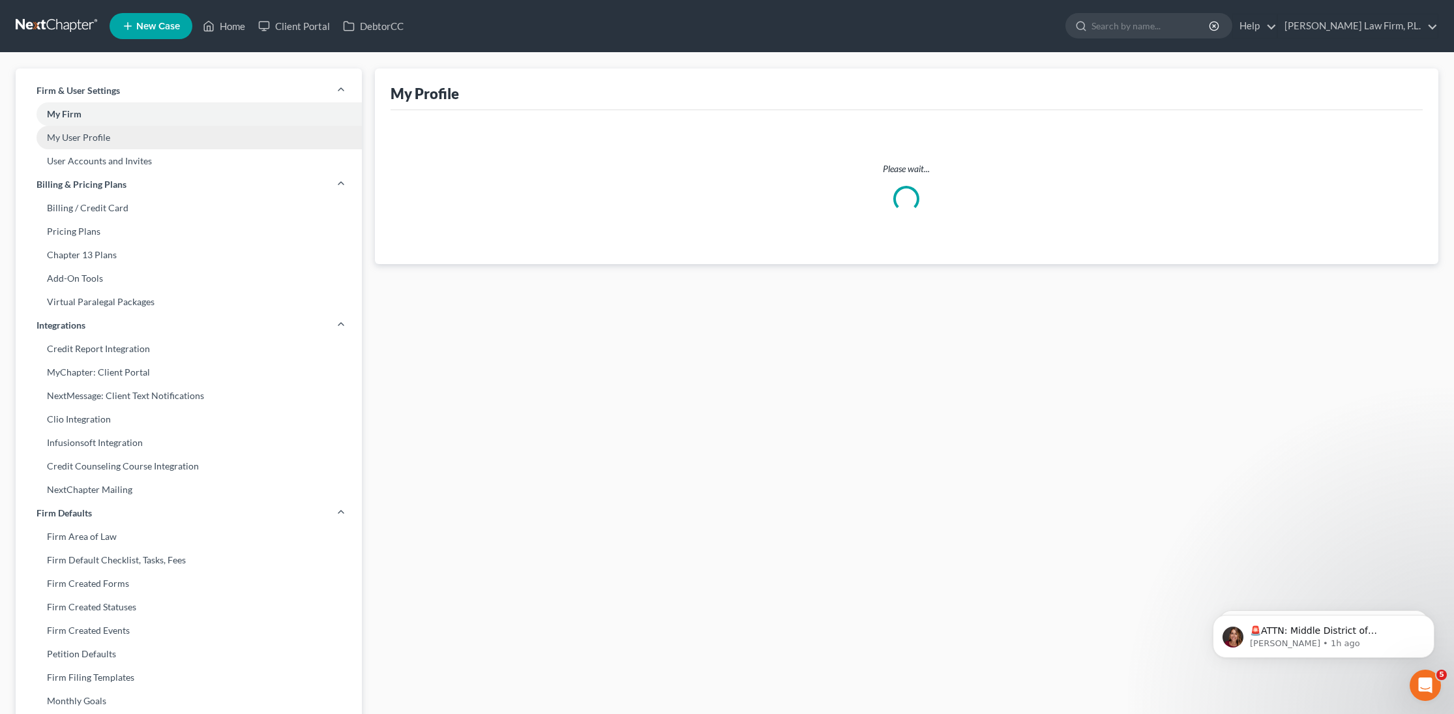
select select "9"
select select "assistant"
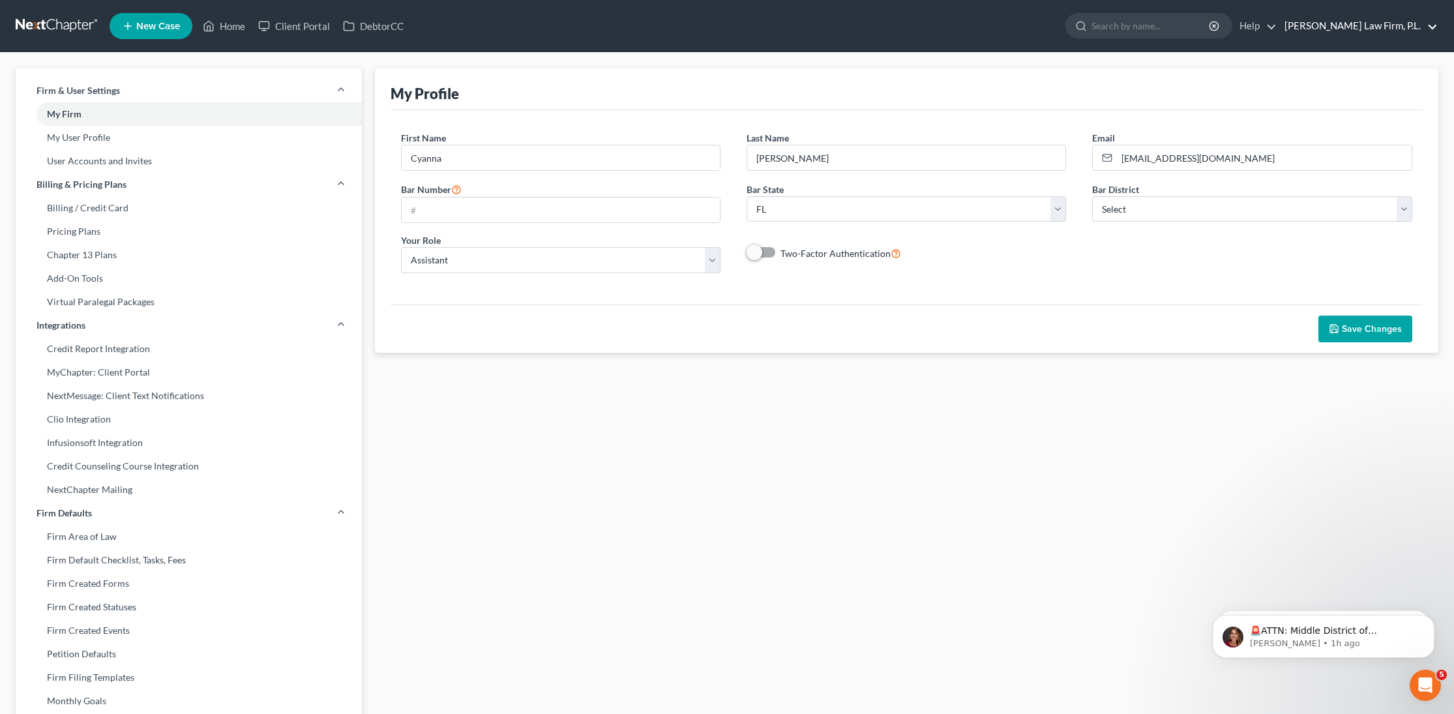
click at [1379, 19] on link "[PERSON_NAME] Law Firm, P.L." at bounding box center [1358, 25] width 160 height 23
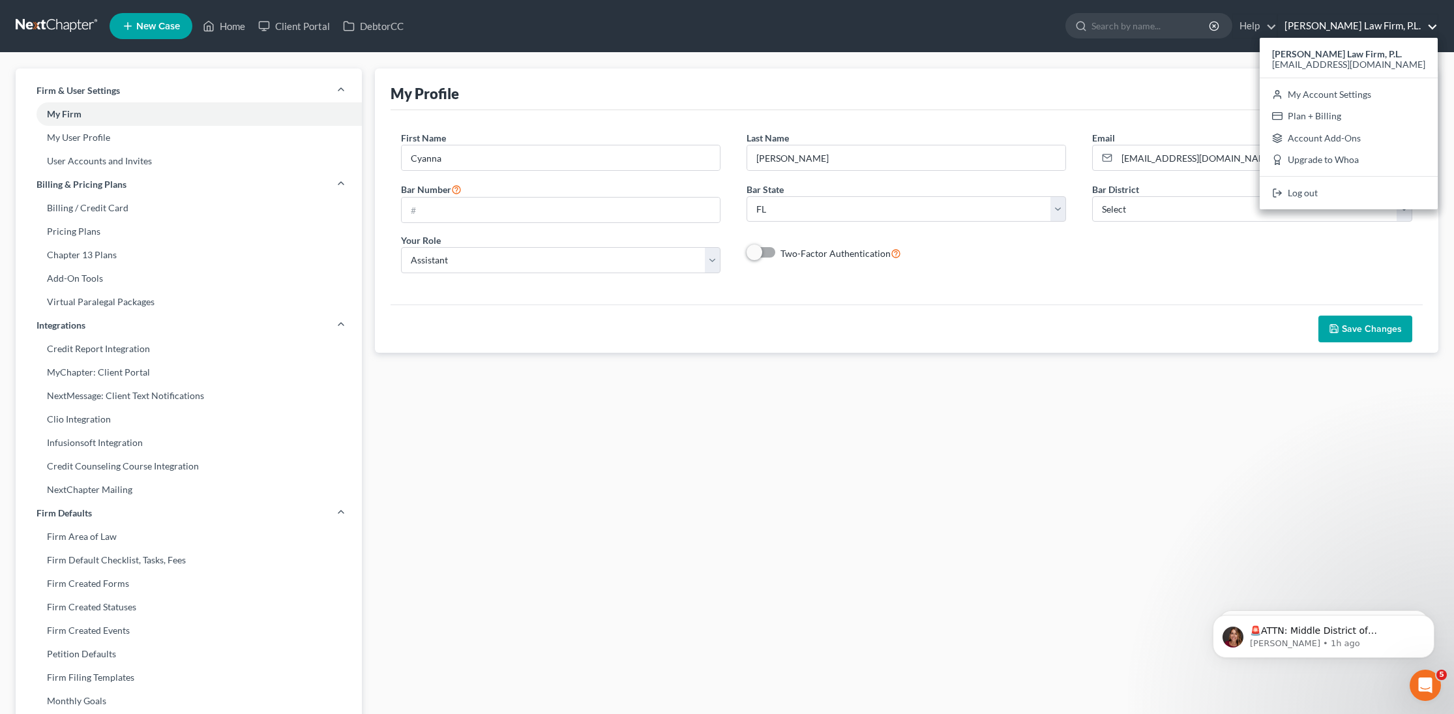
click at [941, 525] on div "My Profile JOIN ATTORNEY DIRECTORY First Name * Cyanna Last Name * Jodway Email…" at bounding box center [906, 497] width 1077 height 858
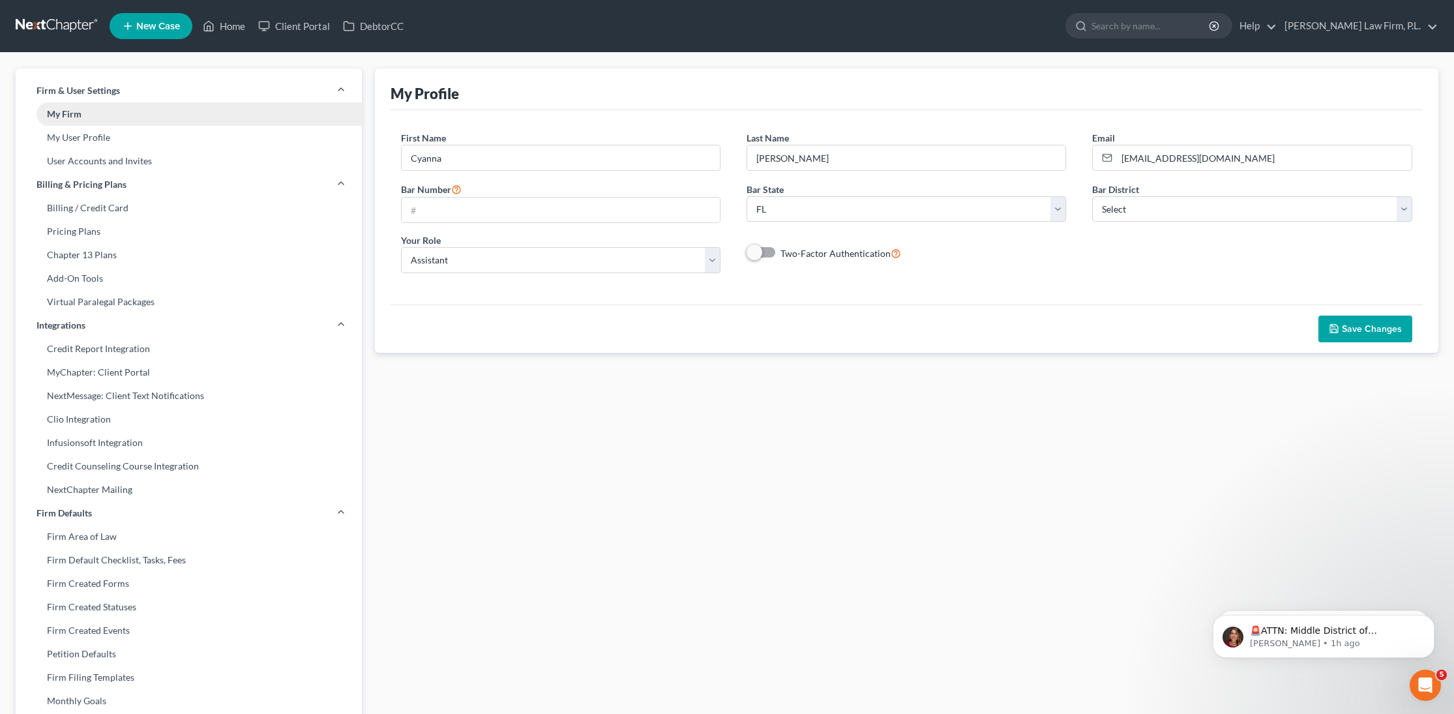
click at [113, 115] on link "My Firm" at bounding box center [189, 113] width 346 height 23
select select "15"
select select "24"
select select "9"
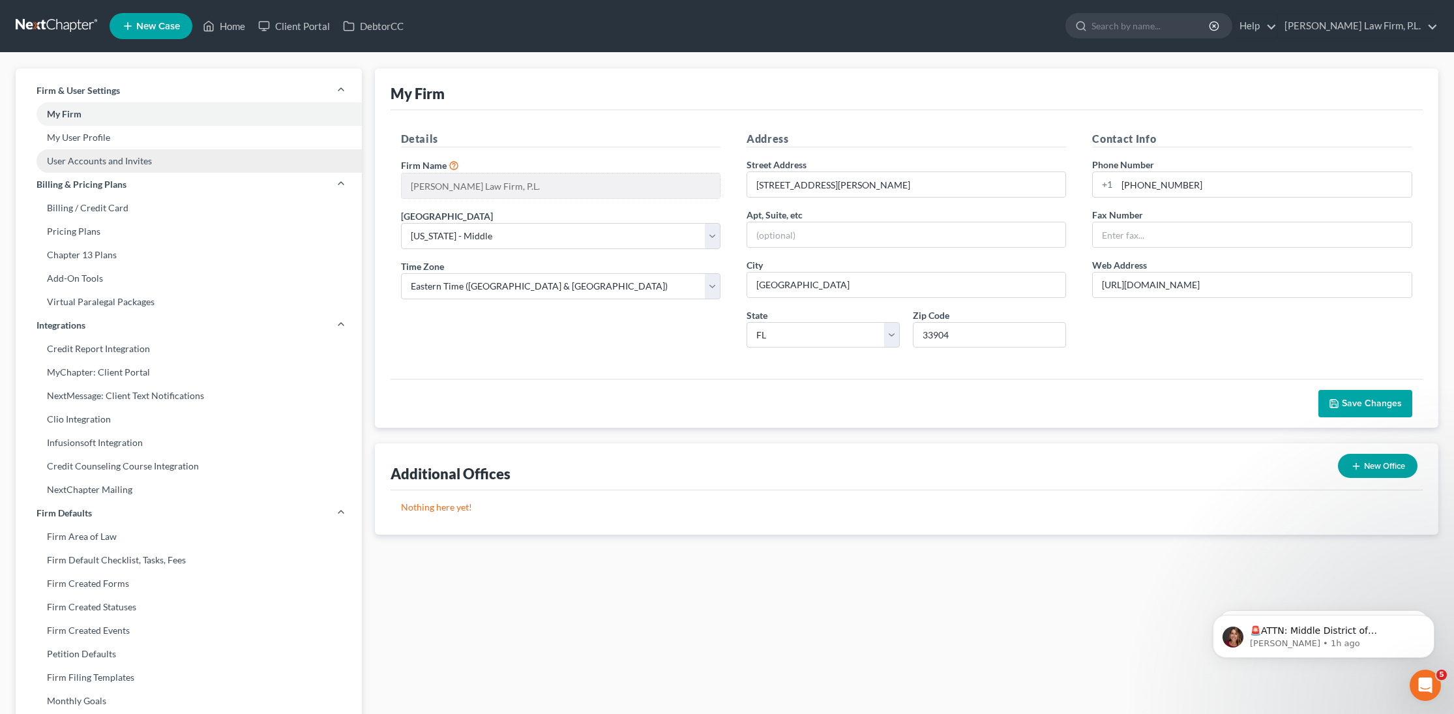
click at [104, 162] on link "User Accounts and Invites" at bounding box center [189, 160] width 346 height 23
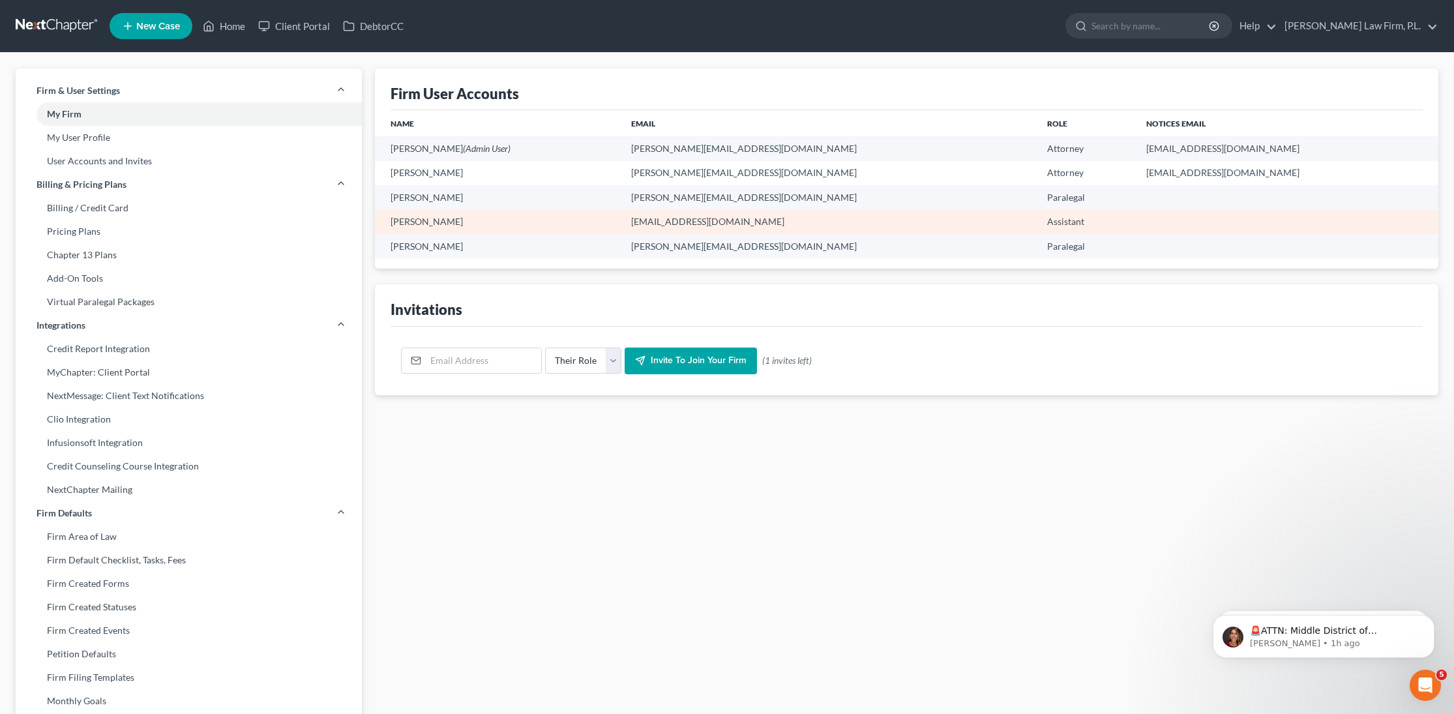
click at [1136, 225] on td at bounding box center [1287, 222] width 303 height 24
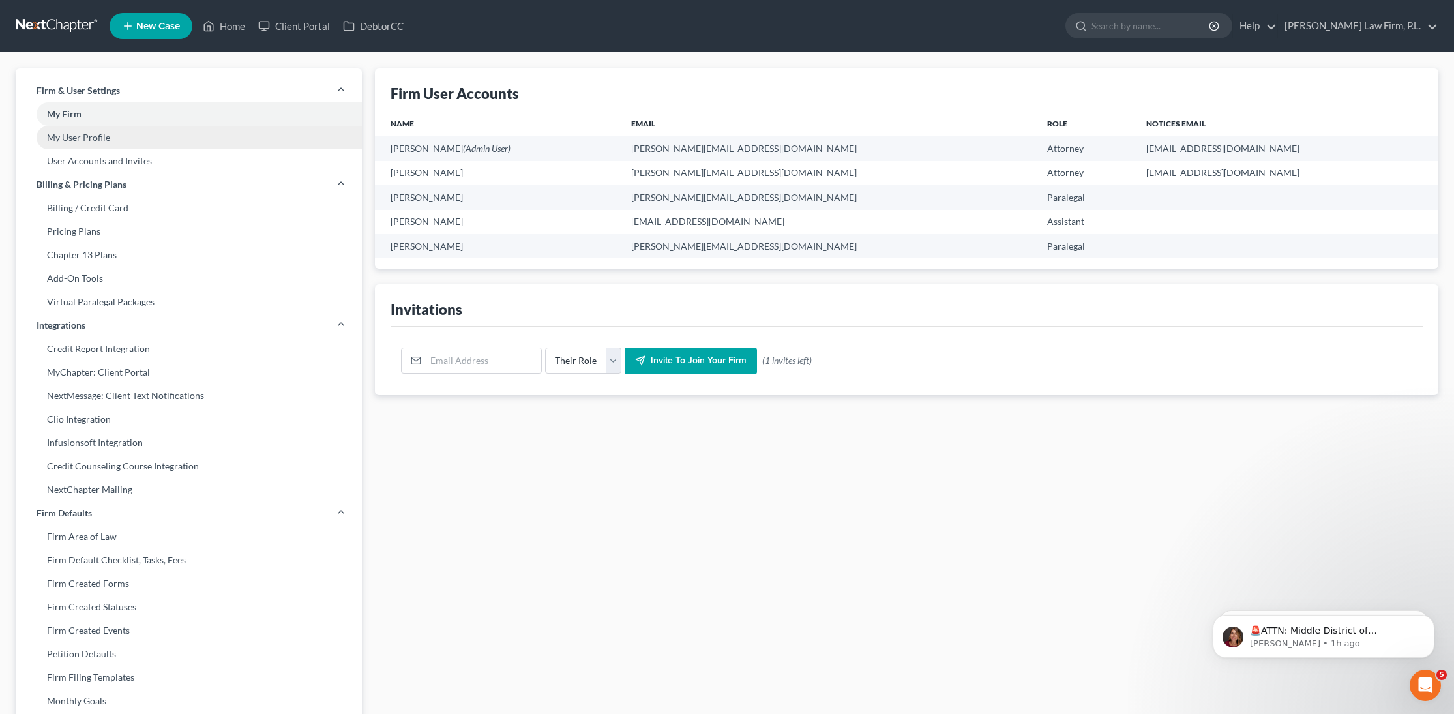
click at [168, 140] on link "My User Profile" at bounding box center [189, 137] width 346 height 23
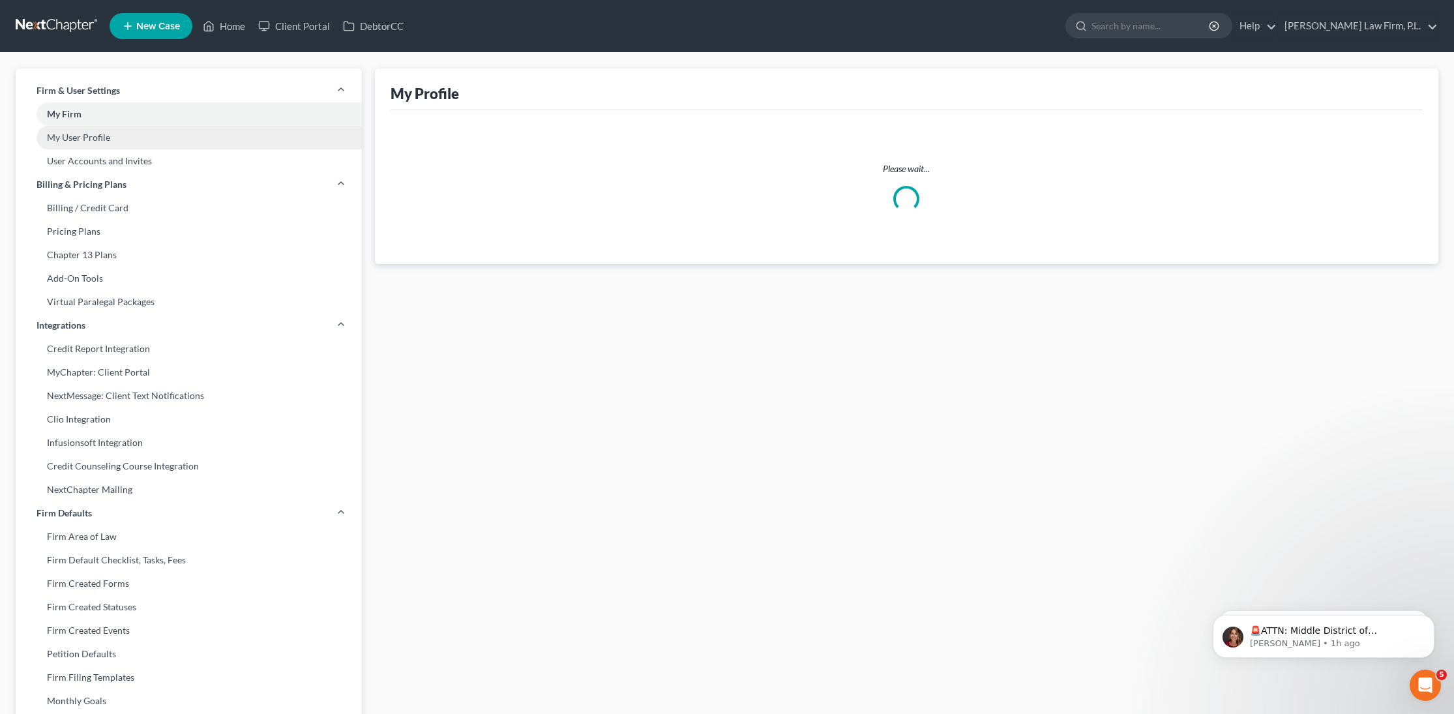
select select "9"
select select "assistant"
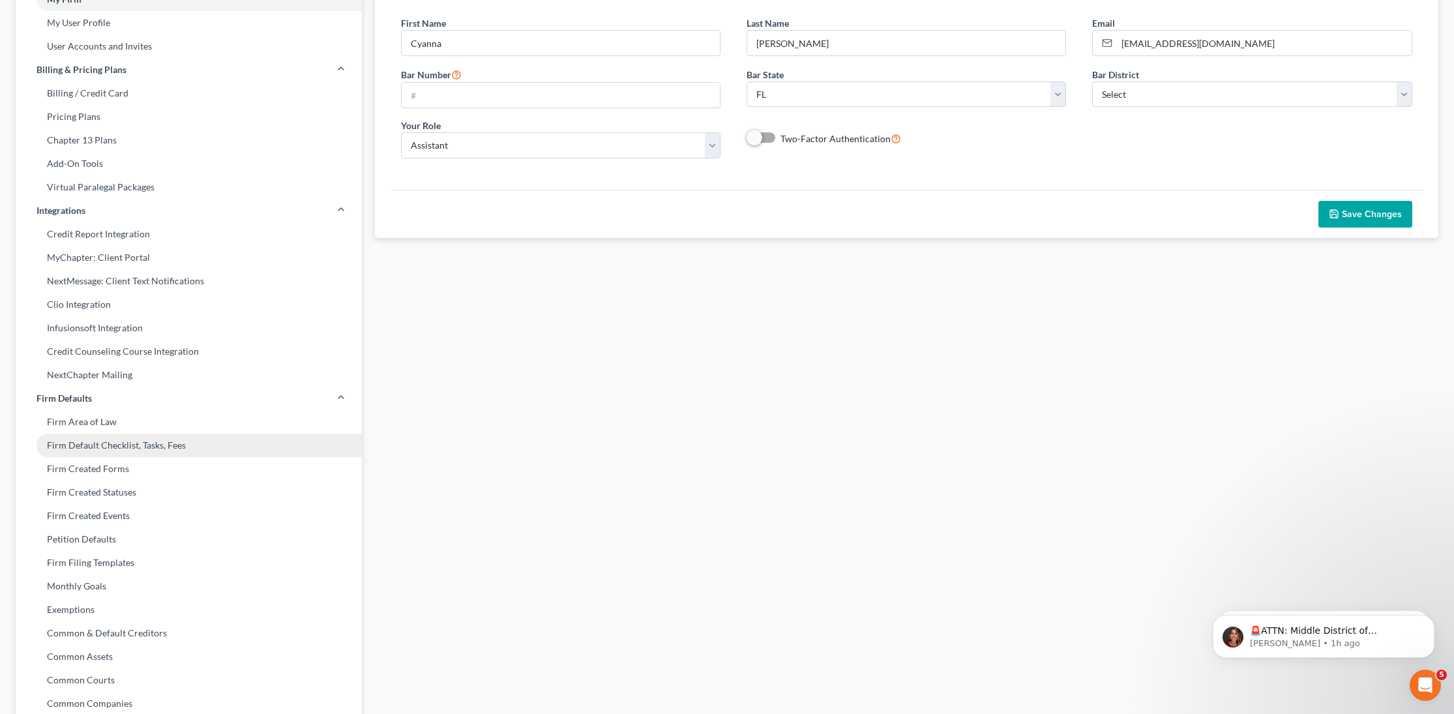
scroll to position [143, 0]
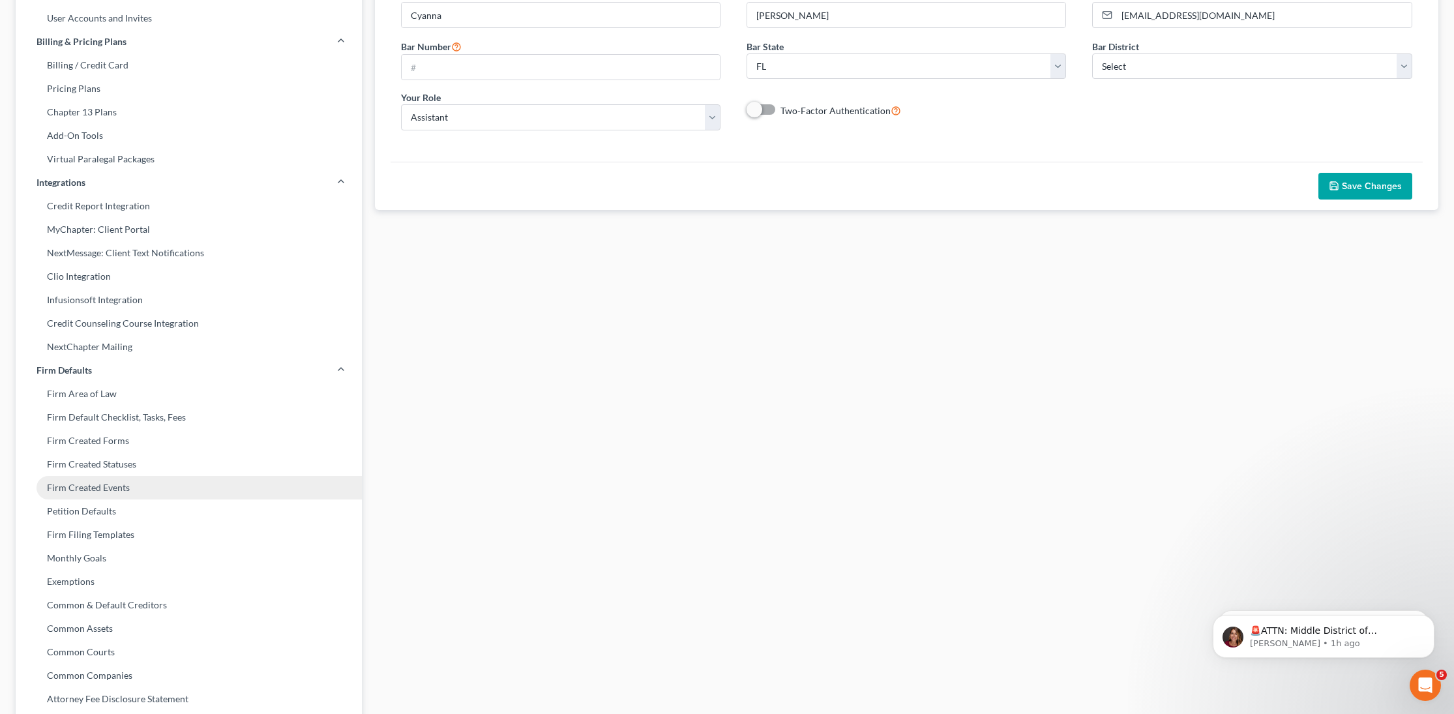
click at [85, 477] on link "Firm Created Events" at bounding box center [189, 487] width 346 height 23
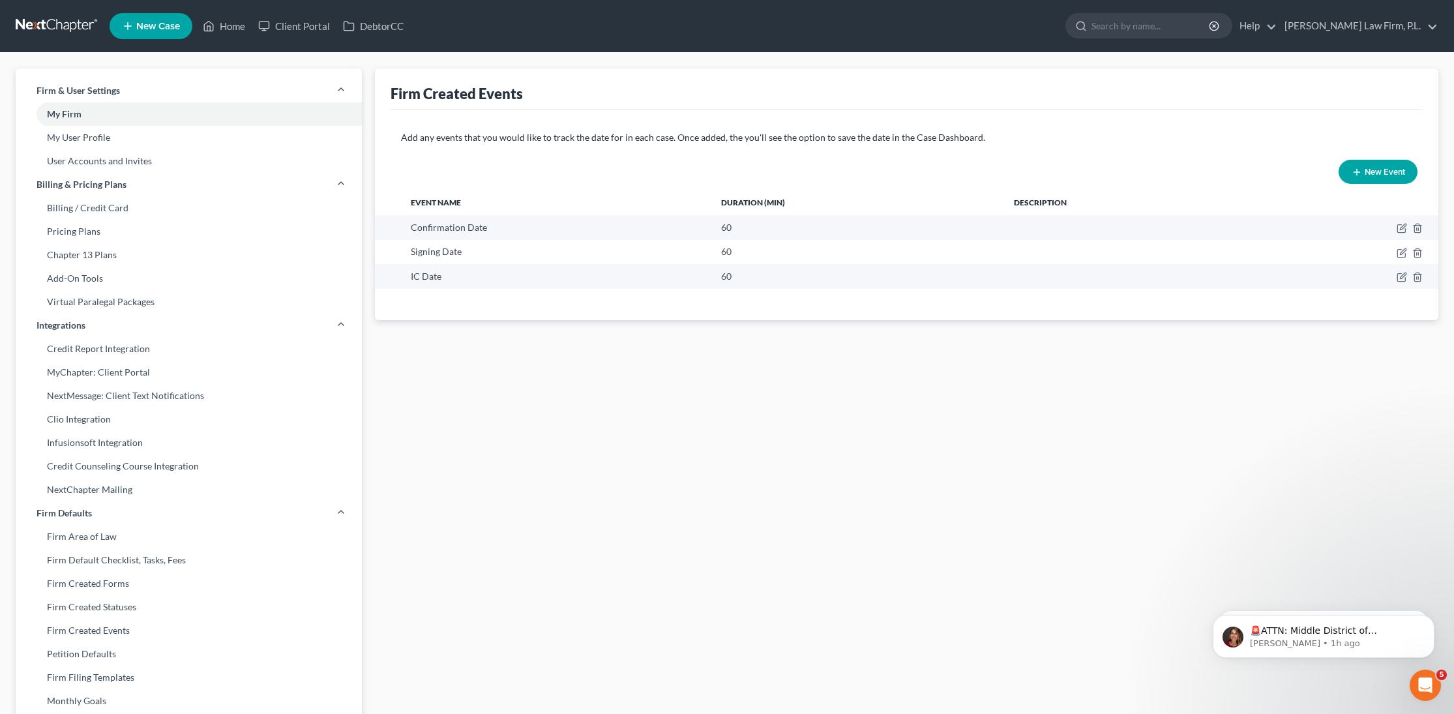
click at [1388, 165] on button "New Event" at bounding box center [1378, 172] width 79 height 24
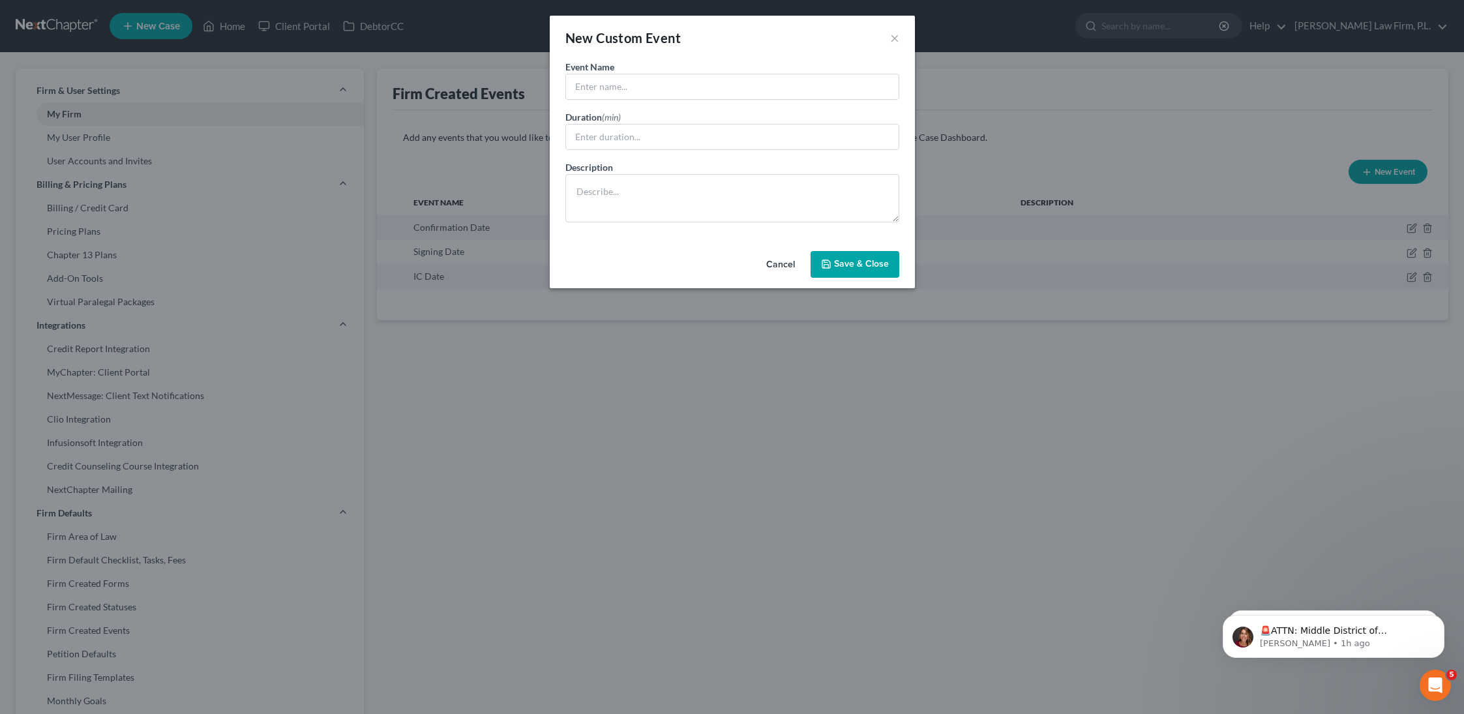
click at [779, 268] on button "Cancel" at bounding box center [781, 265] width 50 height 26
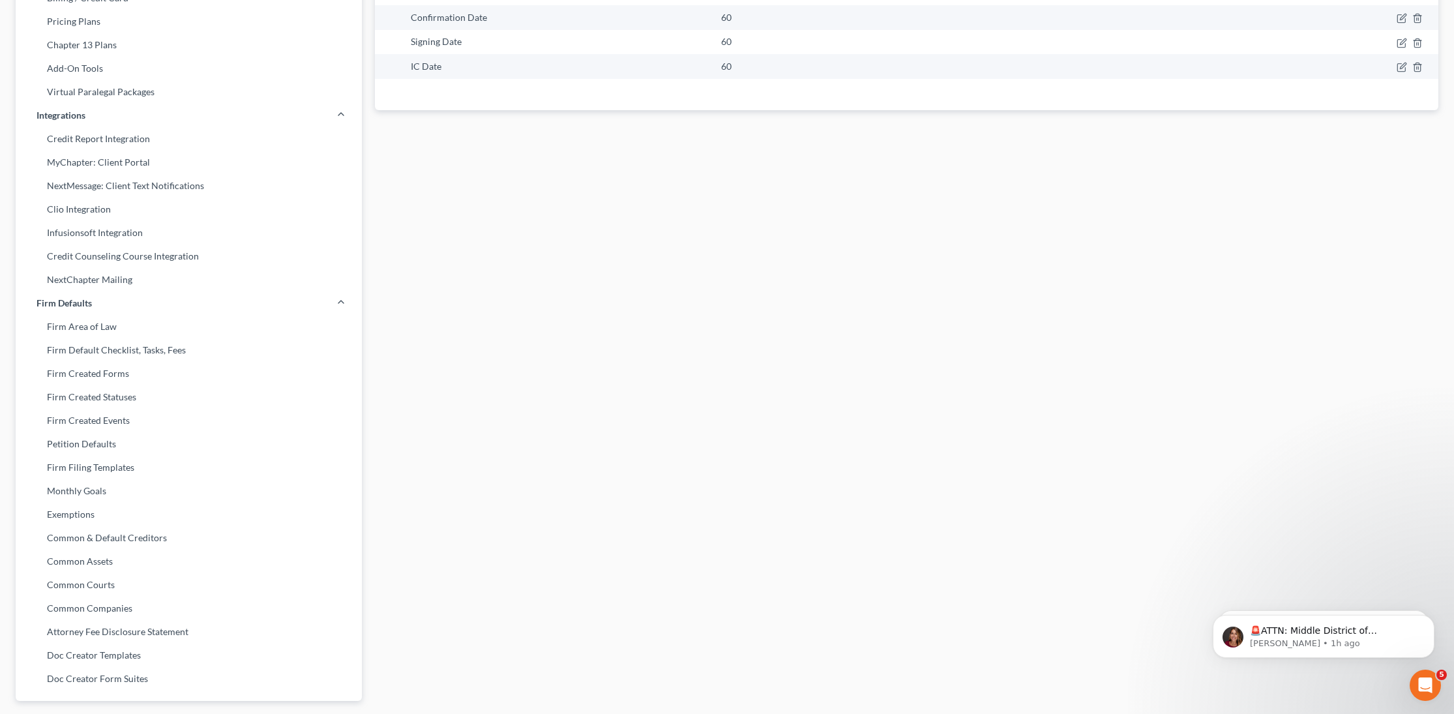
scroll to position [252, 0]
